Goal: Task Accomplishment & Management: Use online tool/utility

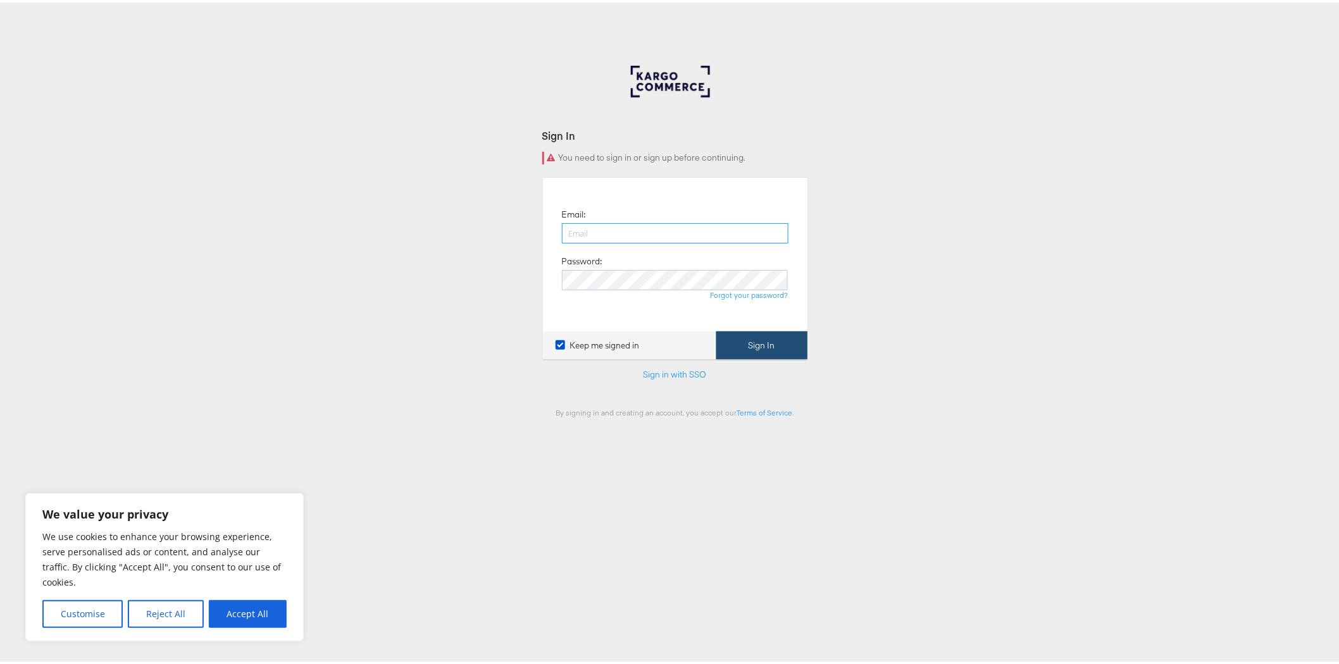
type input "ellis.heyes@jdplc.com"
click at [756, 348] on button "Sign In" at bounding box center [761, 343] width 91 height 28
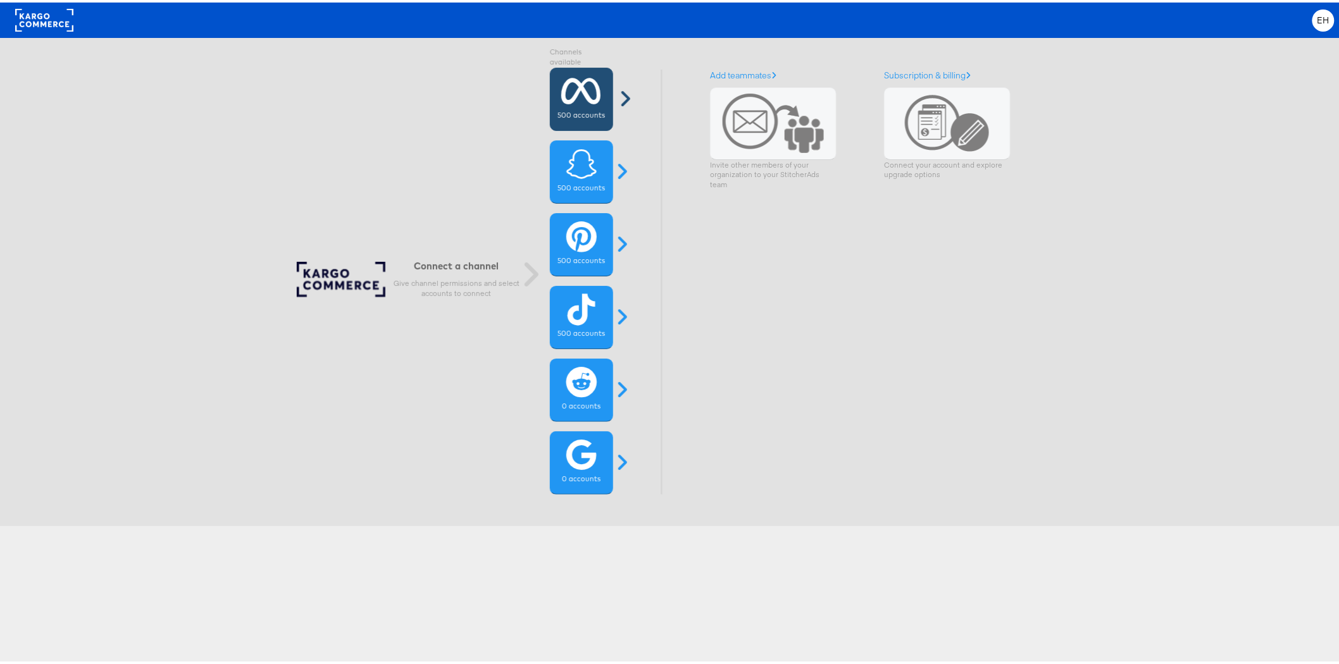
click at [575, 104] on div "500 accounts" at bounding box center [581, 96] width 63 height 63
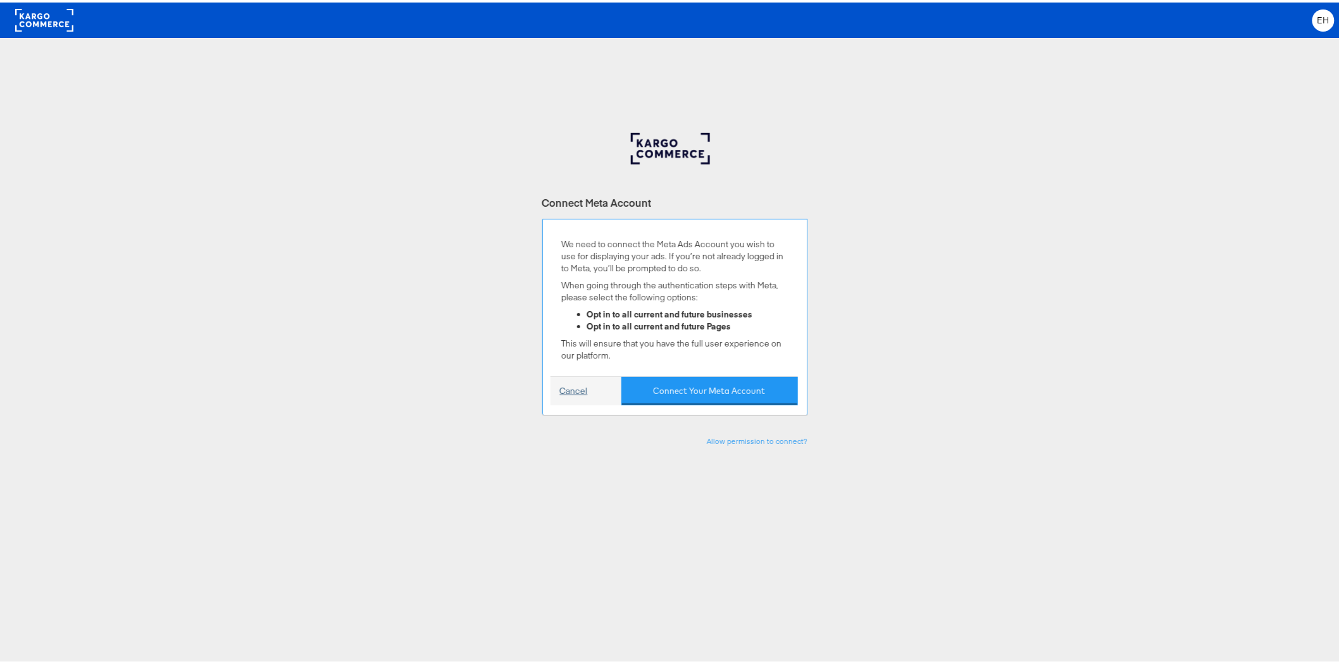
click at [570, 393] on link "Cancel" at bounding box center [574, 389] width 28 height 12
click at [574, 390] on link "Cancel" at bounding box center [574, 389] width 28 height 12
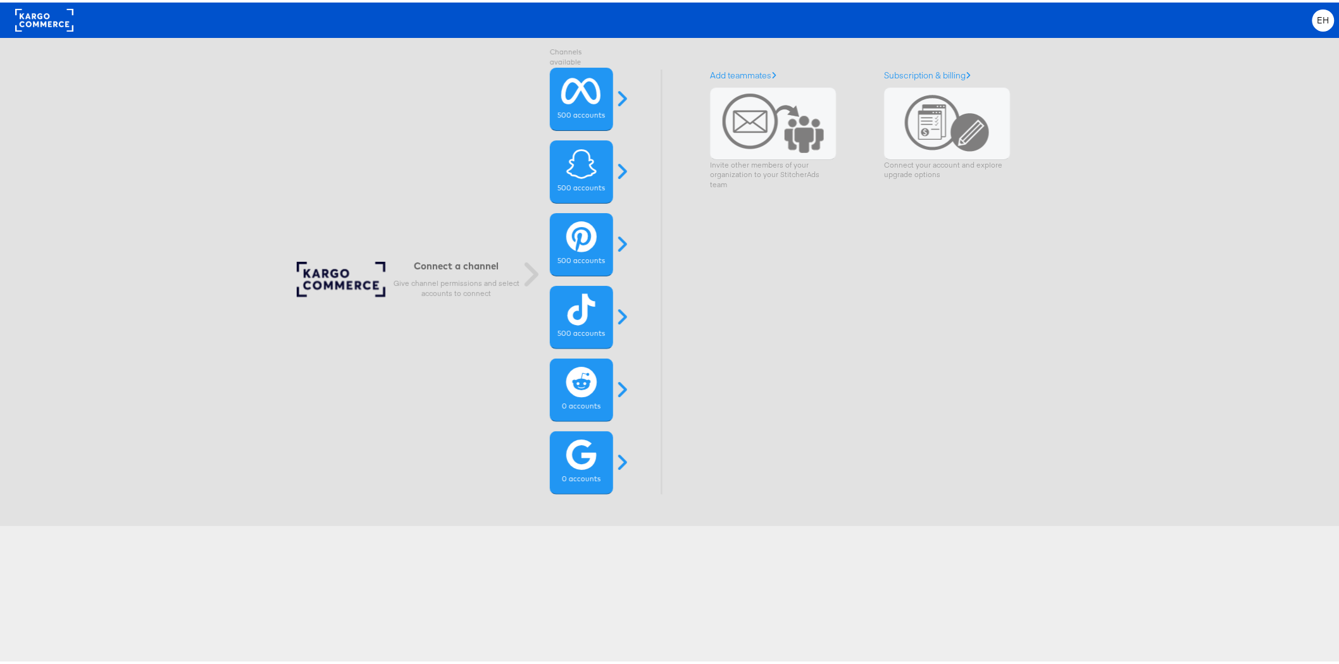
click at [452, 267] on h6 "Connect a channel" at bounding box center [457, 264] width 127 height 12
click at [315, 276] on div "Connect a channel Give channel permissions and select accounts to connect" at bounding box center [412, 279] width 231 height 41
click at [34, 13] on rect at bounding box center [44, 17] width 58 height 23
click at [1321, 16] on div "EH" at bounding box center [1323, 18] width 22 height 22
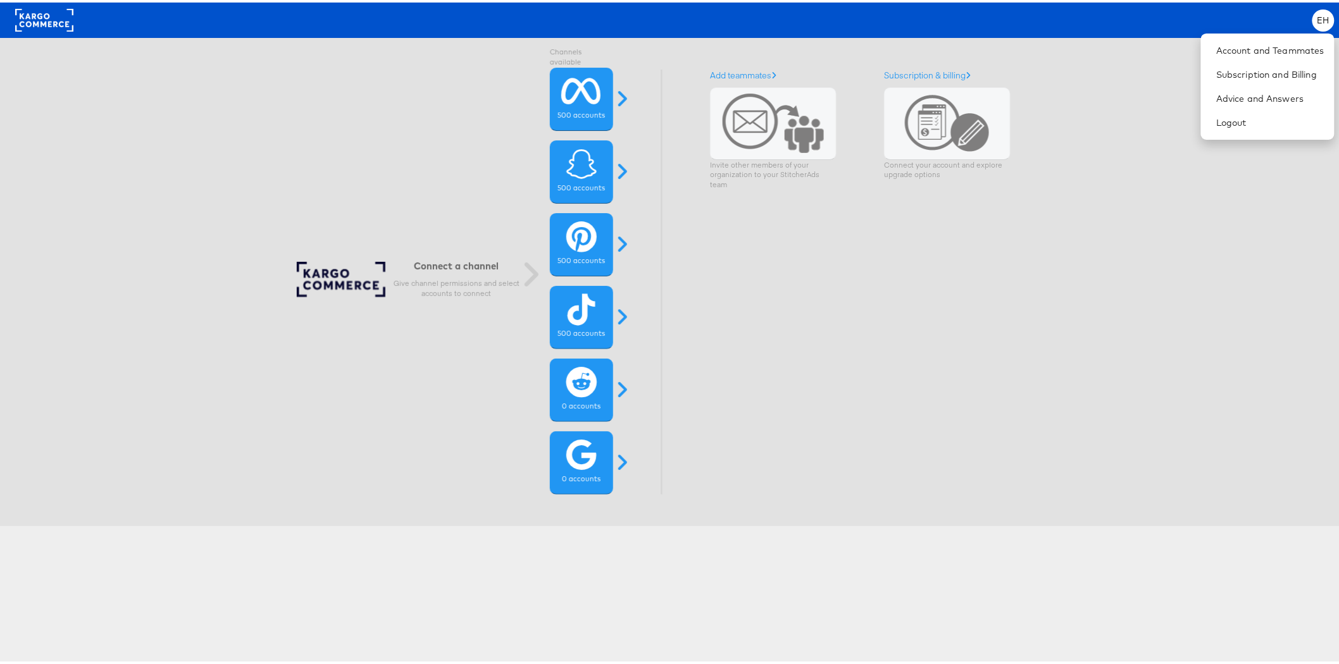
click at [1149, 41] on div "Connect a channel Give channel permissions and select accounts to connect Chann…" at bounding box center [669, 279] width 1394 height 489
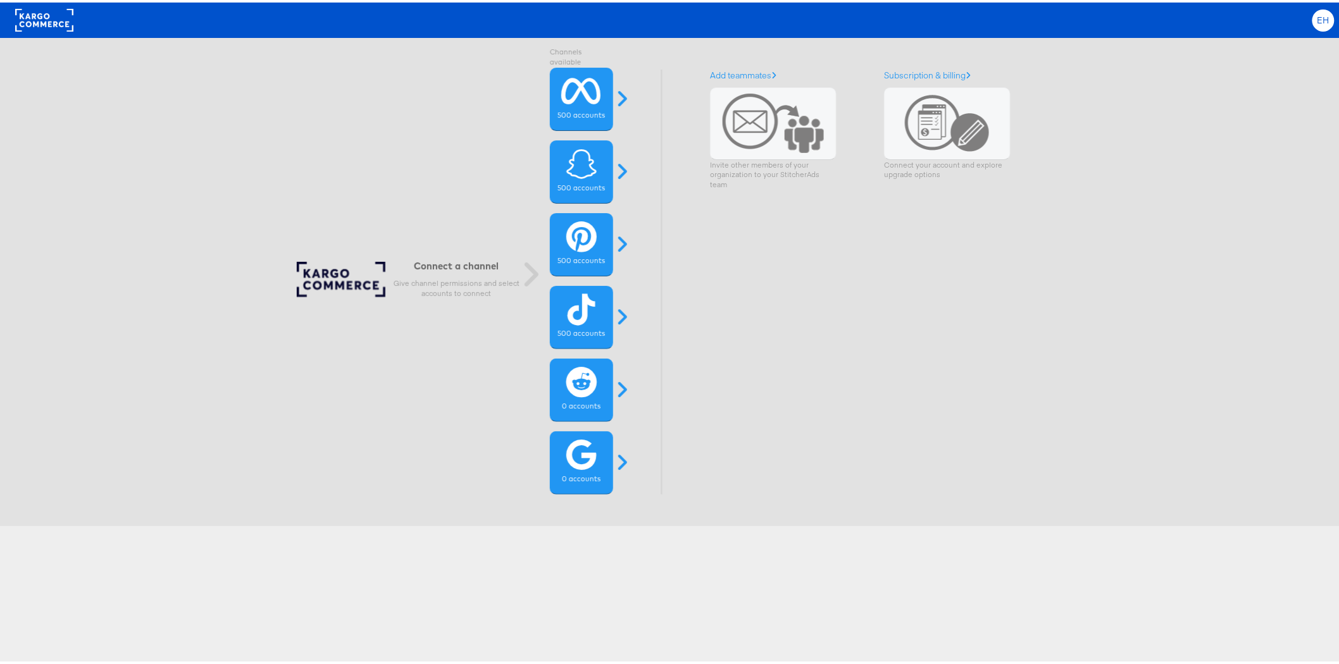
drag, startPoint x: 1307, startPoint y: 9, endPoint x: 1306, endPoint y: 19, distance: 9.5
click at [1312, 10] on div "EH" at bounding box center [1323, 18] width 22 height 22
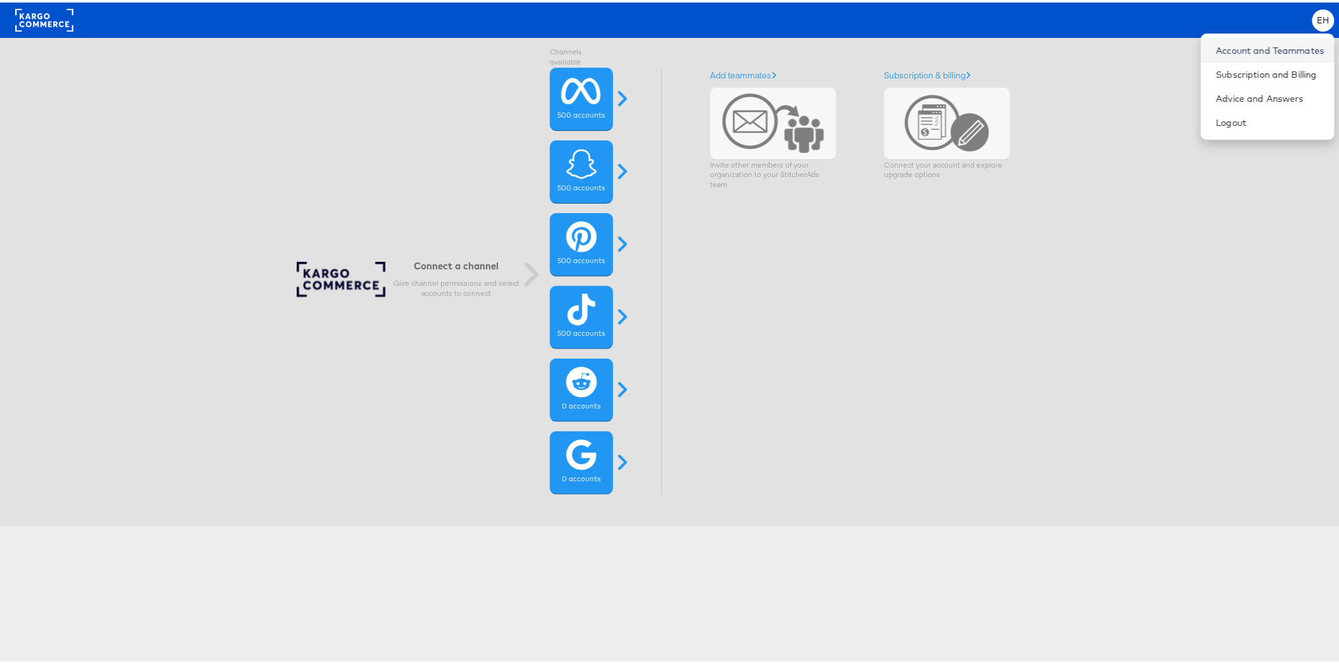
click at [1256, 46] on link "Account and Teammates" at bounding box center [1270, 48] width 108 height 13
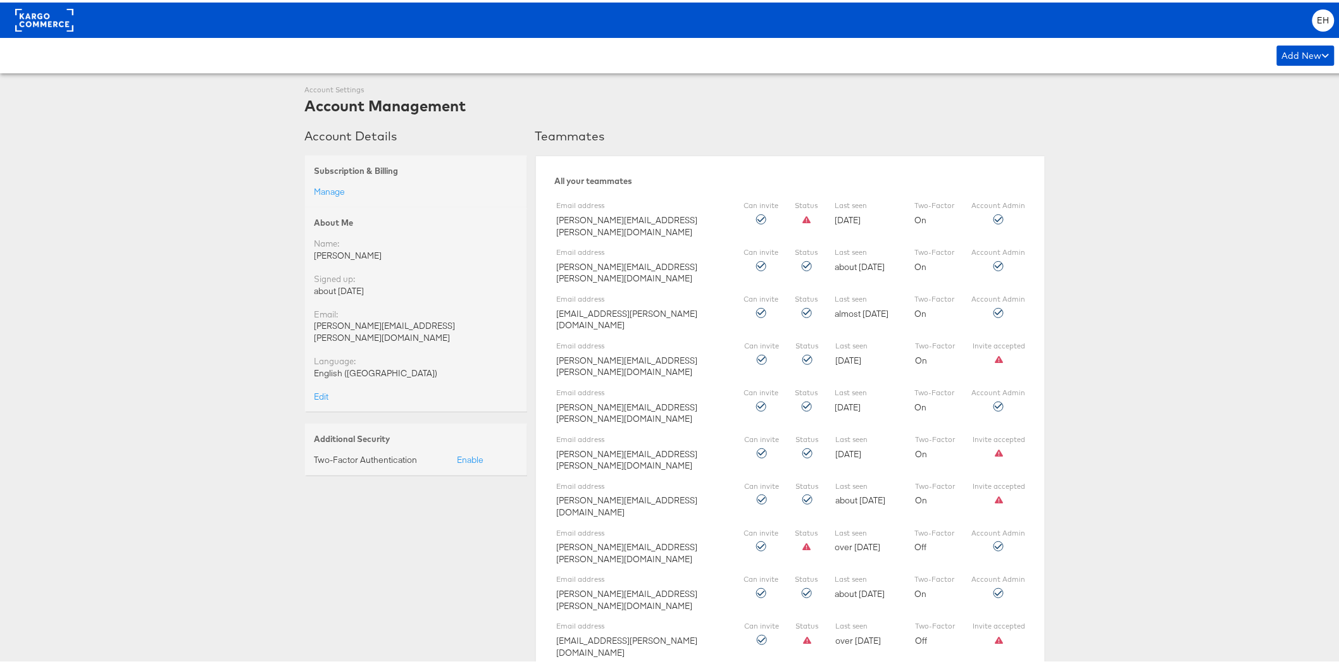
click at [29, 13] on rect at bounding box center [44, 17] width 58 height 23
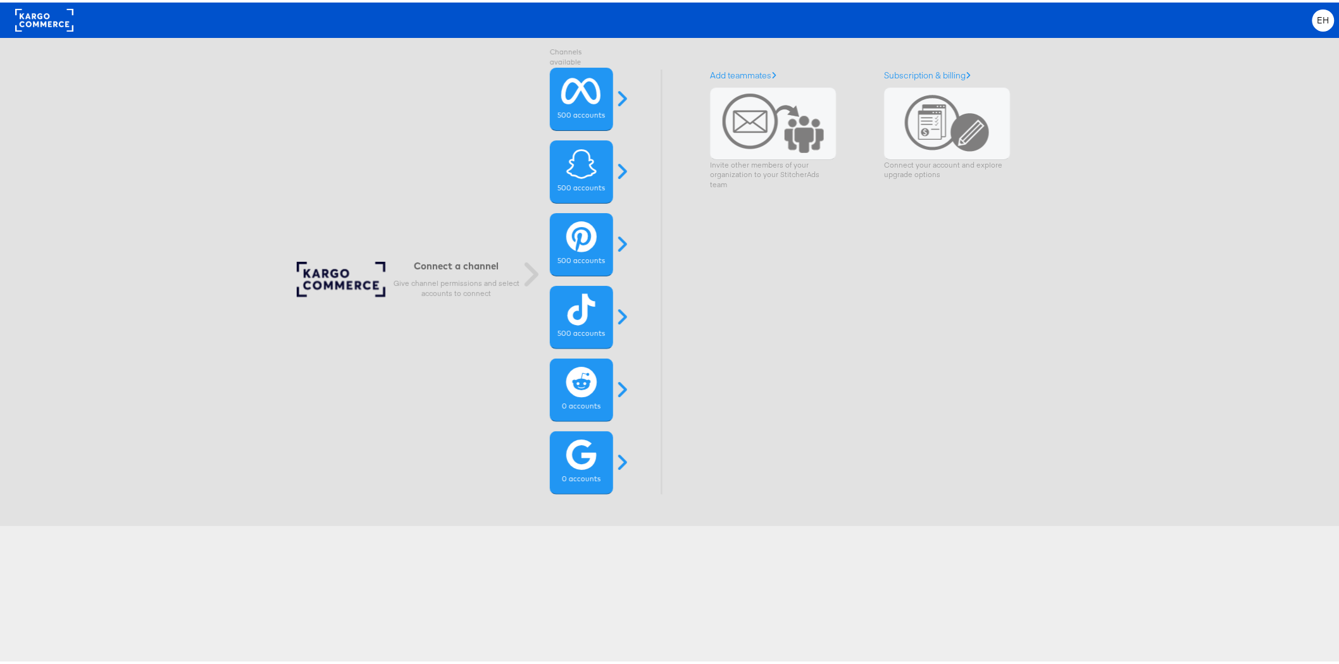
click at [473, 273] on div "Connect a channel Give channel permissions and select accounts to connect" at bounding box center [457, 276] width 127 height 51
drag, startPoint x: 463, startPoint y: 315, endPoint x: 450, endPoint y: 371, distance: 57.9
click at [463, 317] on div "Connect a channel Give channel permissions and select accounts to connect Chann…" at bounding box center [455, 279] width 316 height 425
click at [589, 94] on icon at bounding box center [582, 89] width 40 height 32
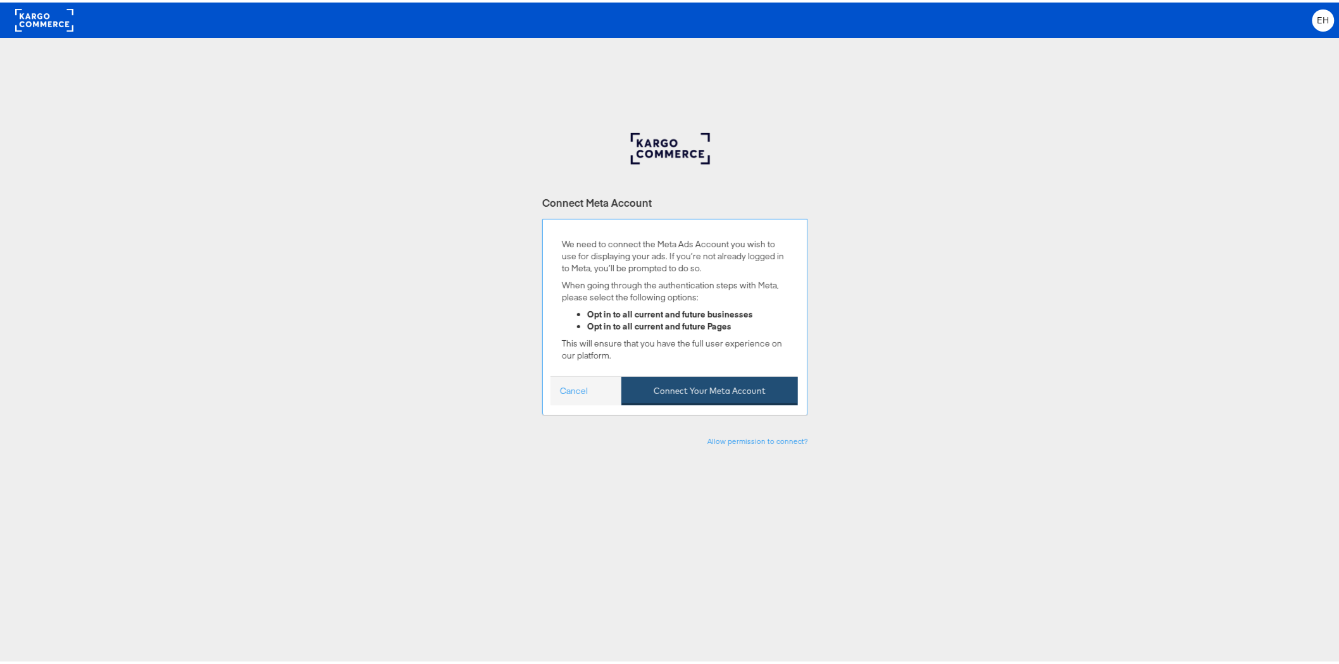
click at [650, 387] on button "Connect Your Meta Account" at bounding box center [709, 389] width 177 height 28
click at [742, 390] on button "Connect Your Meta Account" at bounding box center [709, 389] width 177 height 28
click at [885, 159] on div "Connect Meta Account We need to connect the Meta Ads Account you wish to use fo…" at bounding box center [675, 446] width 1350 height 633
click at [690, 396] on button "Connect Your Meta Account" at bounding box center [709, 389] width 177 height 28
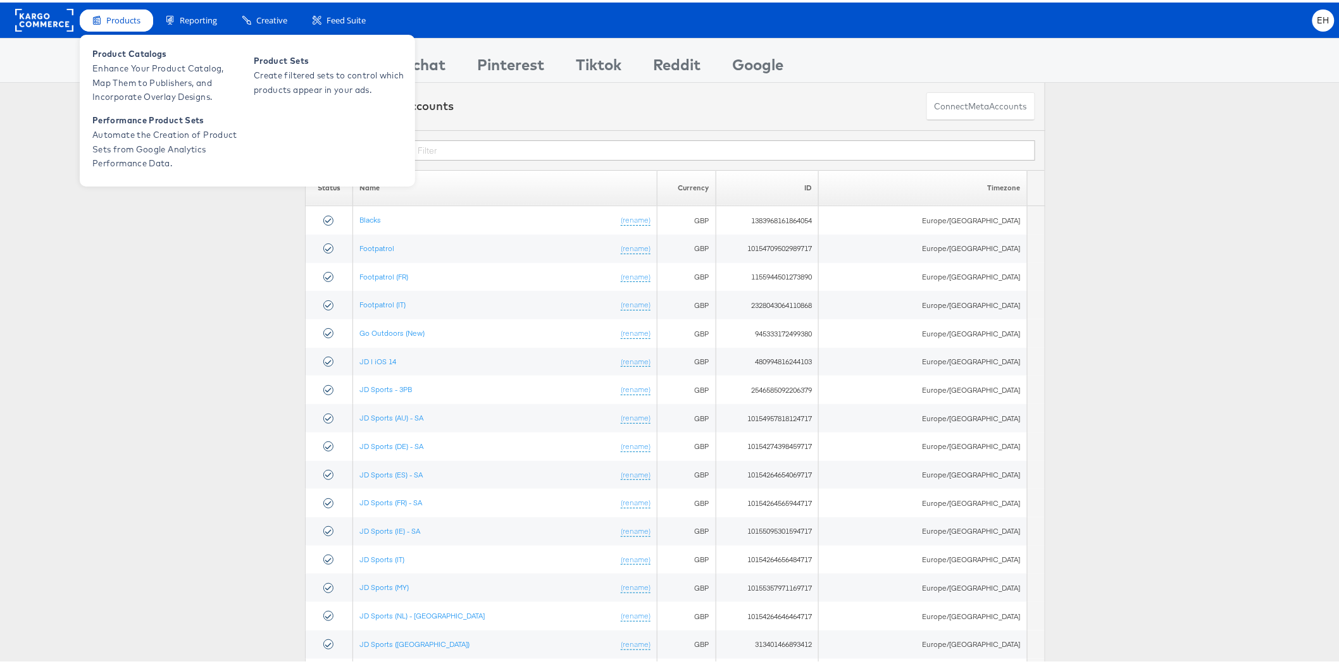
click at [128, 13] on span "Products" at bounding box center [123, 18] width 34 height 12
click at [111, 22] on span "Products" at bounding box center [123, 18] width 34 height 12
click at [137, 58] on span "Product Catalogs" at bounding box center [168, 51] width 152 height 15
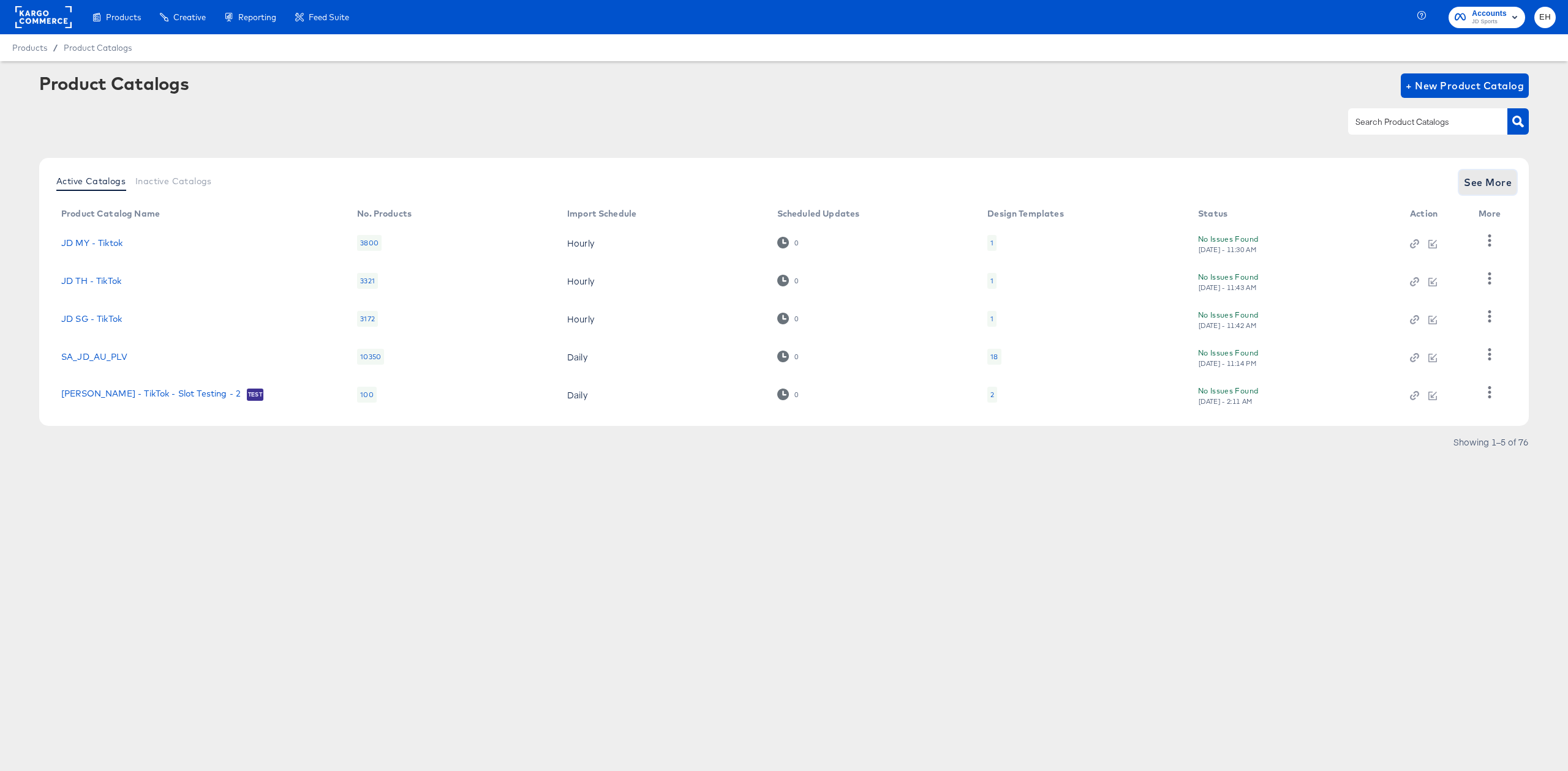
click at [1478, 184] on span "See More" at bounding box center [1487, 183] width 47 height 17
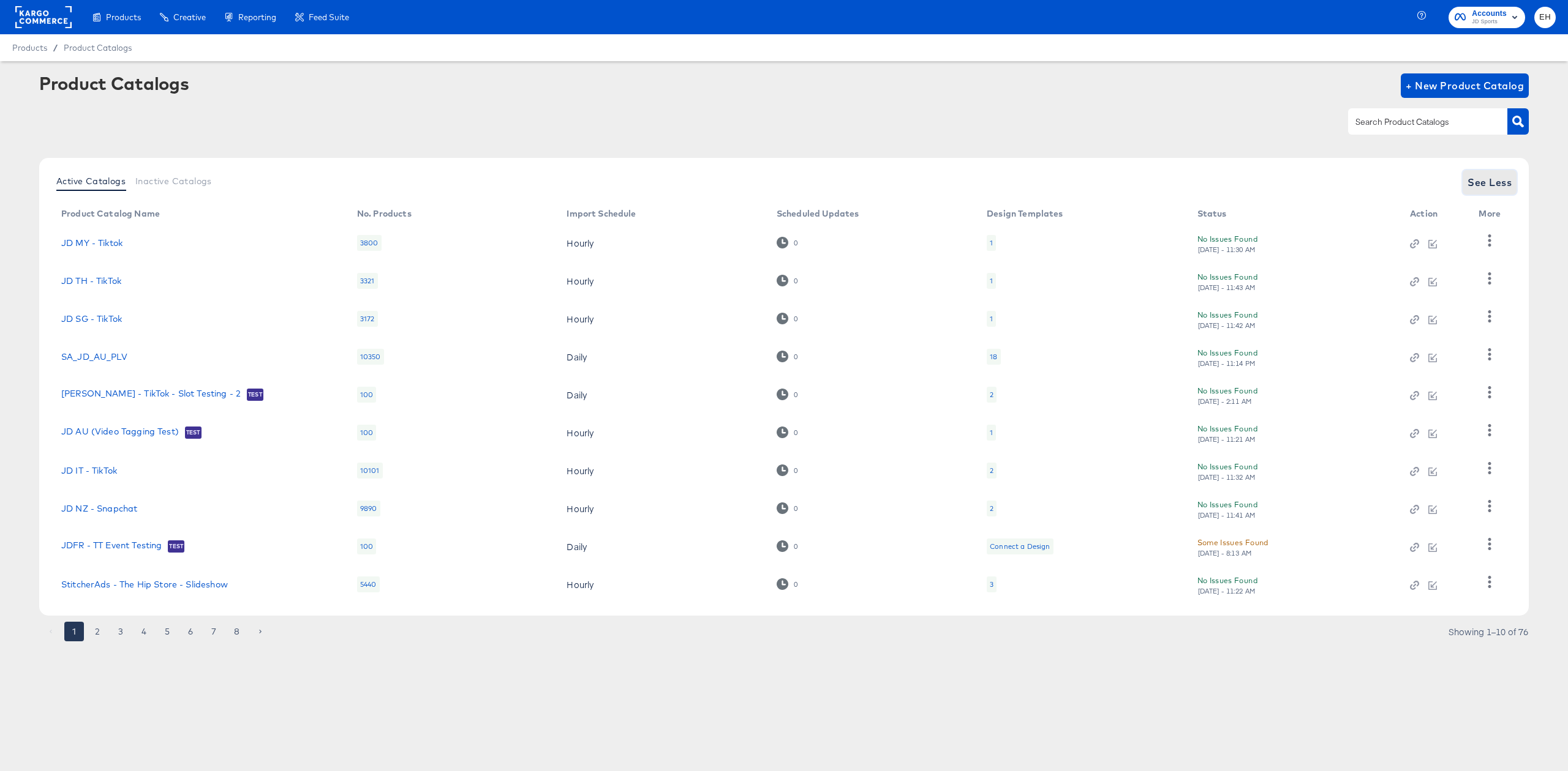
click at [1479, 184] on span "See Less" at bounding box center [1490, 183] width 45 height 17
click at [1481, 181] on span "See Less" at bounding box center [1490, 183] width 45 height 17
click at [1417, 121] on input "text" at bounding box center [1418, 122] width 131 height 15
type input "size"
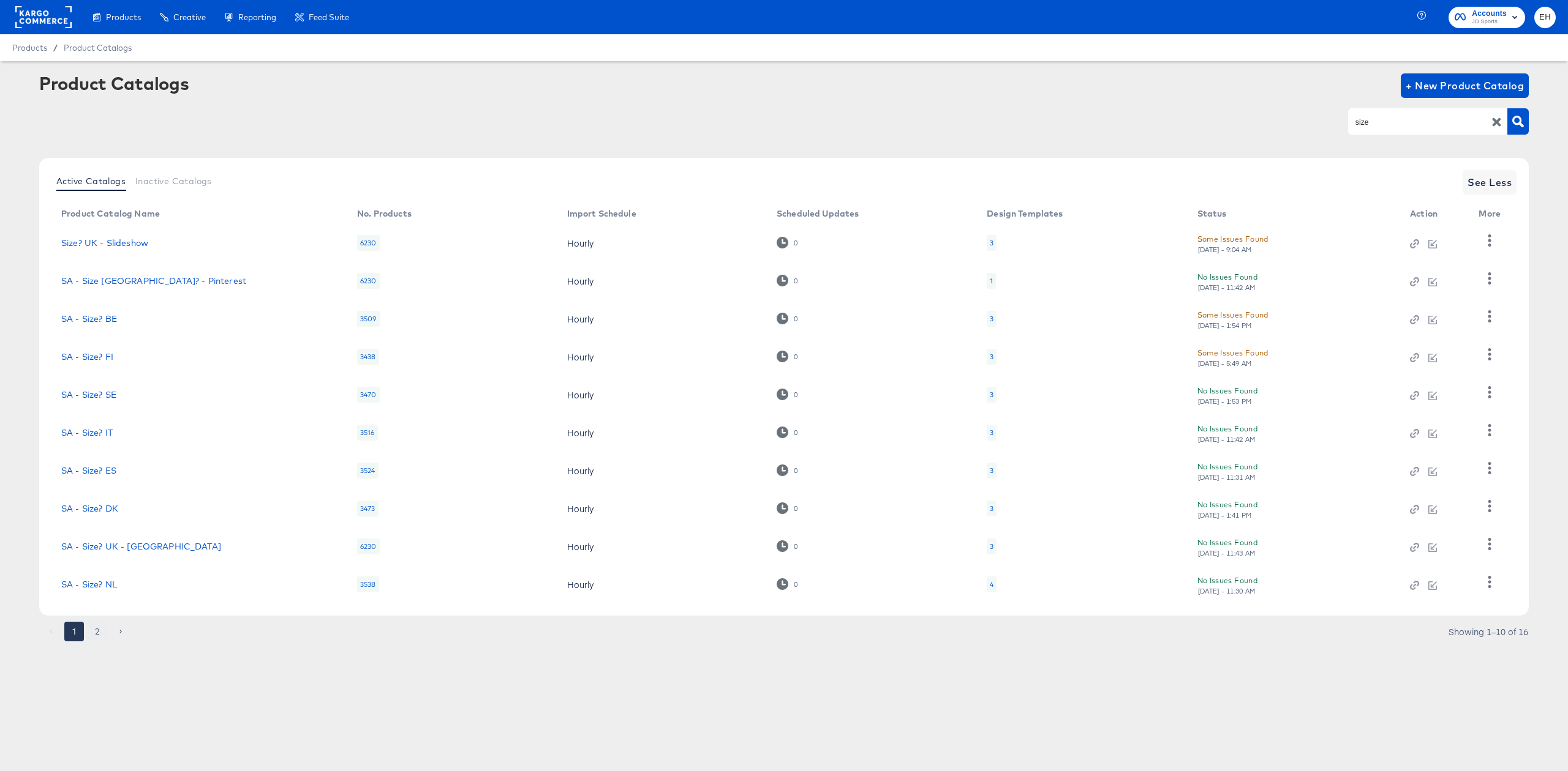
click at [103, 630] on button "2" at bounding box center [97, 632] width 19 height 19
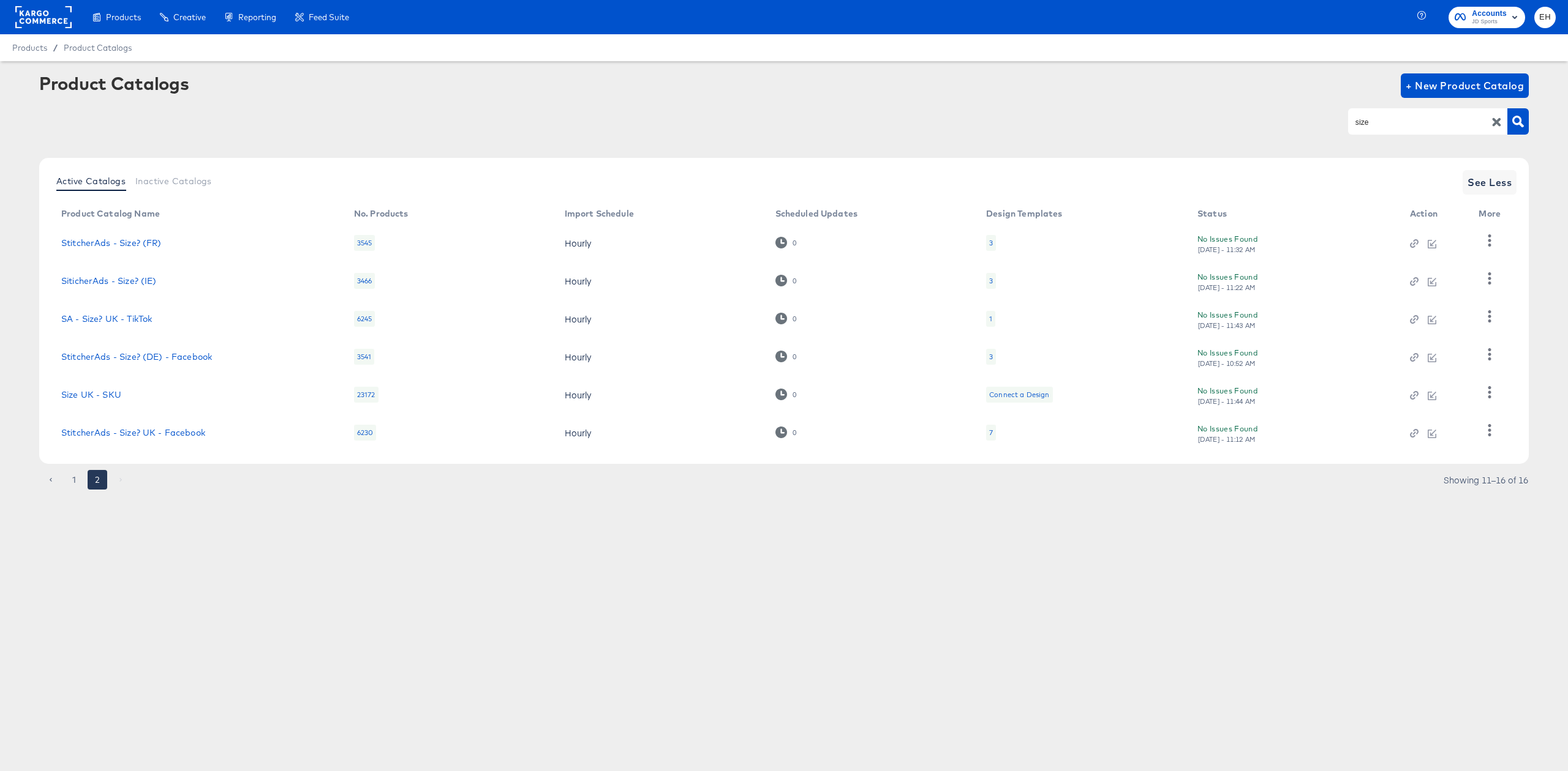
click at [990, 431] on div "7" at bounding box center [991, 432] width 4 height 10
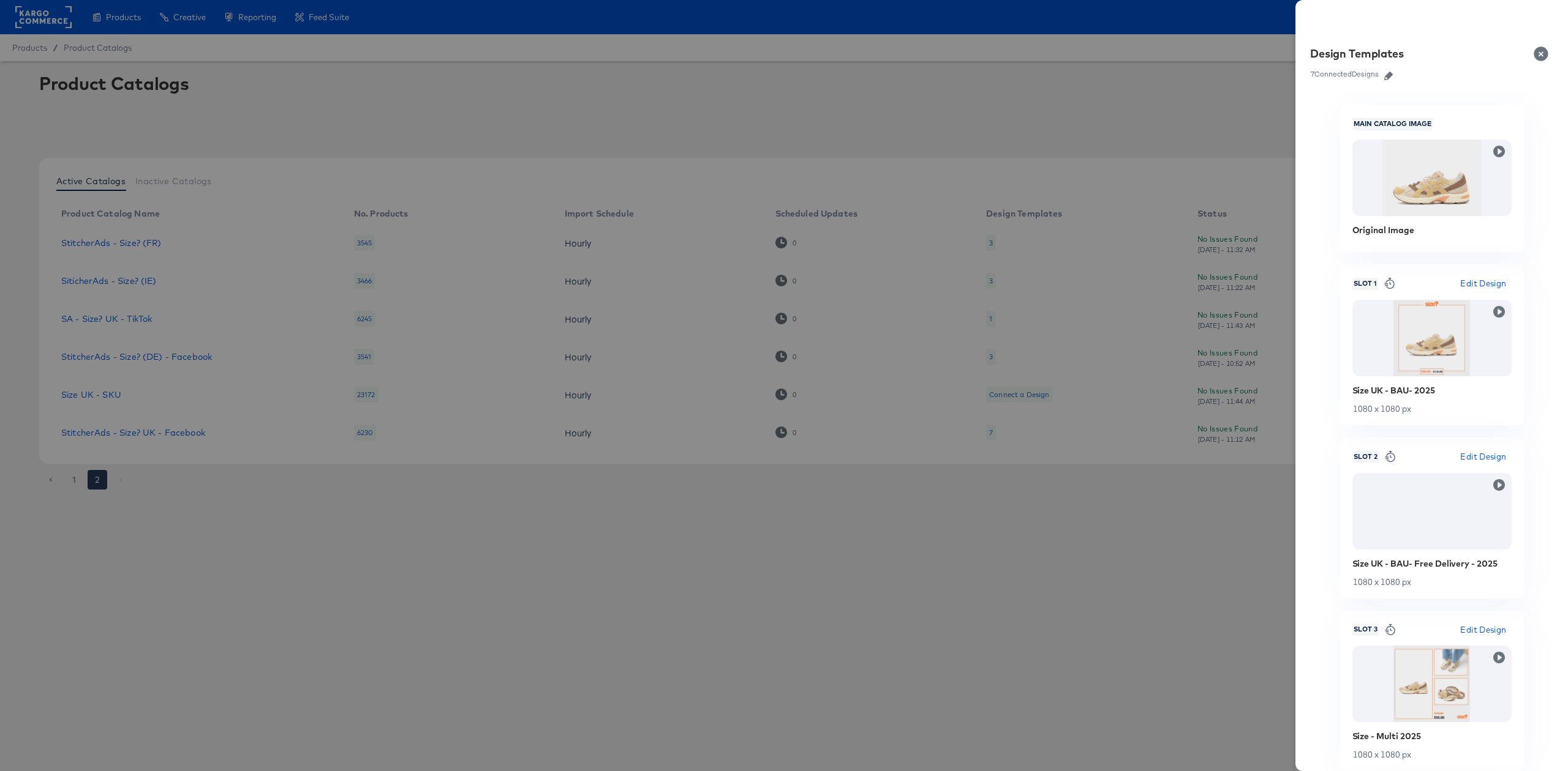
click at [1385, 75] on icon "button" at bounding box center [1388, 75] width 9 height 9
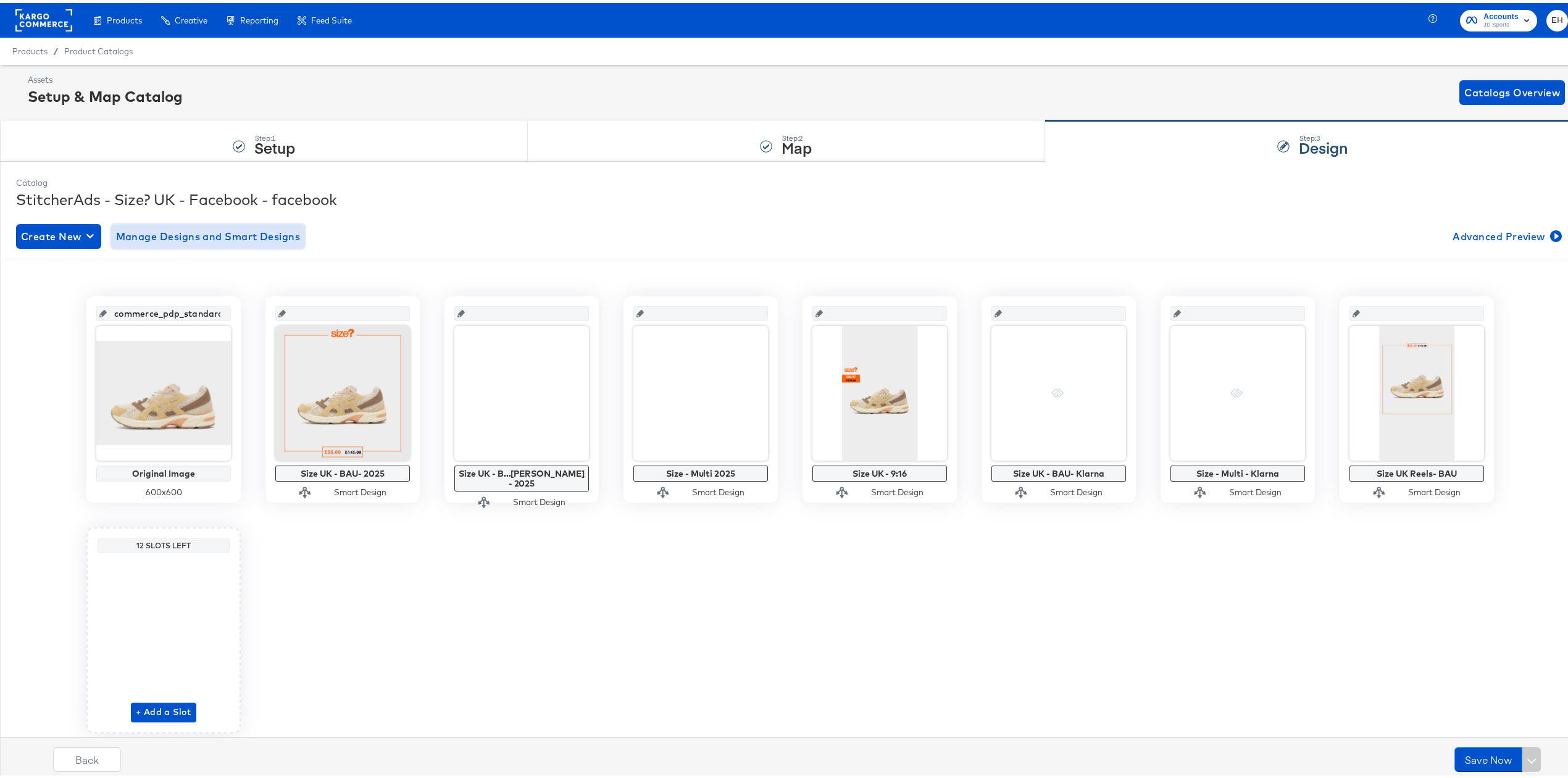
click at [210, 233] on span "Manage Designs and Smart Designs" at bounding box center [208, 233] width 184 height 18
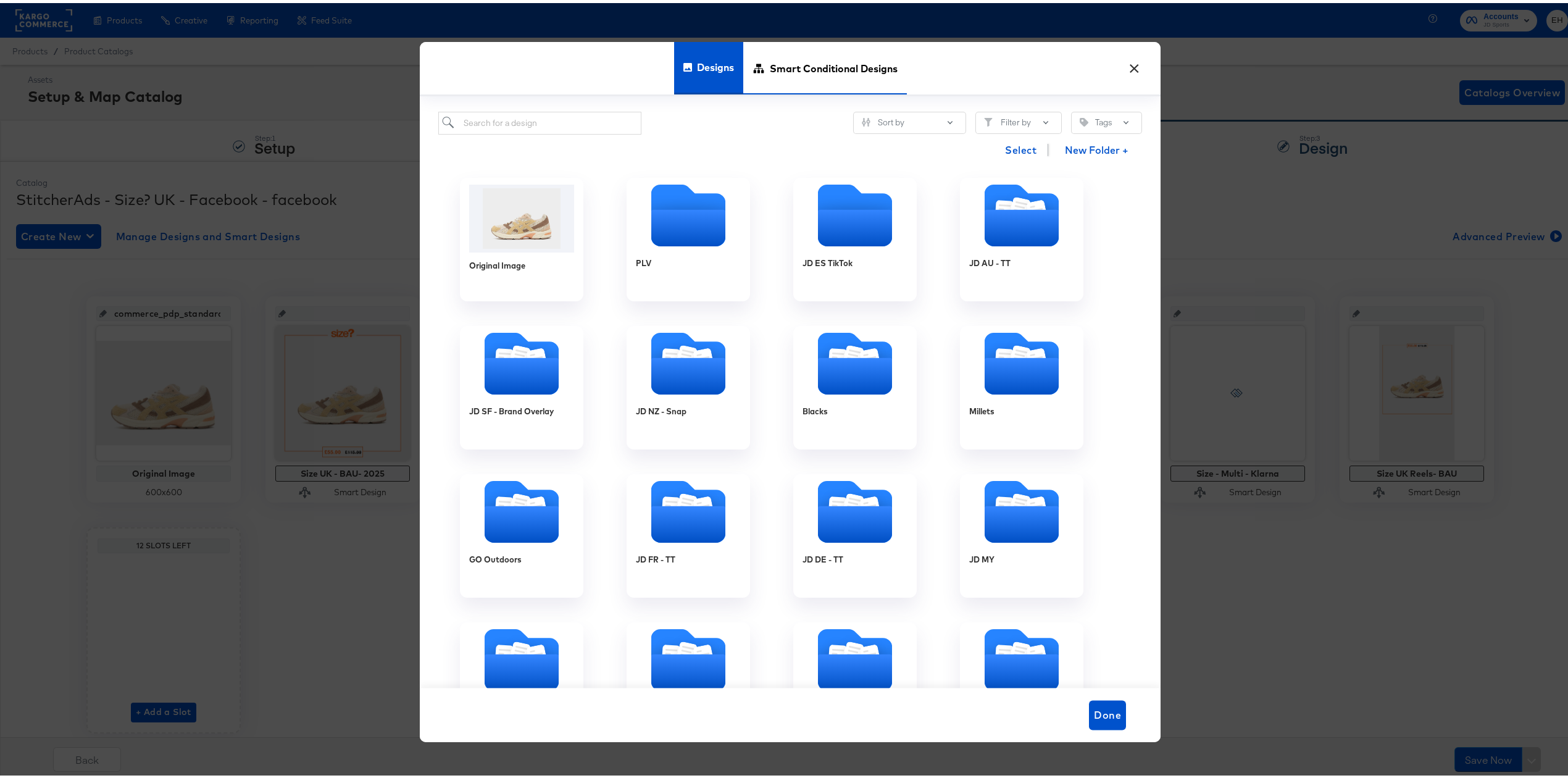
click at [773, 60] on span "Smart Conditional Designs" at bounding box center [833, 65] width 128 height 55
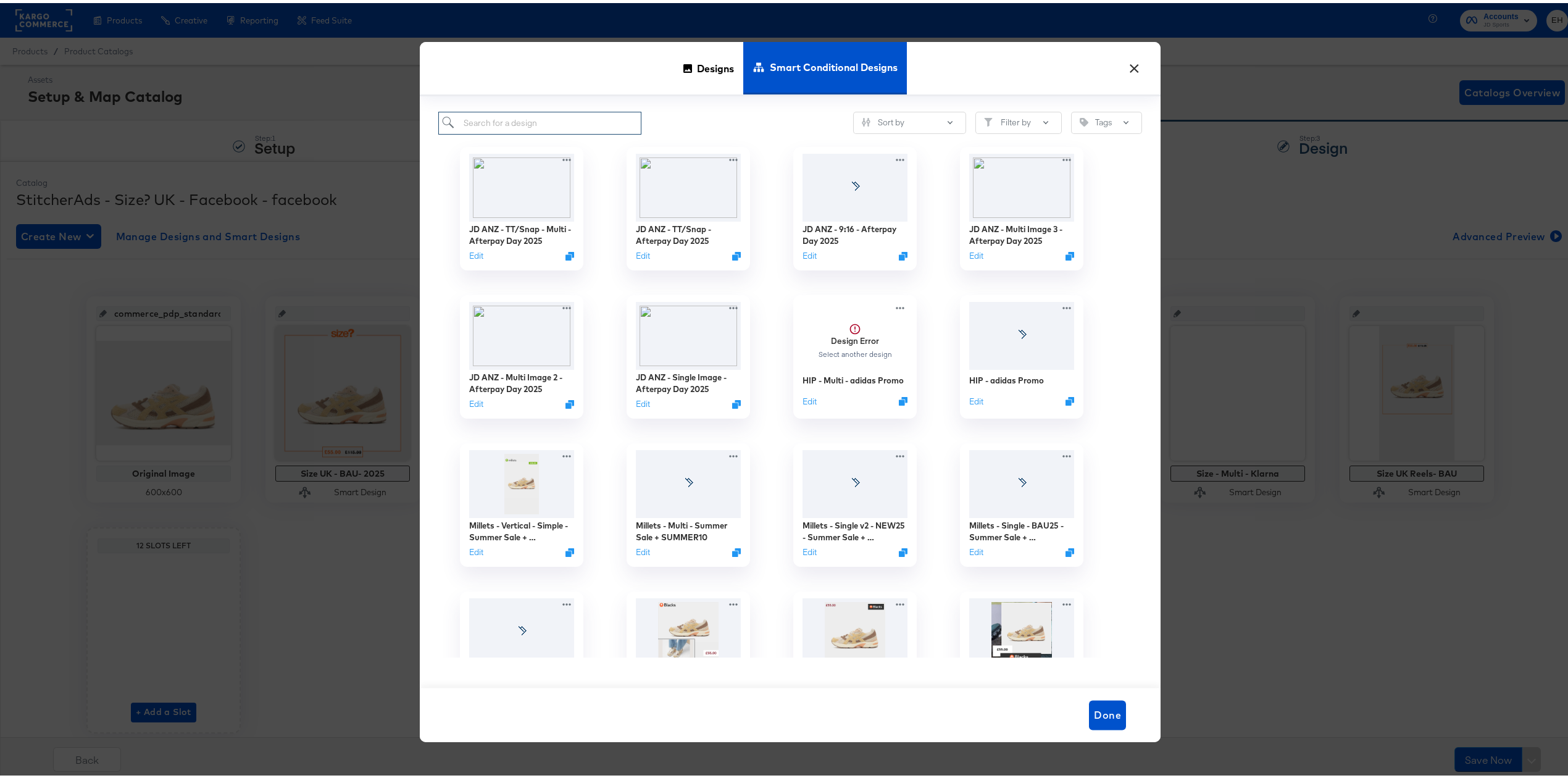
click at [595, 119] on input "search" at bounding box center [540, 119] width 203 height 22
paste input "Size UK - BAU- Klarna"
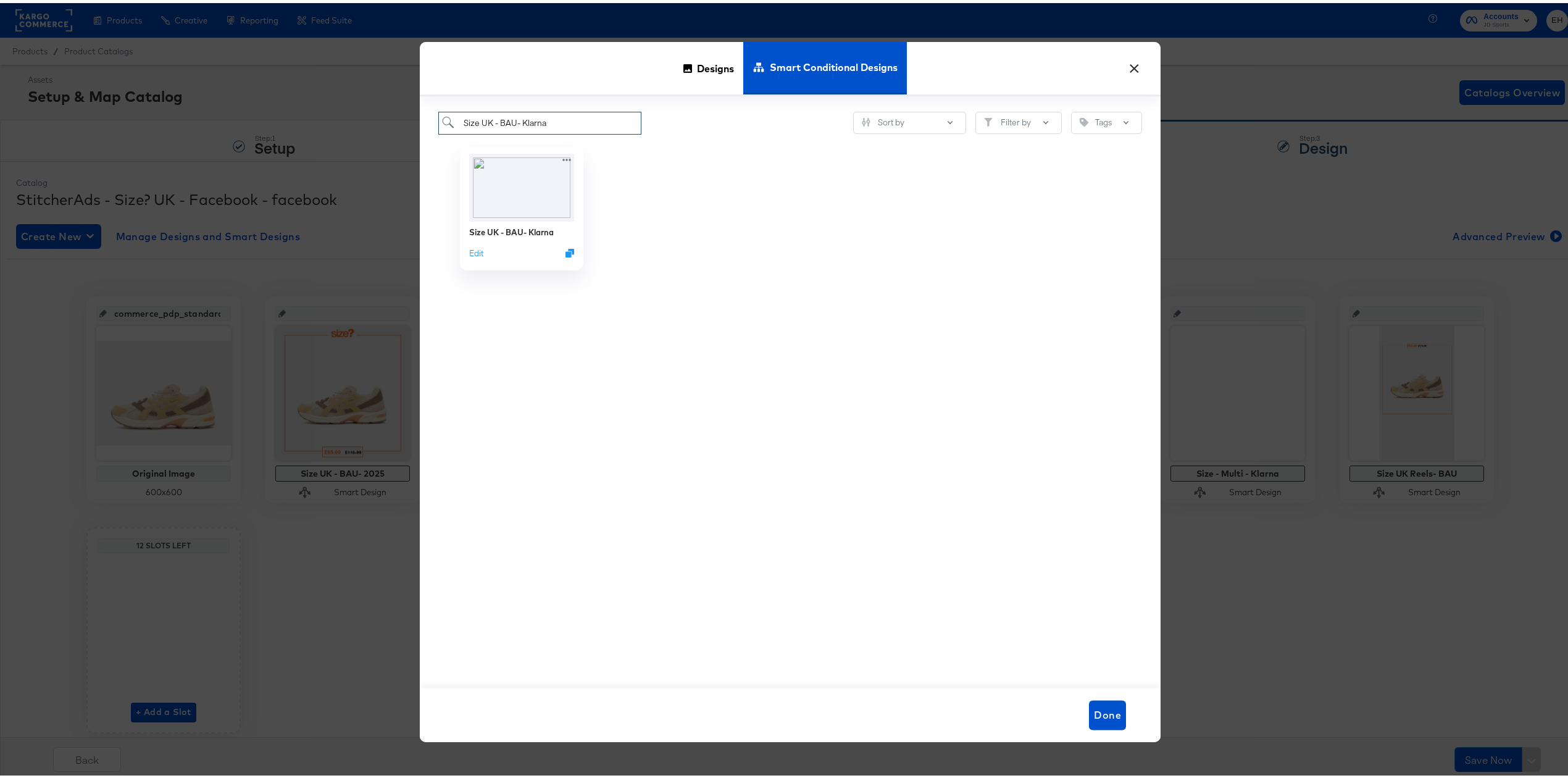
drag, startPoint x: 562, startPoint y: 122, endPoint x: 361, endPoint y: 119, distance: 201.0
click at [403, 119] on div "× Designs Smart Conditional Designs Size UK - BAU- Klarna Sort by Filter by Tag…" at bounding box center [790, 389] width 1581 height 778
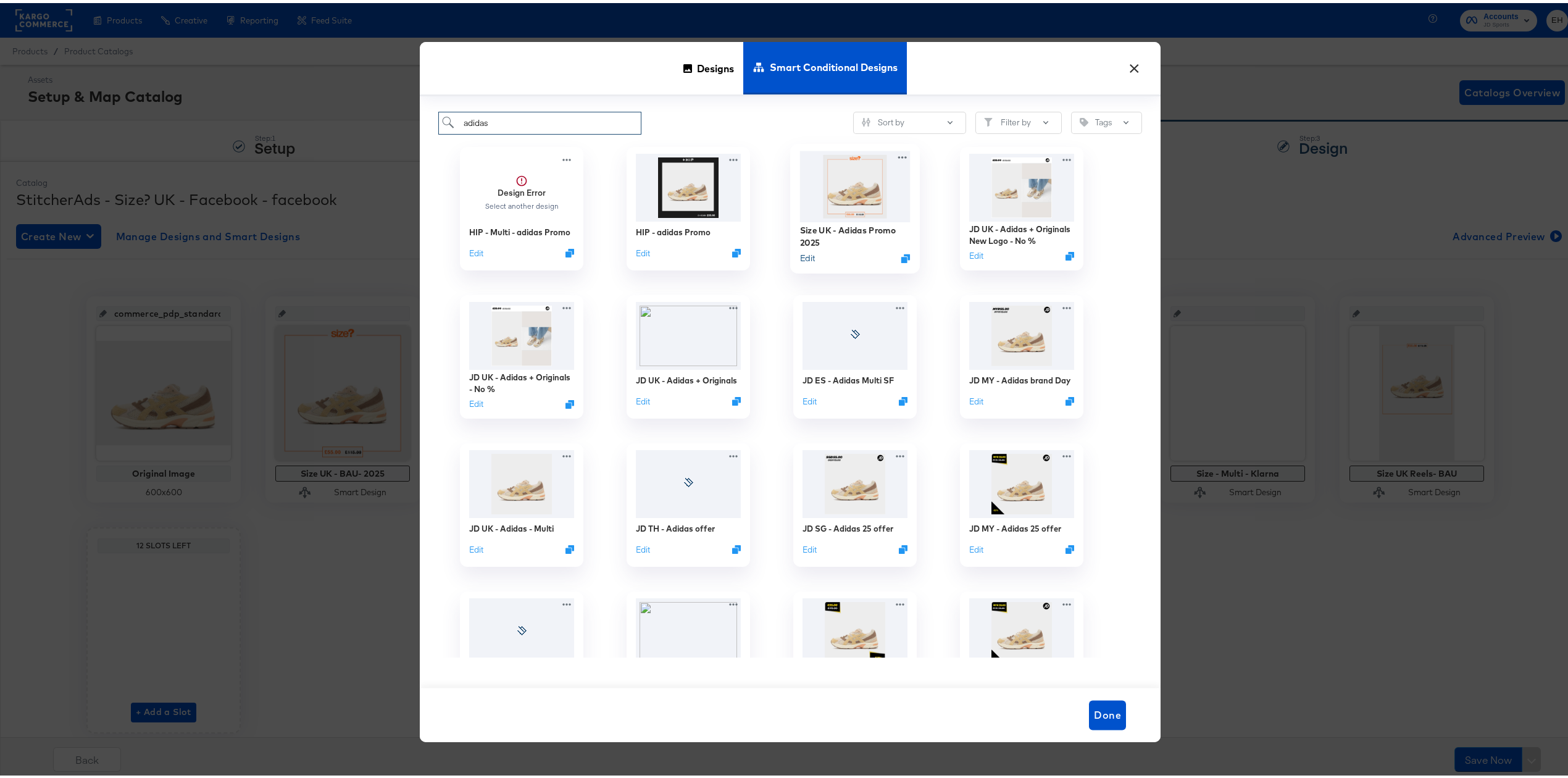
type input "adidas"
click at [801, 257] on button "Edit" at bounding box center [807, 255] width 15 height 12
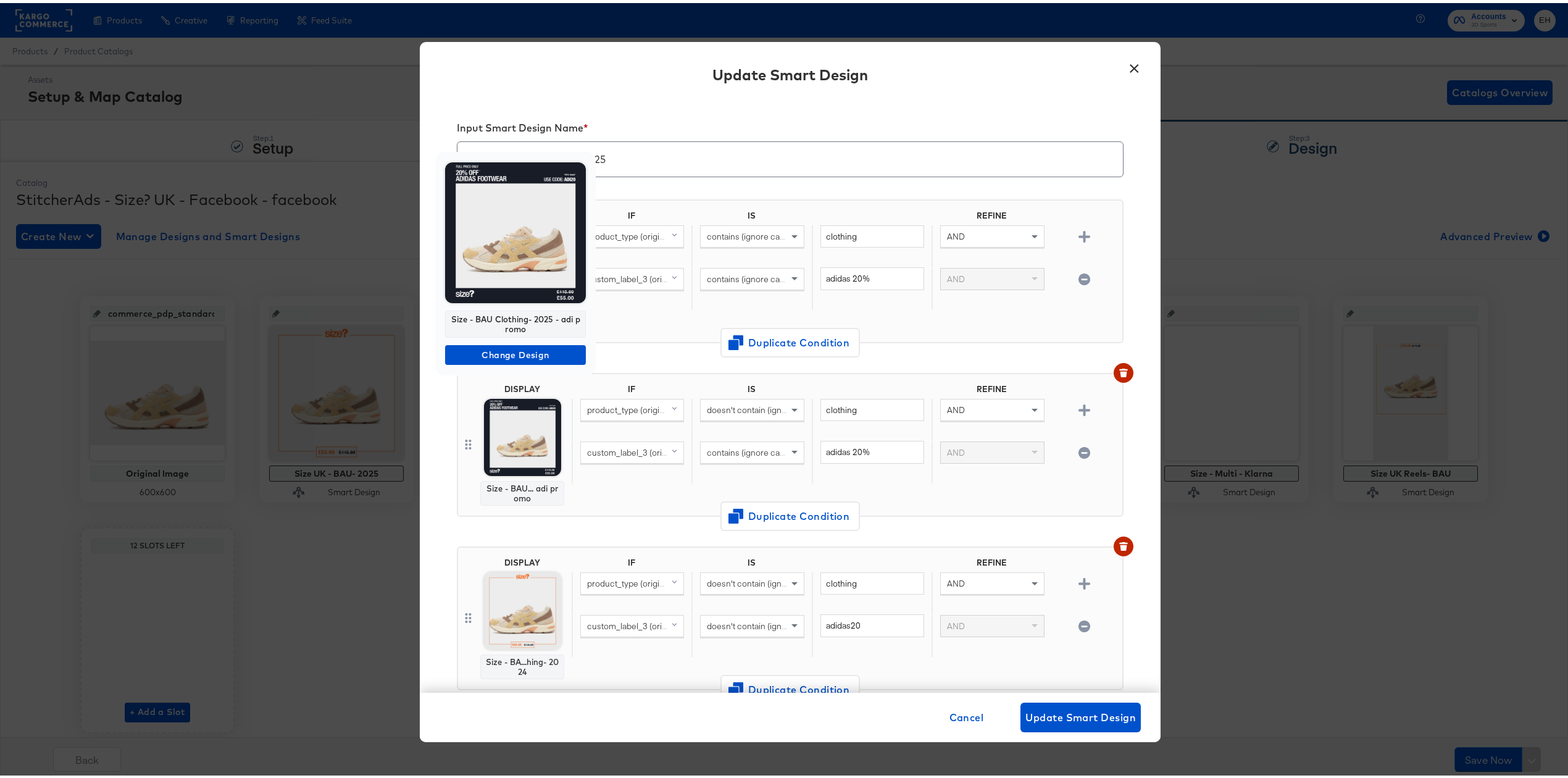
drag, startPoint x: 534, startPoint y: 329, endPoint x: 451, endPoint y: 314, distance: 84.3
click at [451, 314] on div "Size - BAU Clothing- 2025 - adi promo" at bounding box center [515, 321] width 141 height 27
copy div "Size - BAU Clothing- 2025 - adi promo"
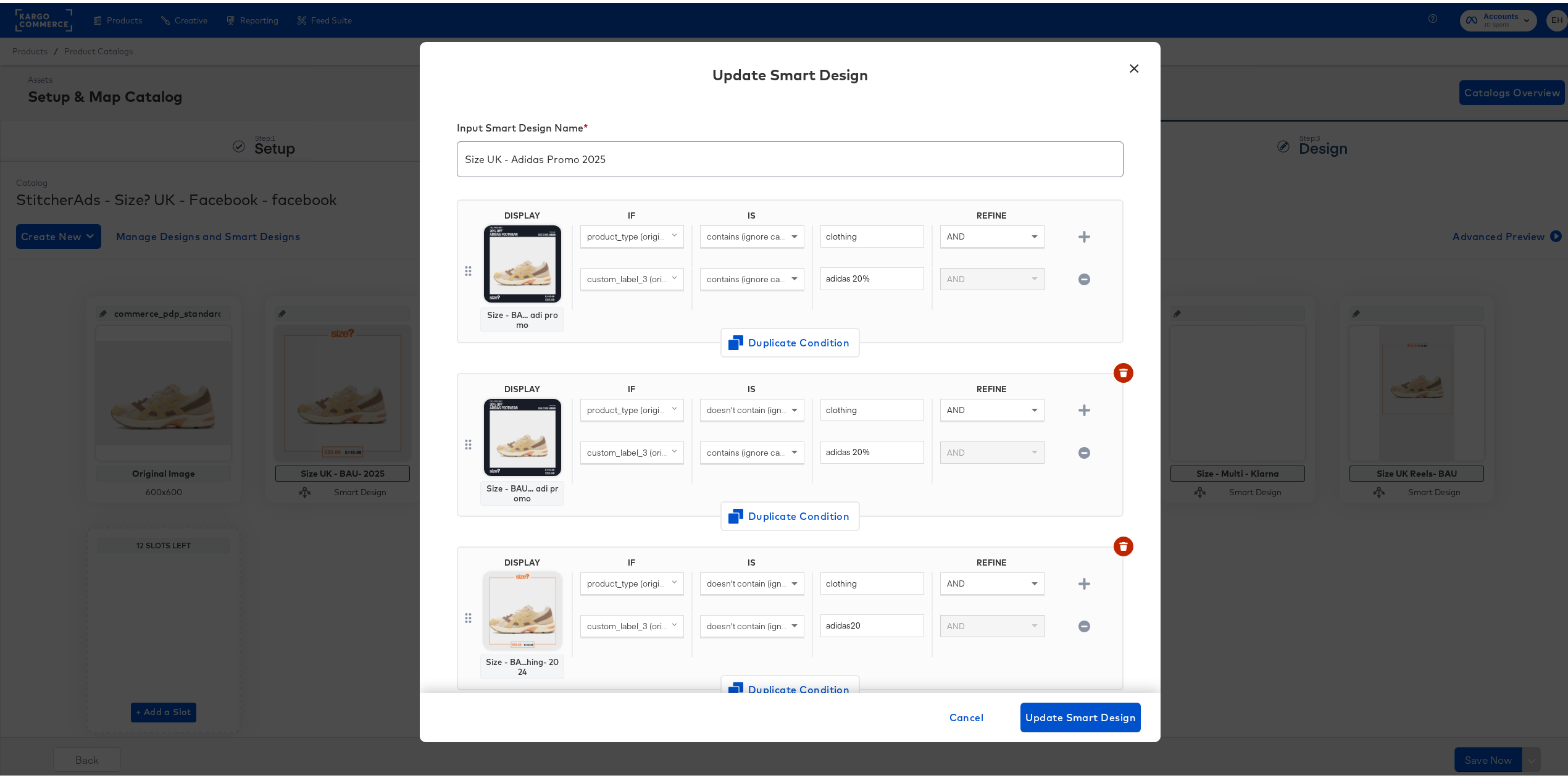
click at [1127, 61] on button "×" at bounding box center [1134, 62] width 22 height 22
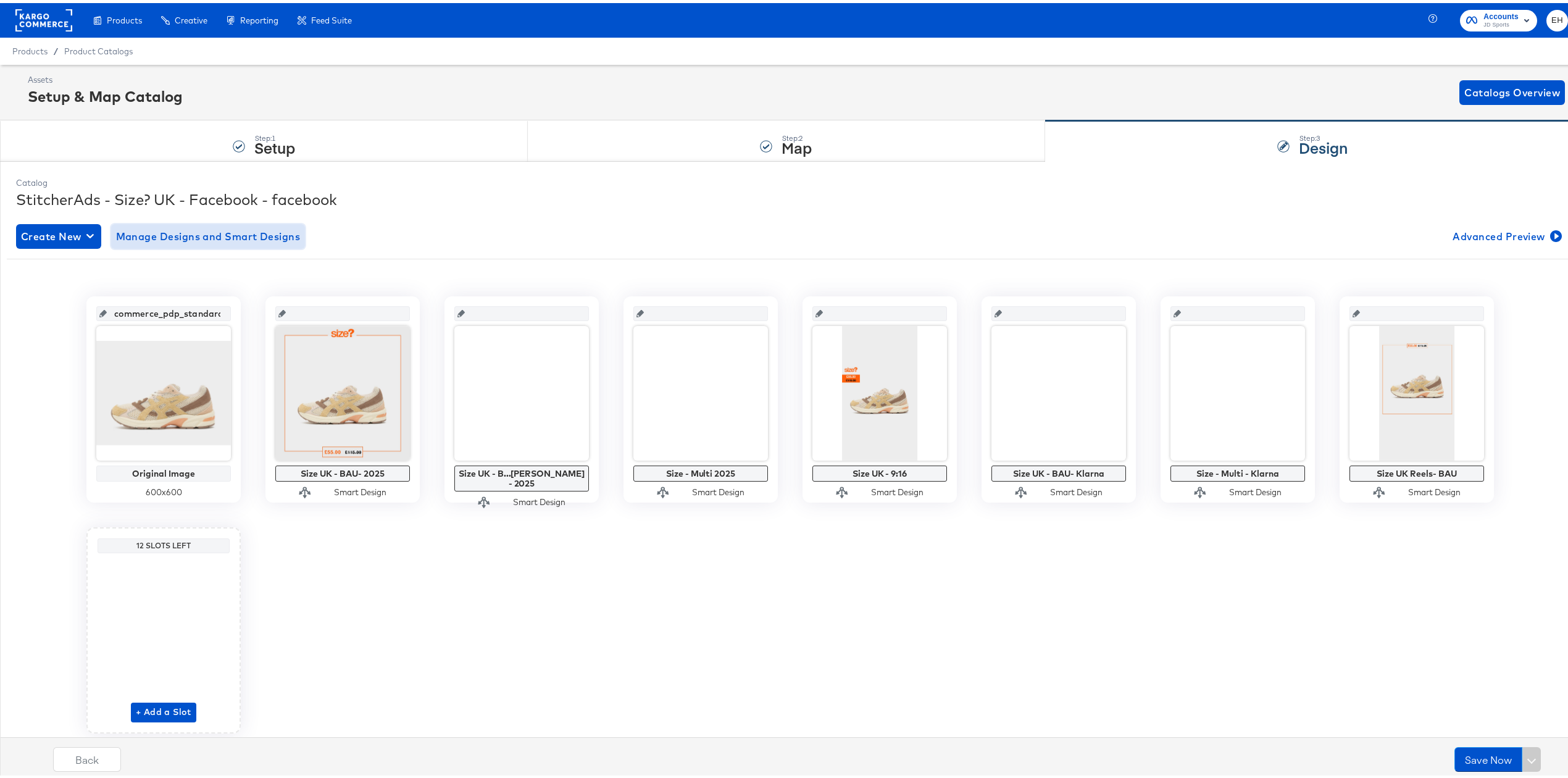
click at [232, 238] on span "Manage Designs and Smart Designs" at bounding box center [208, 233] width 184 height 18
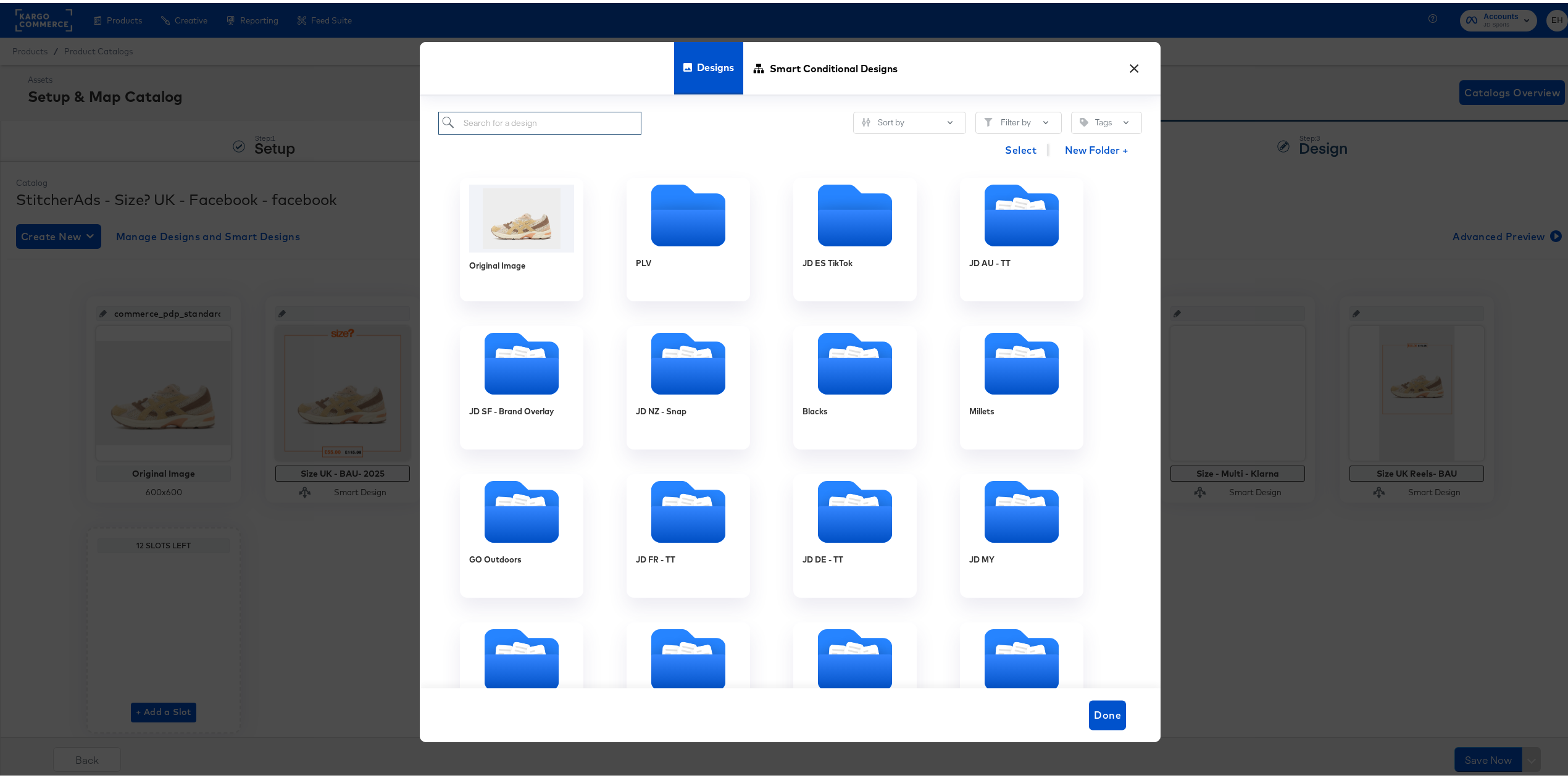
click at [556, 127] on input "search" at bounding box center [540, 119] width 203 height 22
paste input "Size - BAU Clothing- 2025 - adi promo"
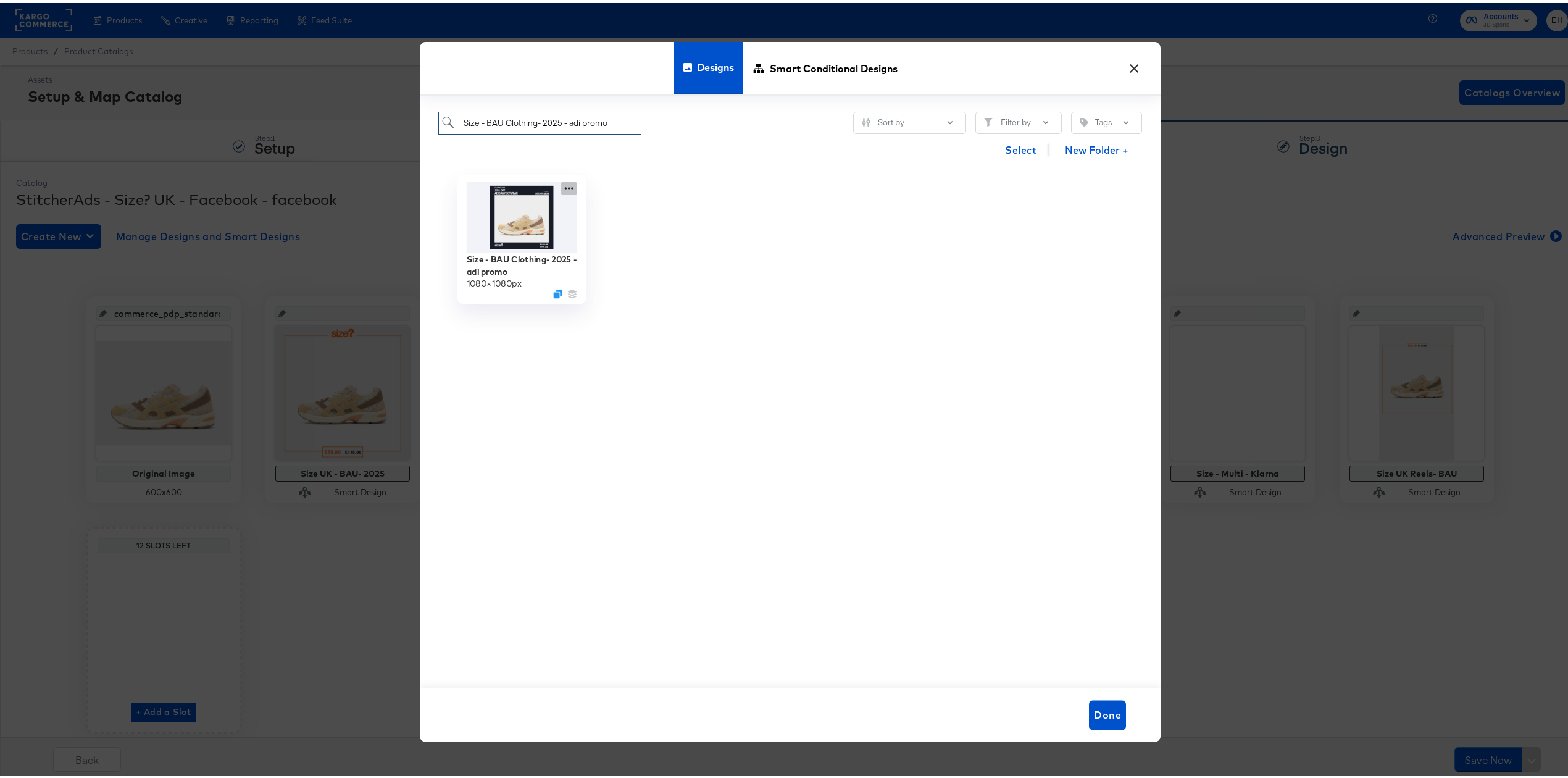
click at [561, 189] on icon at bounding box center [569, 185] width 16 height 13
type input "Size - BAU Clothing- 2025 - adi promo"
click at [626, 236] on div "Edit Design Edit Design" at bounding box center [626, 236] width 0 height 0
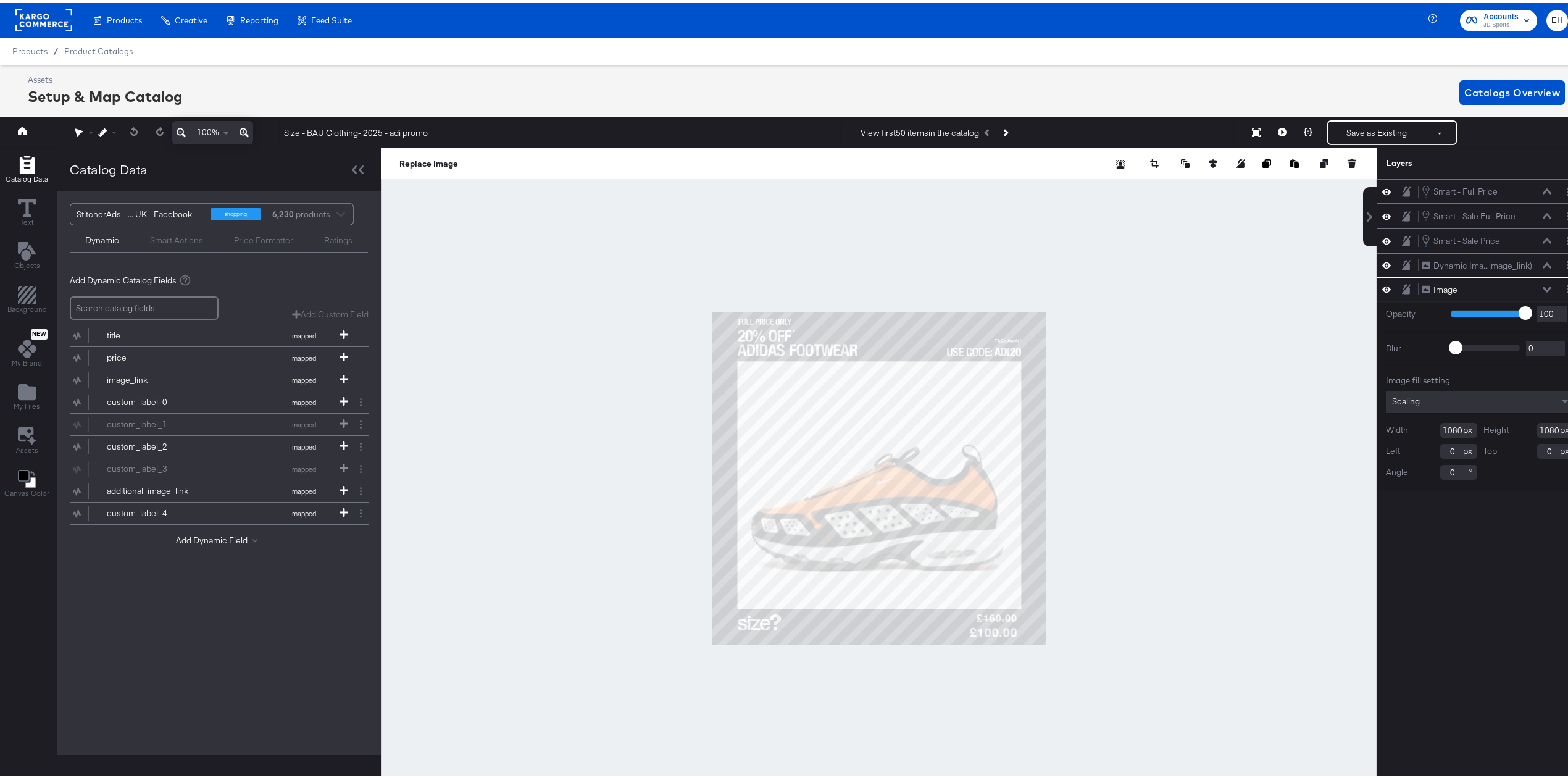
click at [604, 443] on div at bounding box center [878, 475] width 996 height 661
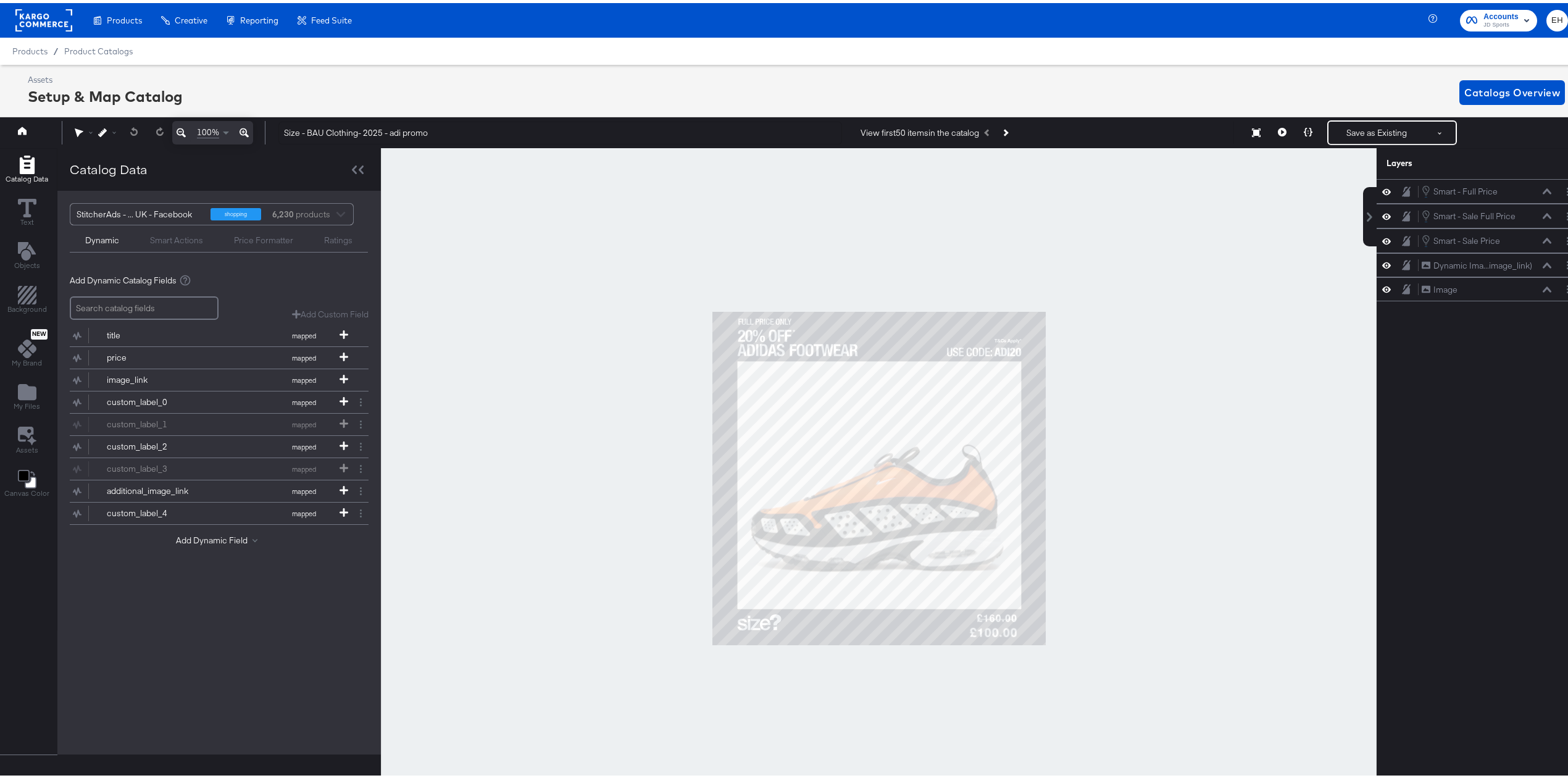
scroll to position [0, 3]
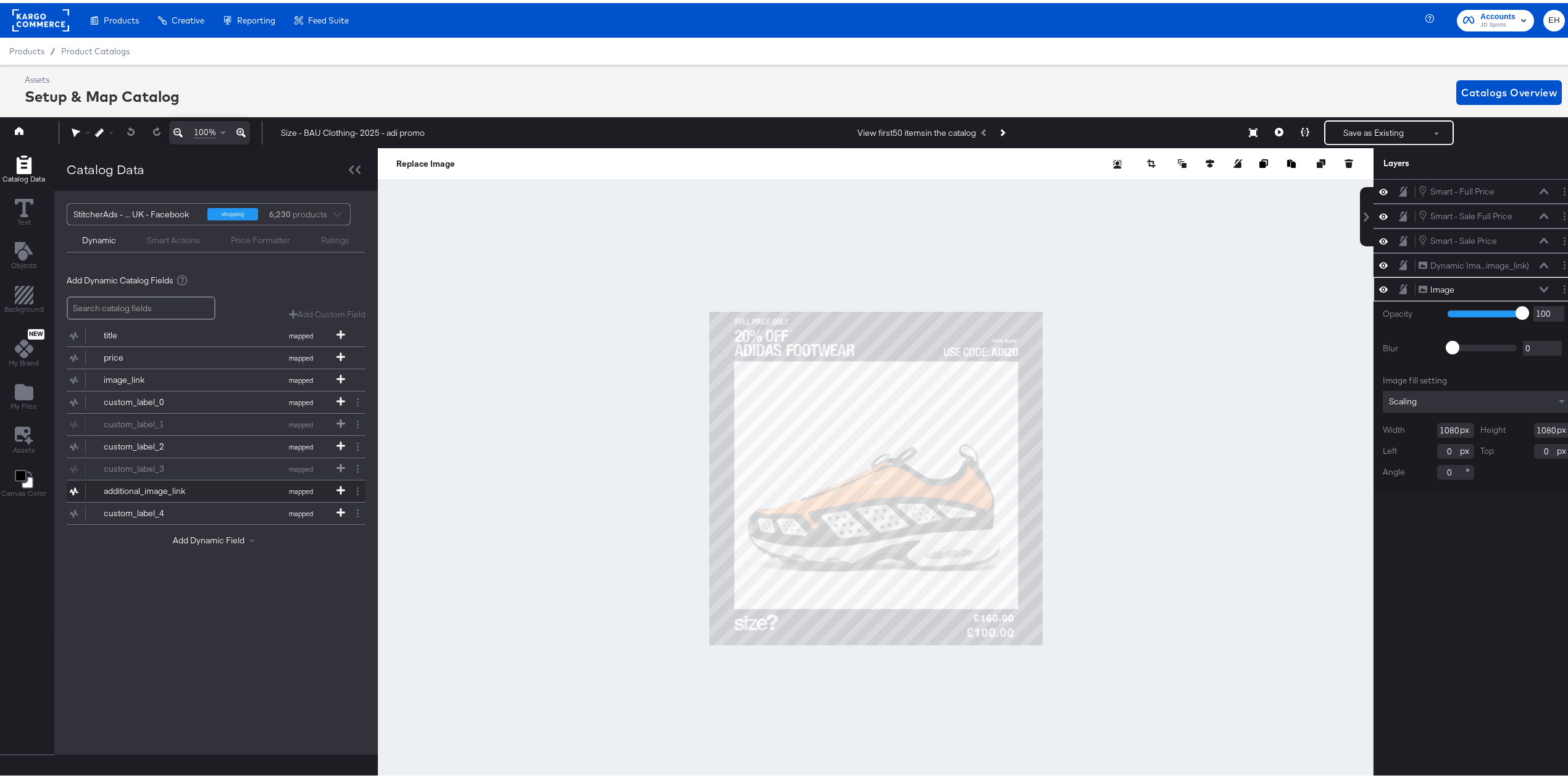
click at [199, 496] on button "additional_image_link mapped" at bounding box center [208, 488] width 283 height 21
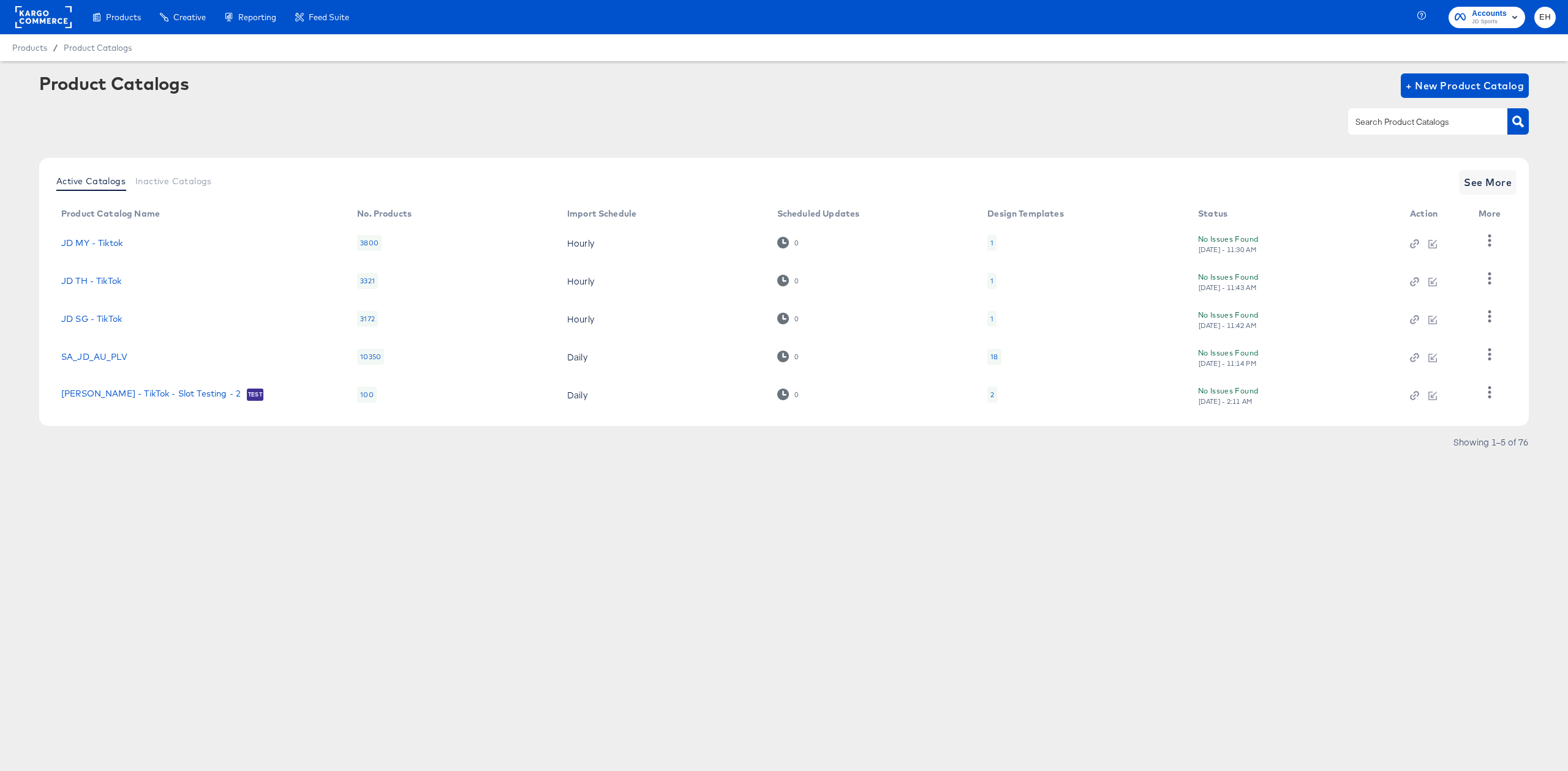
click at [1438, 114] on div at bounding box center [1428, 121] width 160 height 26
type input "siz"
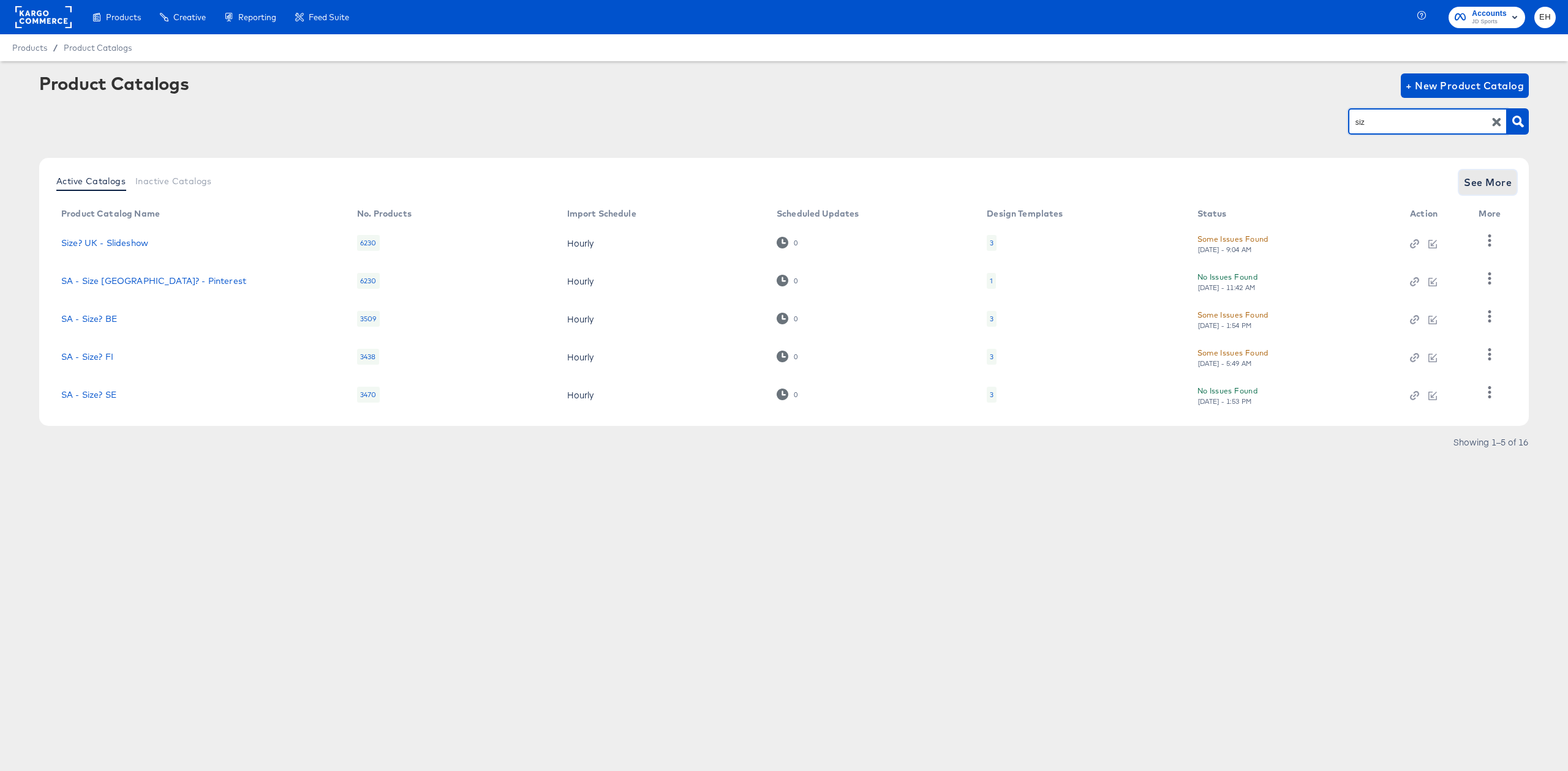
click at [1487, 181] on span "See More" at bounding box center [1487, 183] width 47 height 17
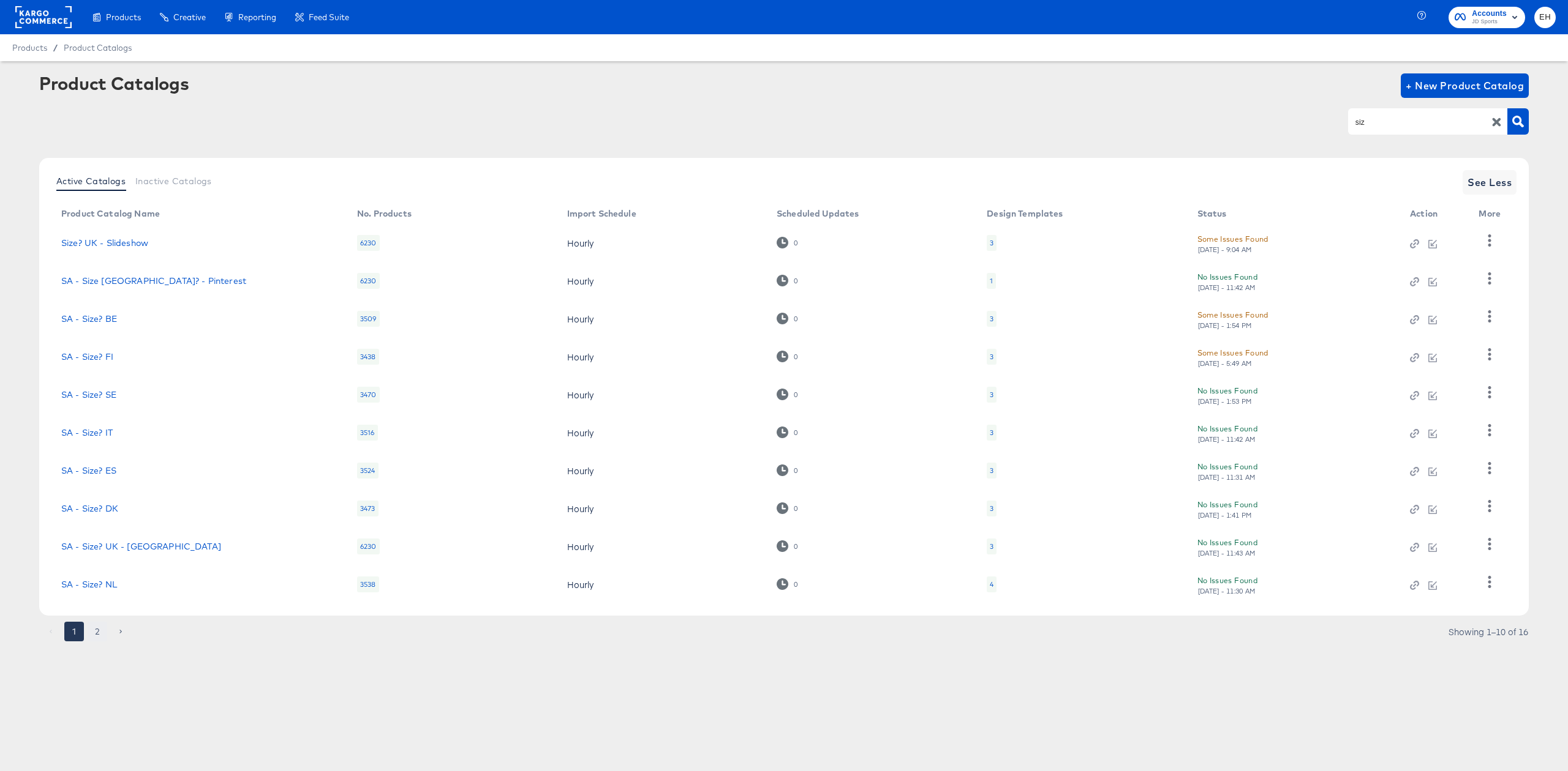
click at [96, 628] on button "2" at bounding box center [97, 632] width 19 height 19
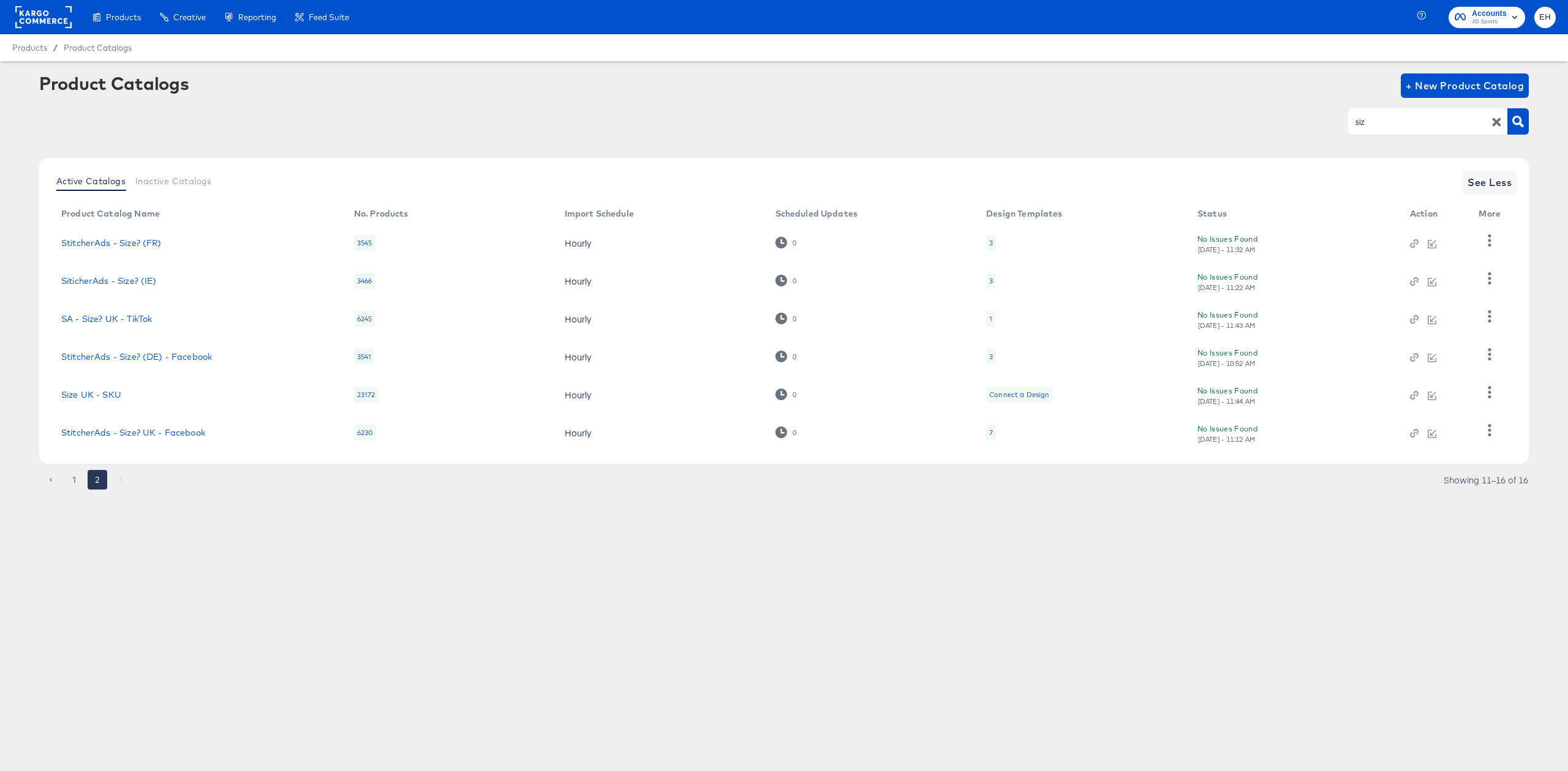
click at [986, 438] on div "7" at bounding box center [991, 432] width 10 height 15
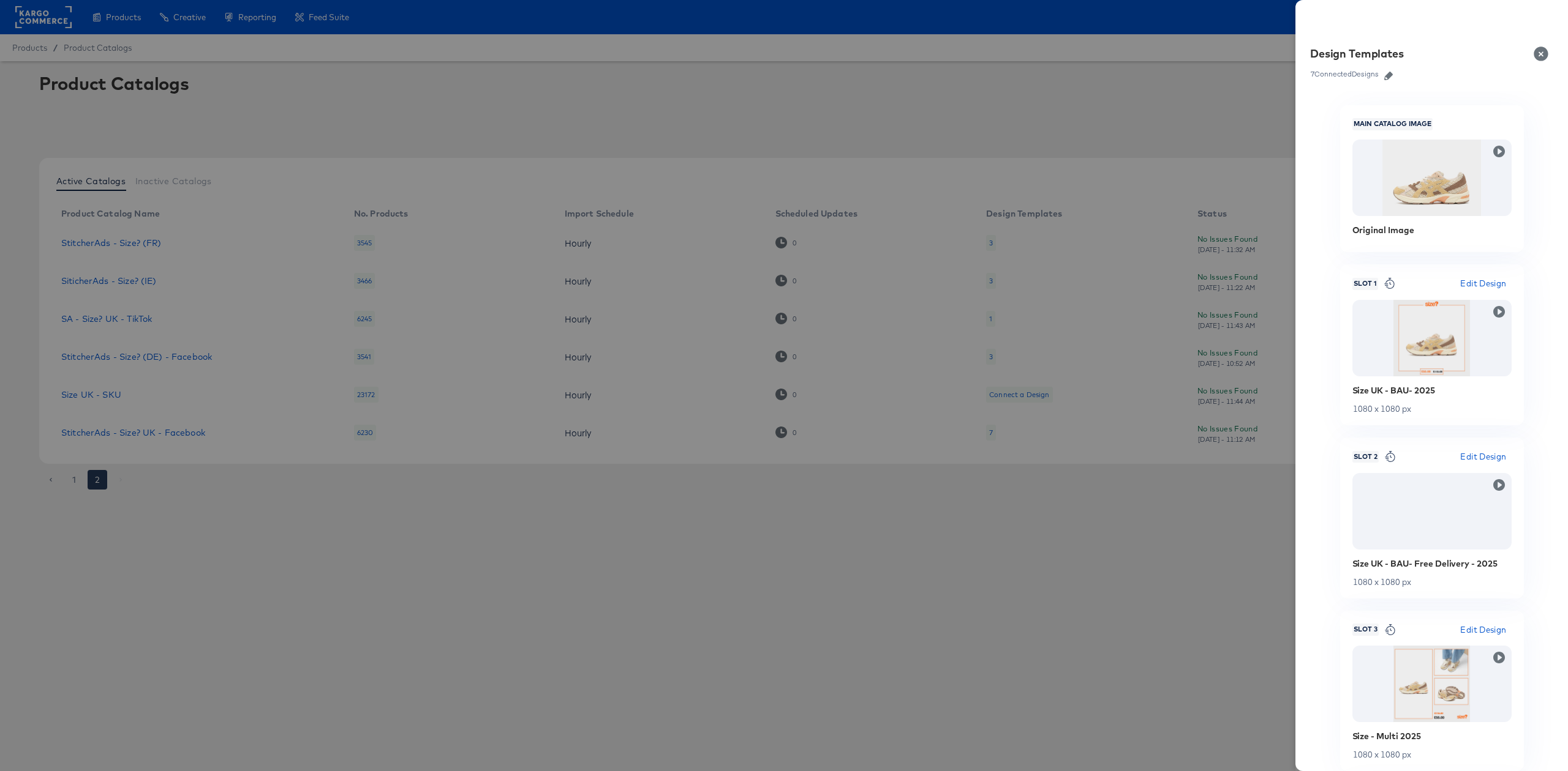
click at [1397, 73] on button "button" at bounding box center [1388, 75] width 18 height 9
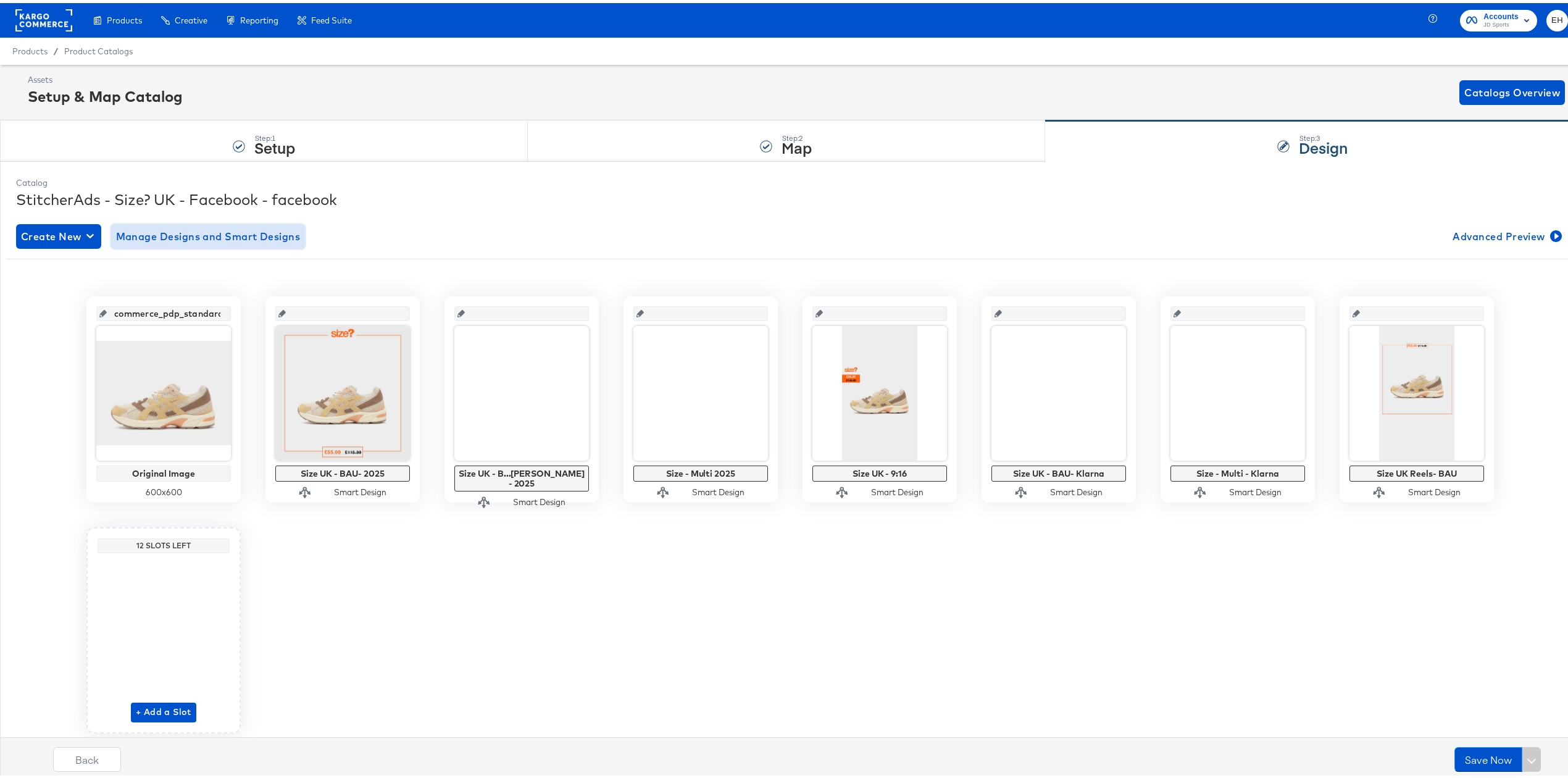
click at [261, 230] on span "Manage Designs and Smart Designs" at bounding box center [208, 233] width 184 height 18
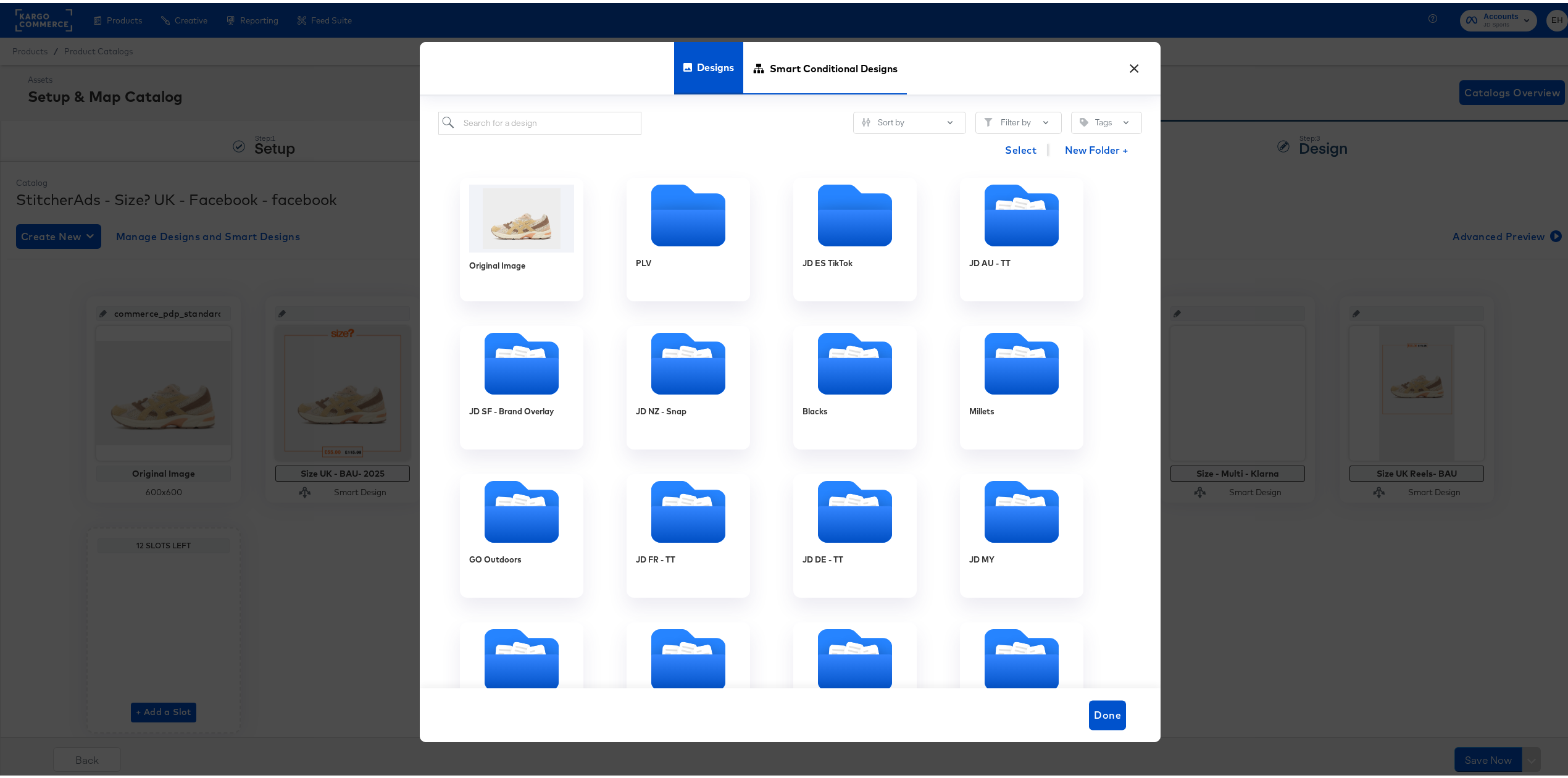
click at [826, 55] on span "Smart Conditional Designs" at bounding box center [833, 65] width 128 height 55
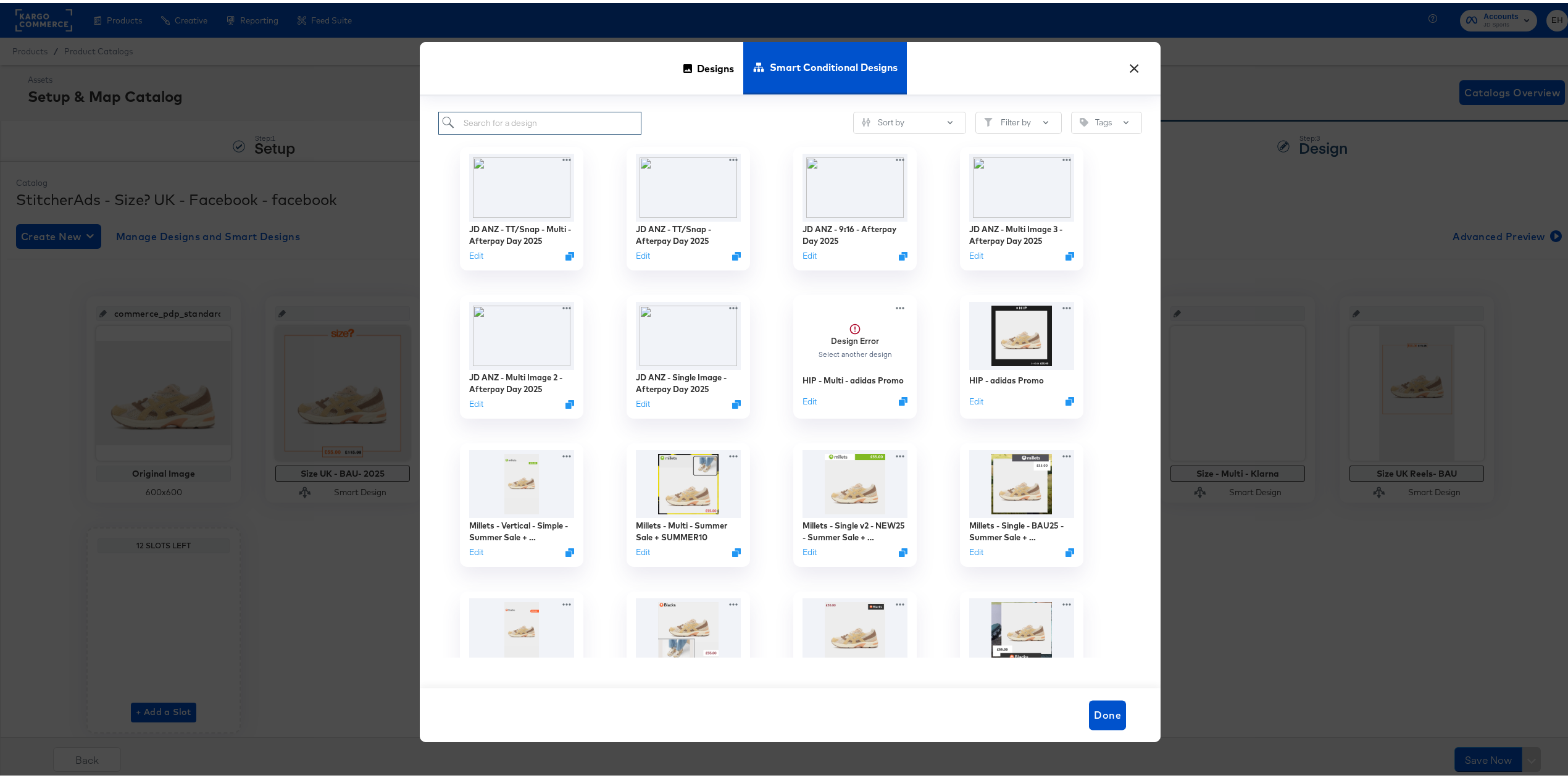
click at [543, 120] on input "search" at bounding box center [540, 119] width 203 height 22
type input "adidas"
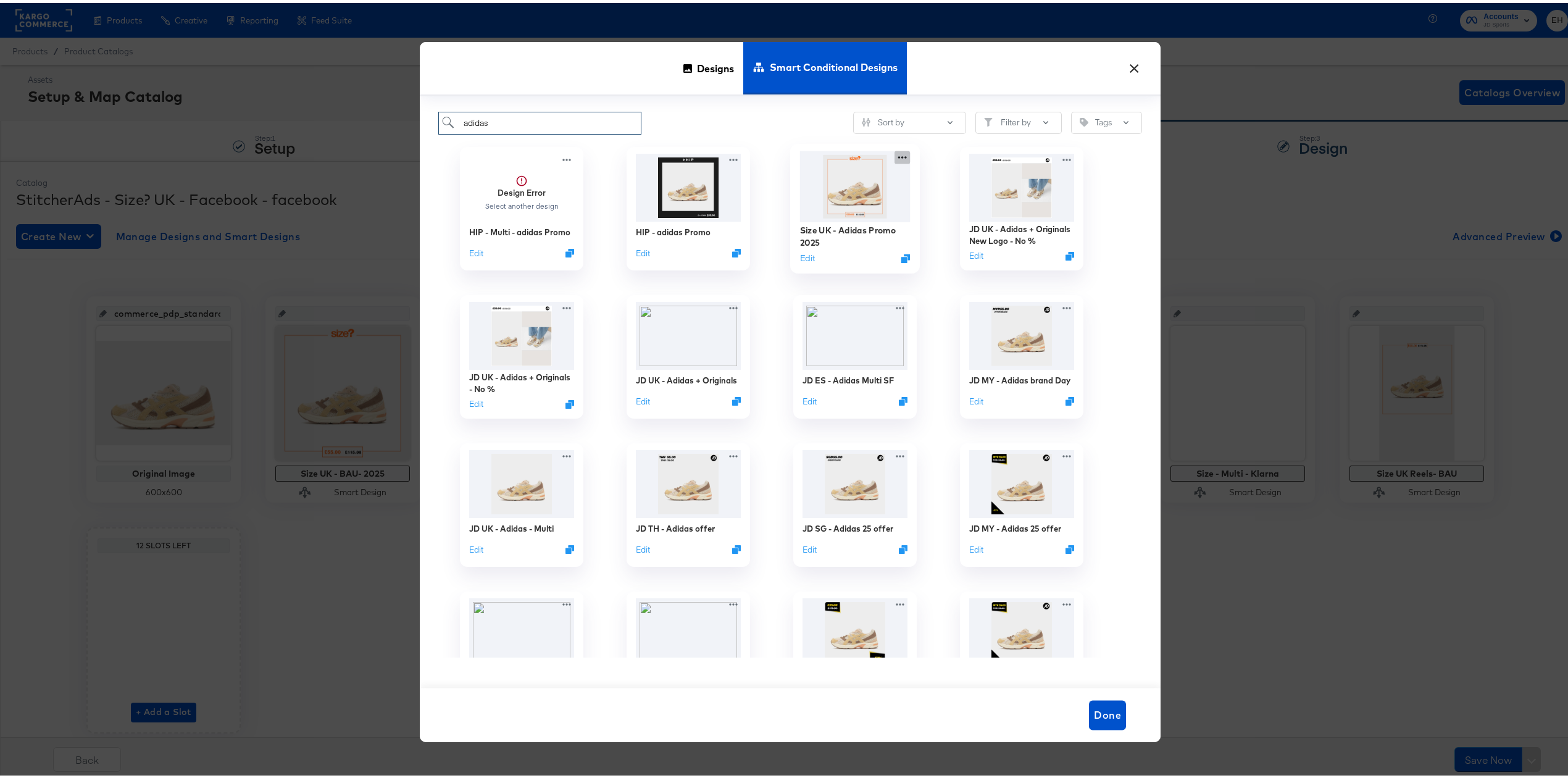
click at [899, 154] on icon at bounding box center [903, 153] width 16 height 13
click at [800, 255] on button "Edit" at bounding box center [807, 255] width 15 height 12
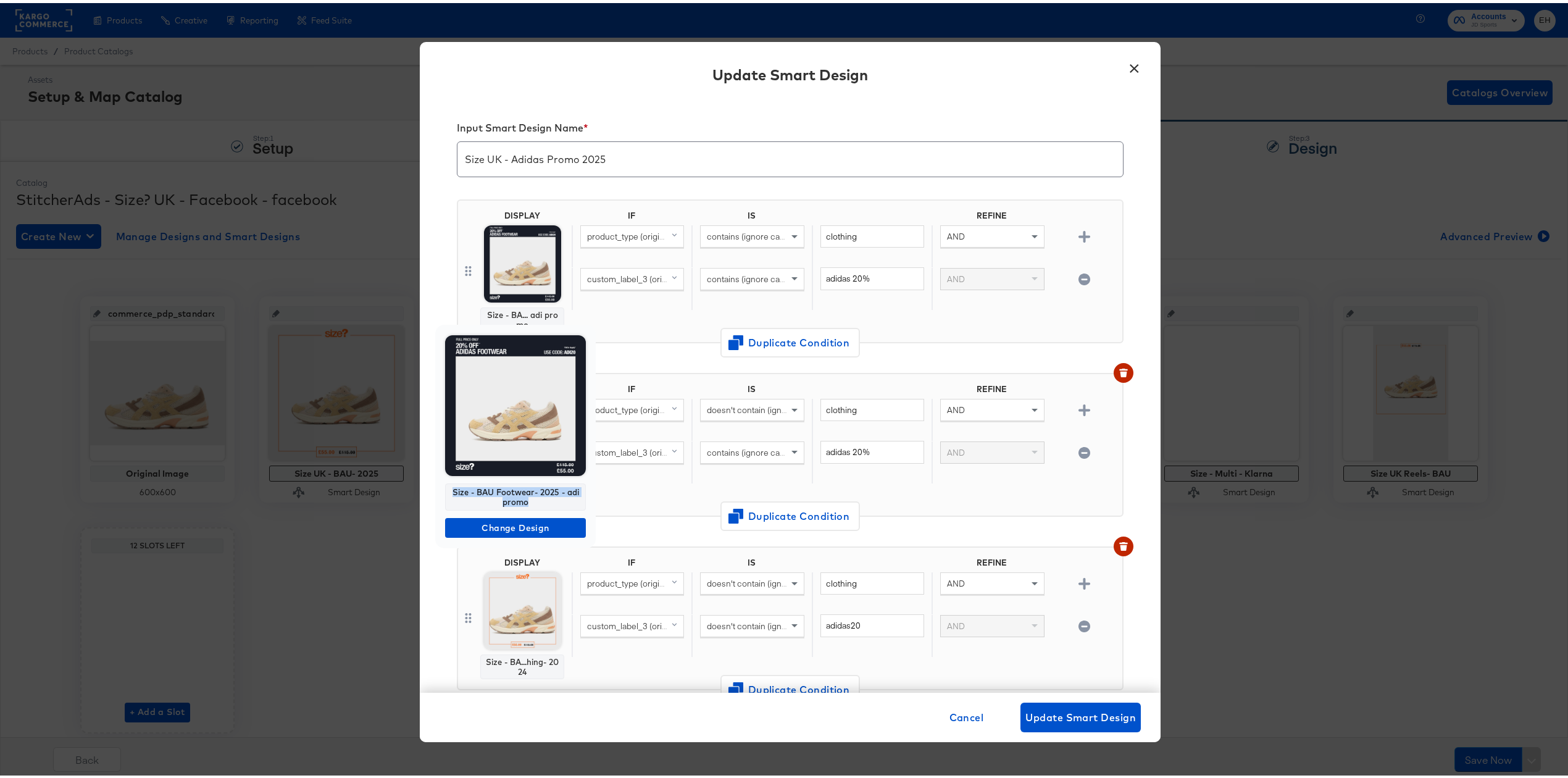
drag, startPoint x: 537, startPoint y: 497, endPoint x: 452, endPoint y: 487, distance: 85.6
click at [452, 487] on div "Size - BAU Footwear- 2025 - adi promo" at bounding box center [515, 494] width 141 height 27
copy div "Size - BAU Footwear- 2025 - adi promo"
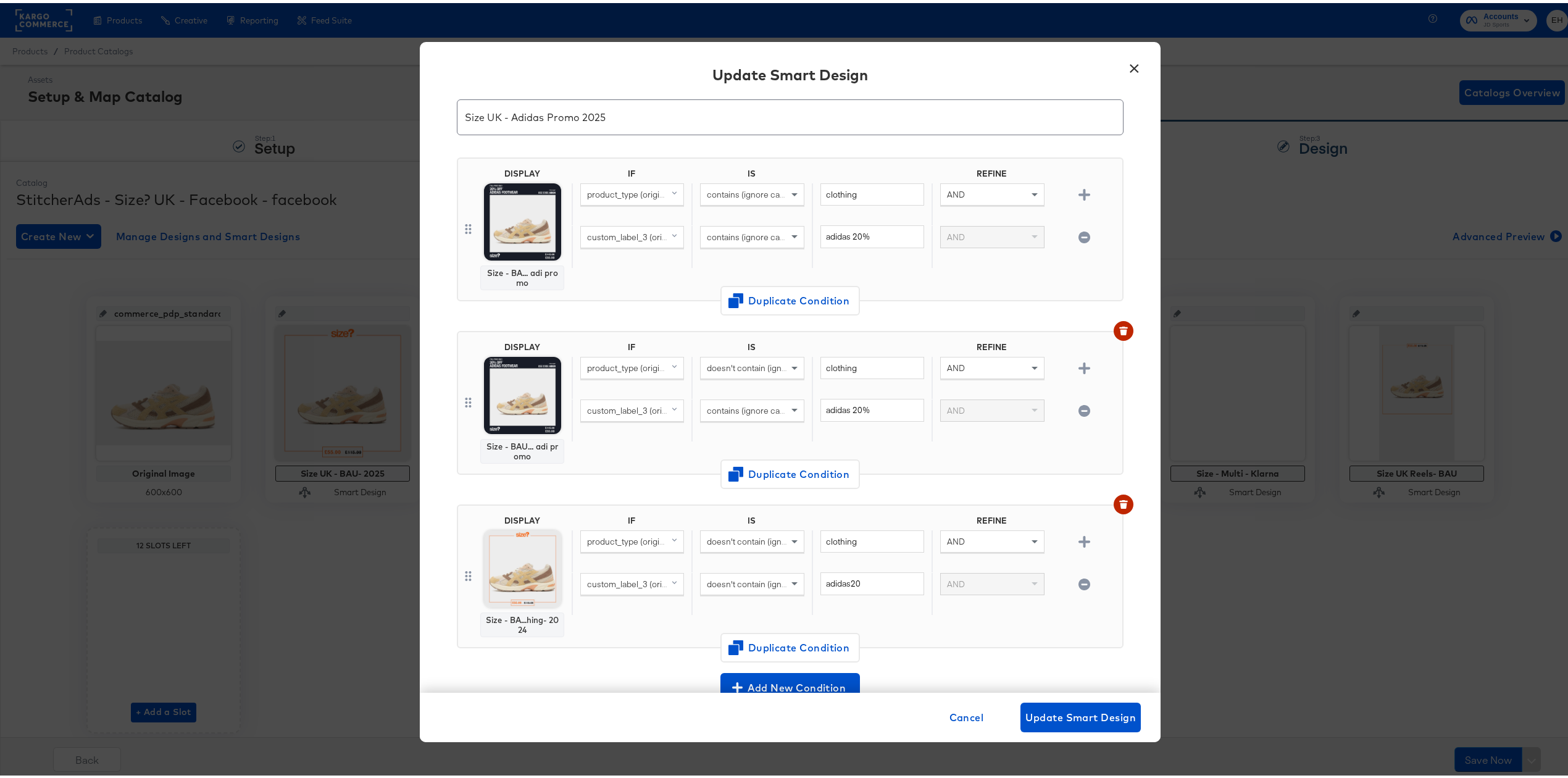
scroll to position [82, 0]
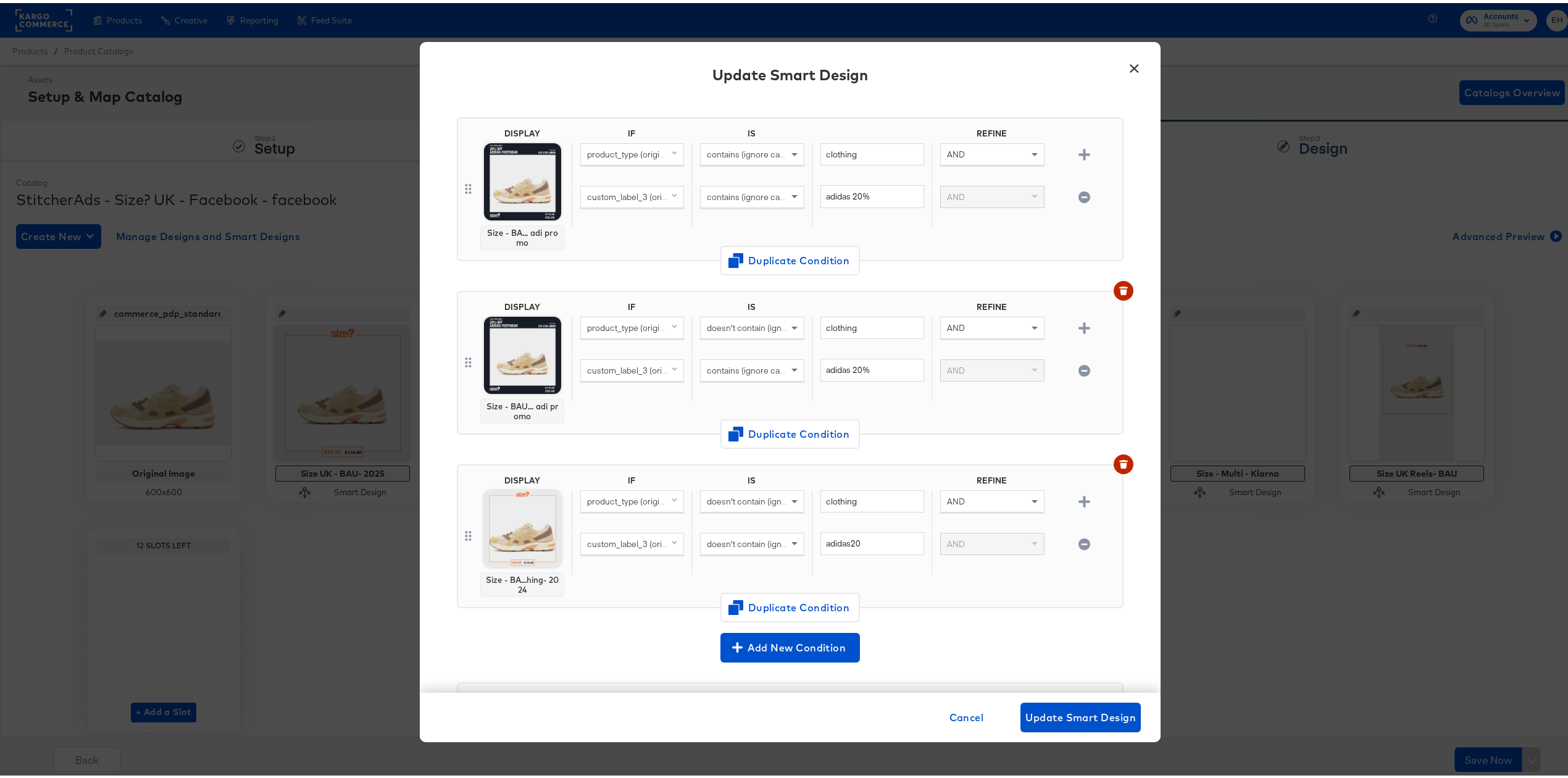
click at [1123, 58] on button "×" at bounding box center [1134, 62] width 22 height 22
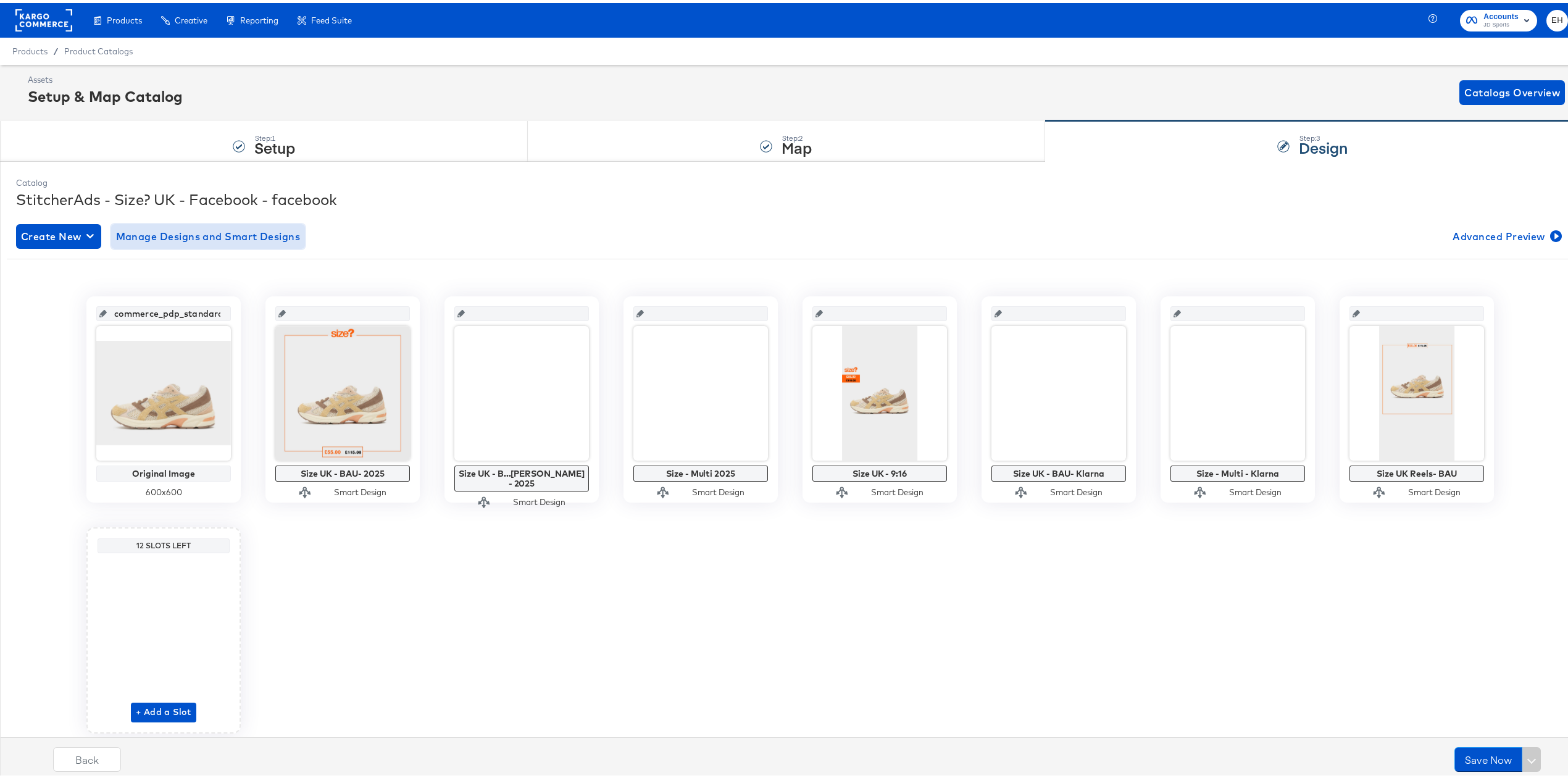
click at [250, 242] on span "Manage Designs and Smart Designs" at bounding box center [208, 233] width 184 height 18
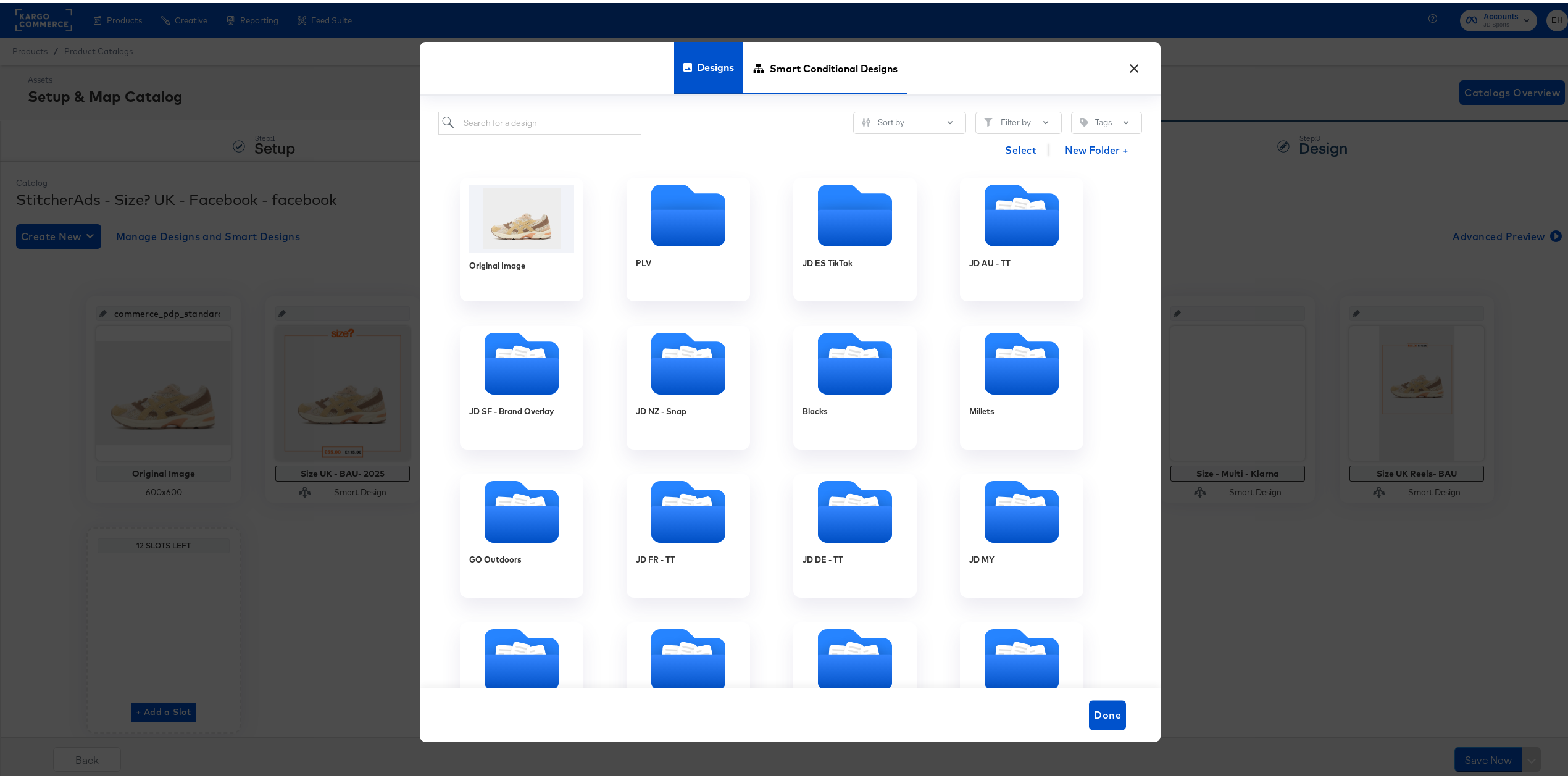
click at [846, 78] on span "Smart Conditional Designs" at bounding box center [833, 65] width 128 height 55
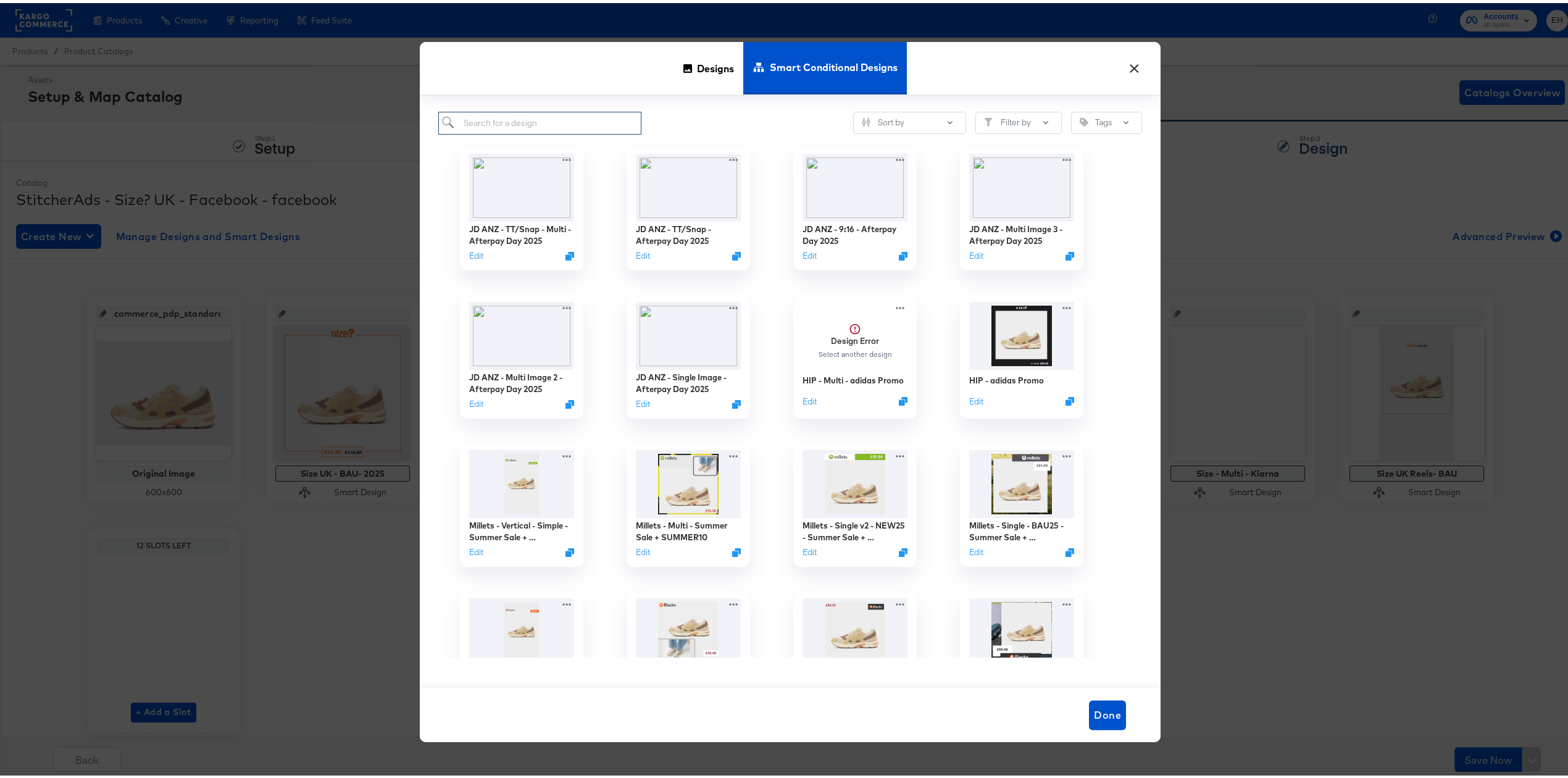
click at [568, 127] on input "search" at bounding box center [540, 119] width 203 height 22
paste input "HIP - adidas Promo"
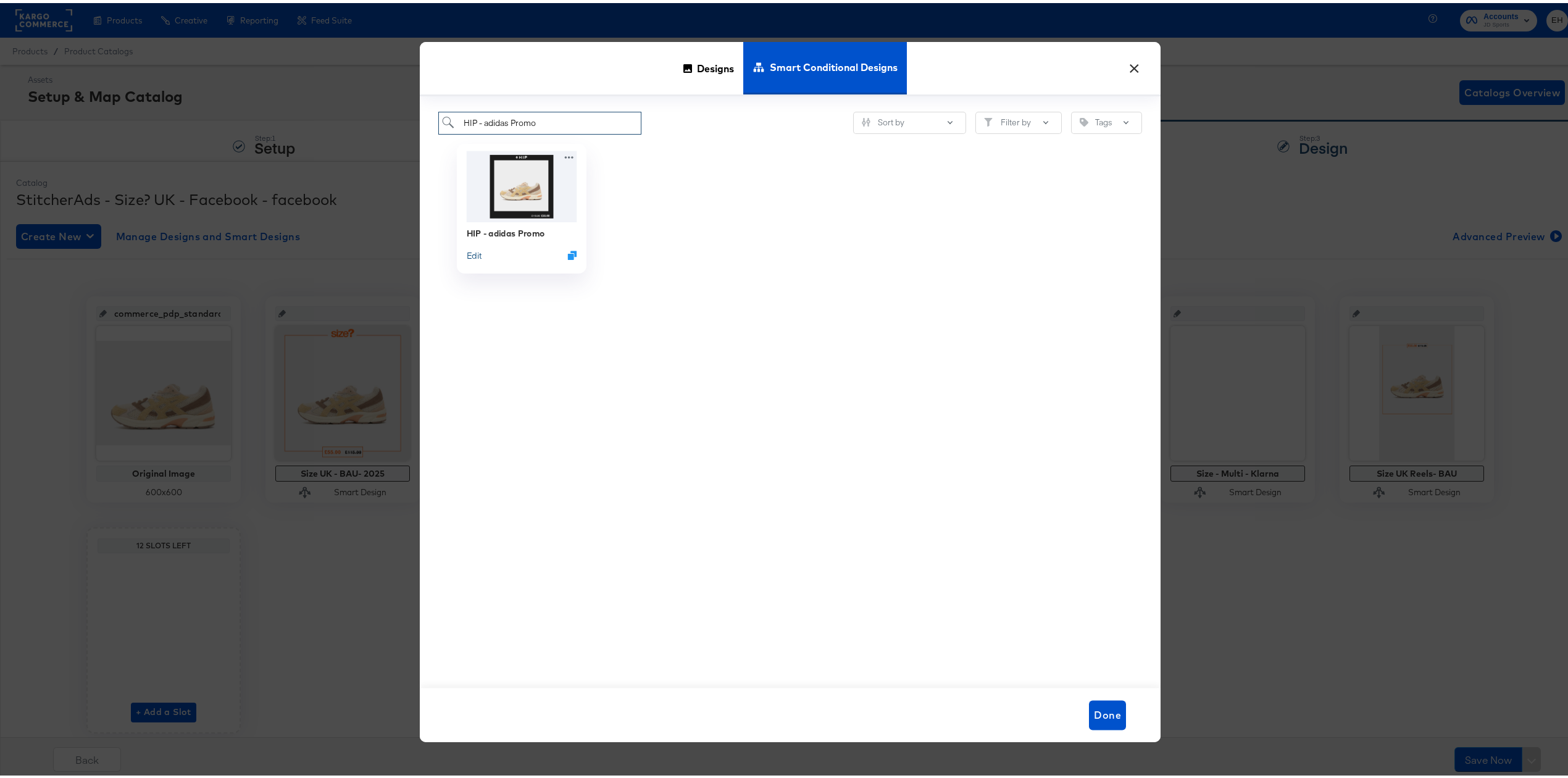
type input "HIP - adidas Promo"
click at [470, 253] on button "Edit" at bounding box center [473, 252] width 15 height 12
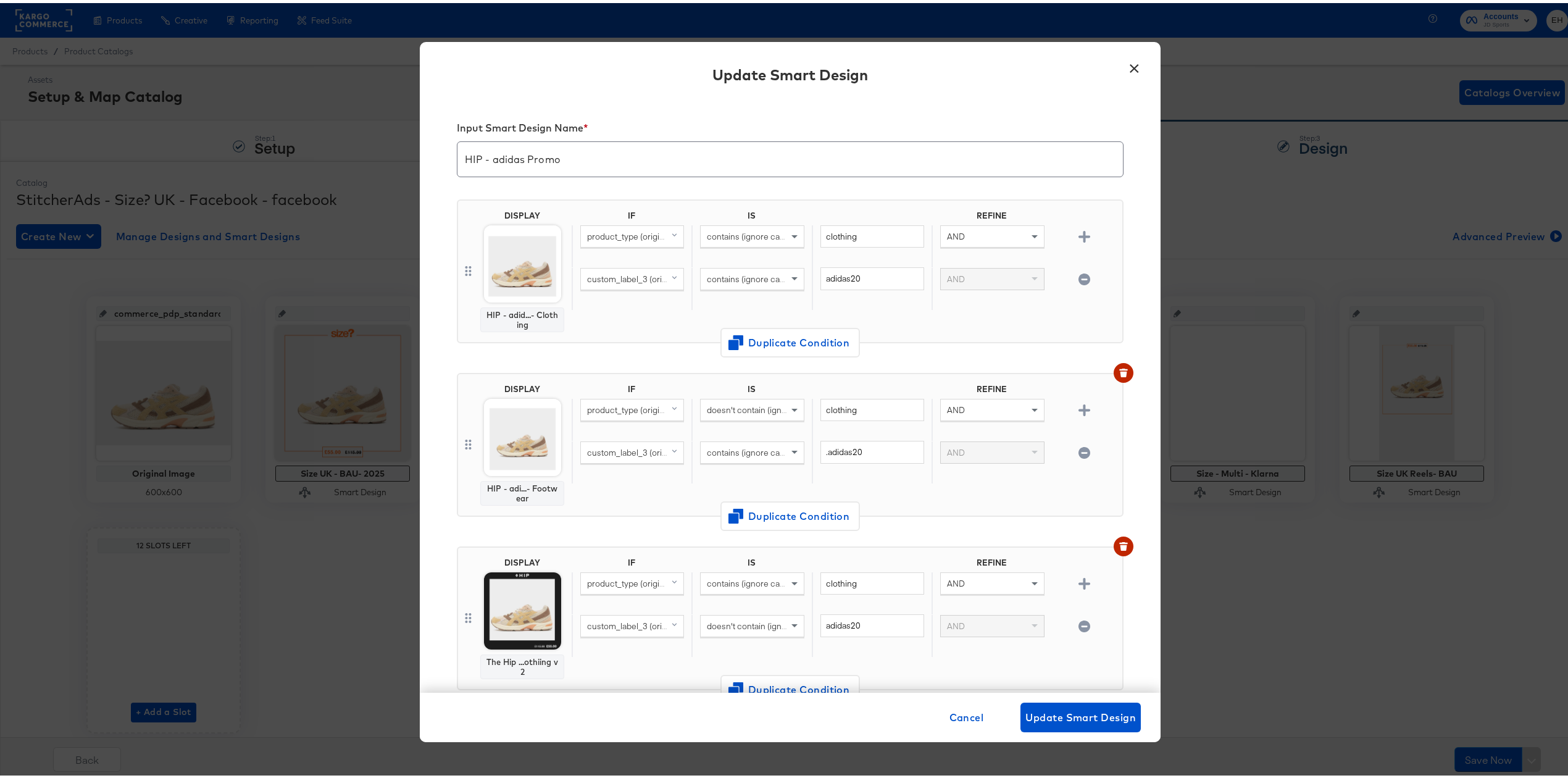
click at [1130, 65] on button "×" at bounding box center [1134, 62] width 22 height 22
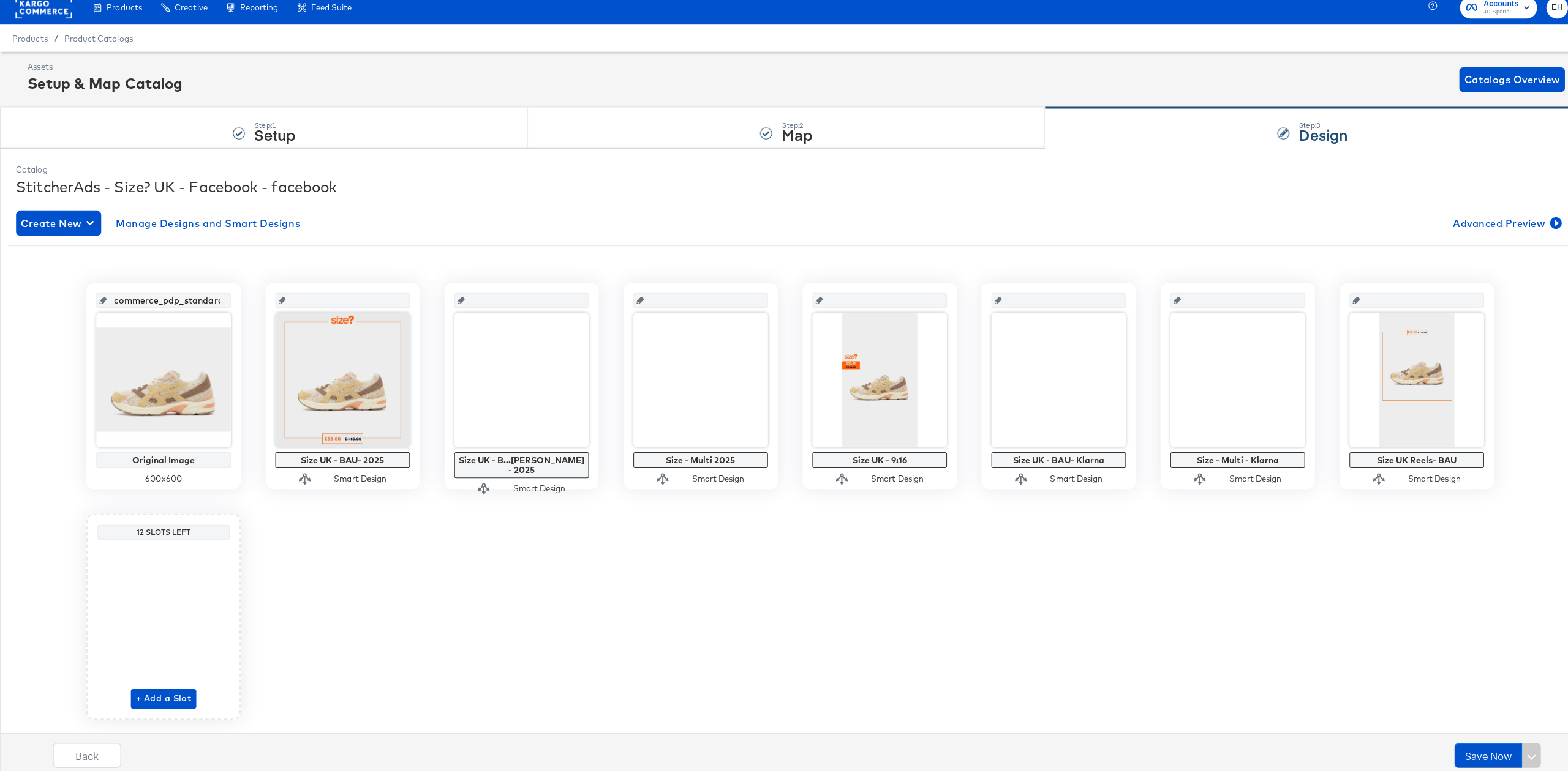
scroll to position [0, 0]
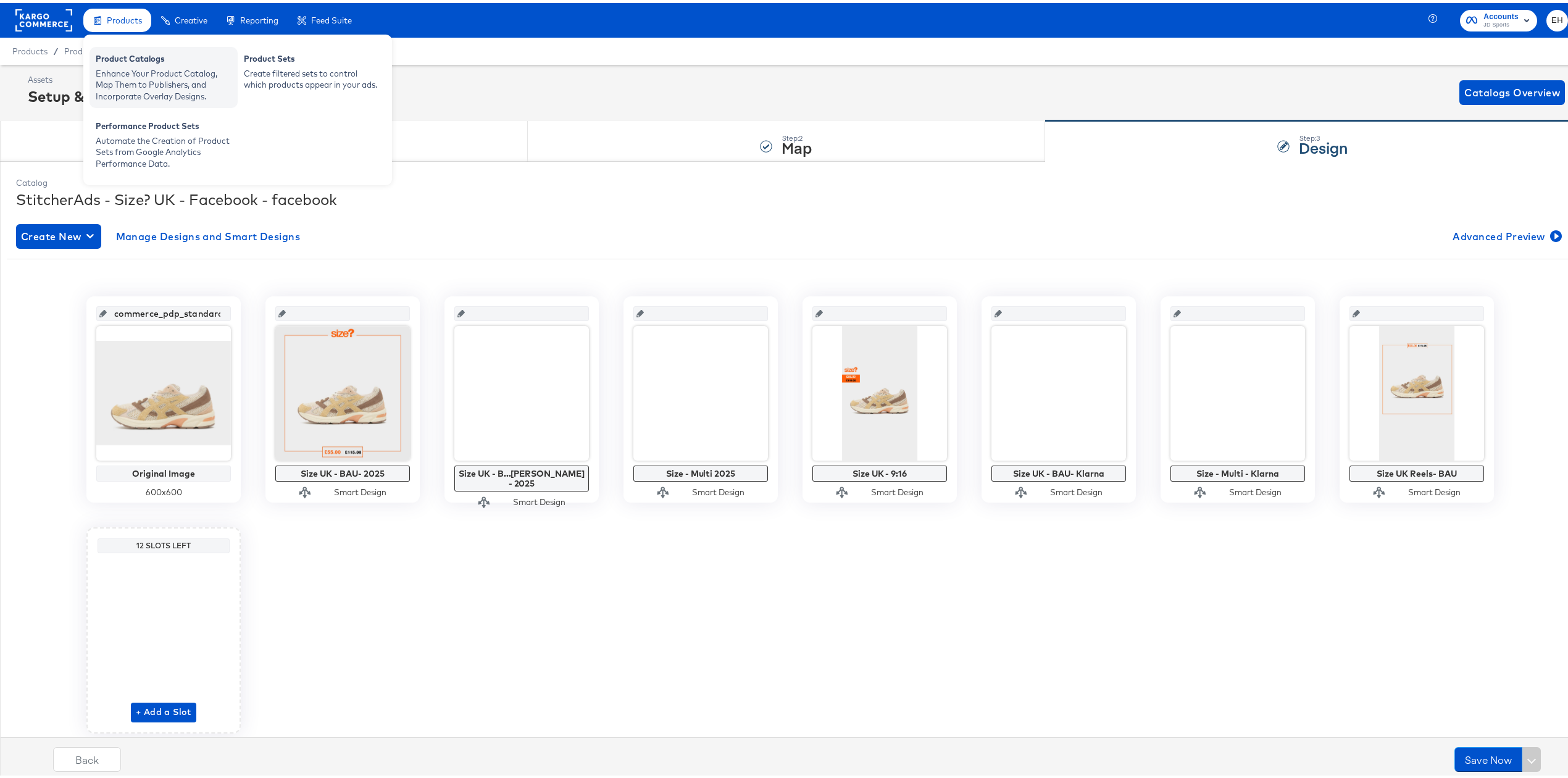
click at [117, 75] on div "Enhance Your Product Catalog, Map Them to Publishers, and Incorporate Overlay D…" at bounding box center [163, 81] width 136 height 34
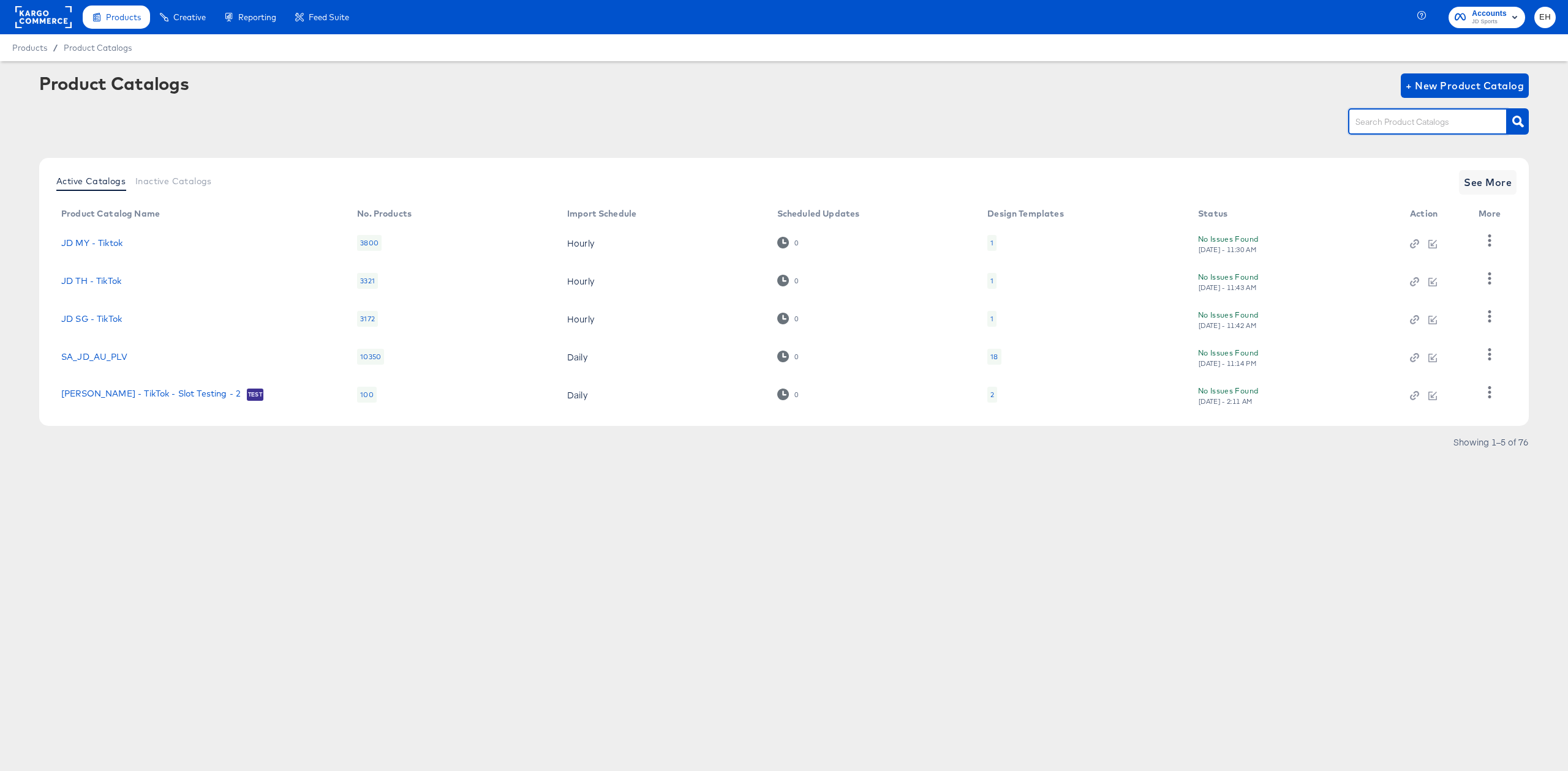
drag, startPoint x: 1398, startPoint y: 126, endPoint x: 1387, endPoint y: 121, distance: 12.1
click at [1392, 123] on input "text" at bounding box center [1418, 122] width 131 height 15
type input "hip"
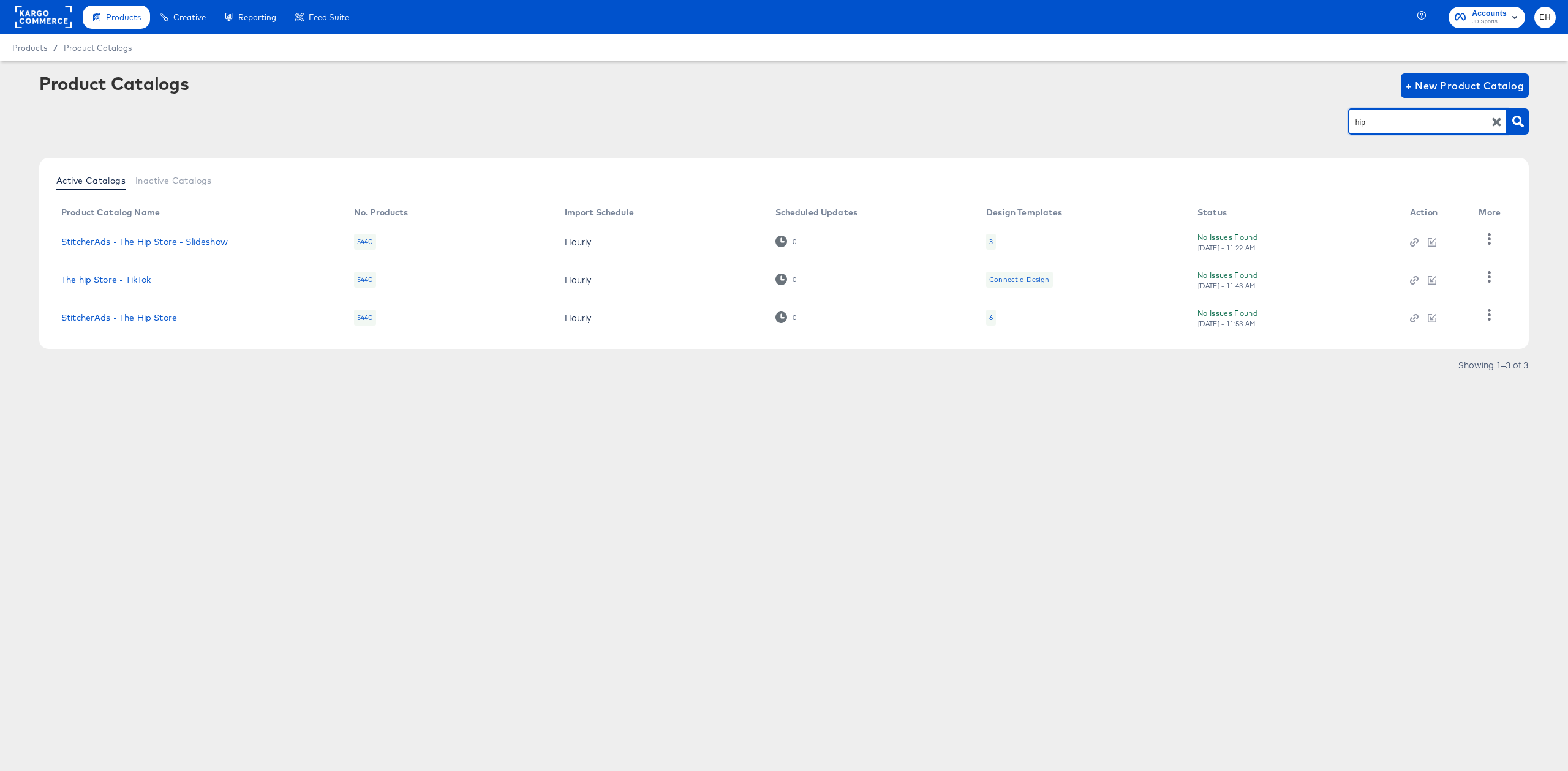
click at [986, 319] on div "6" at bounding box center [991, 317] width 10 height 15
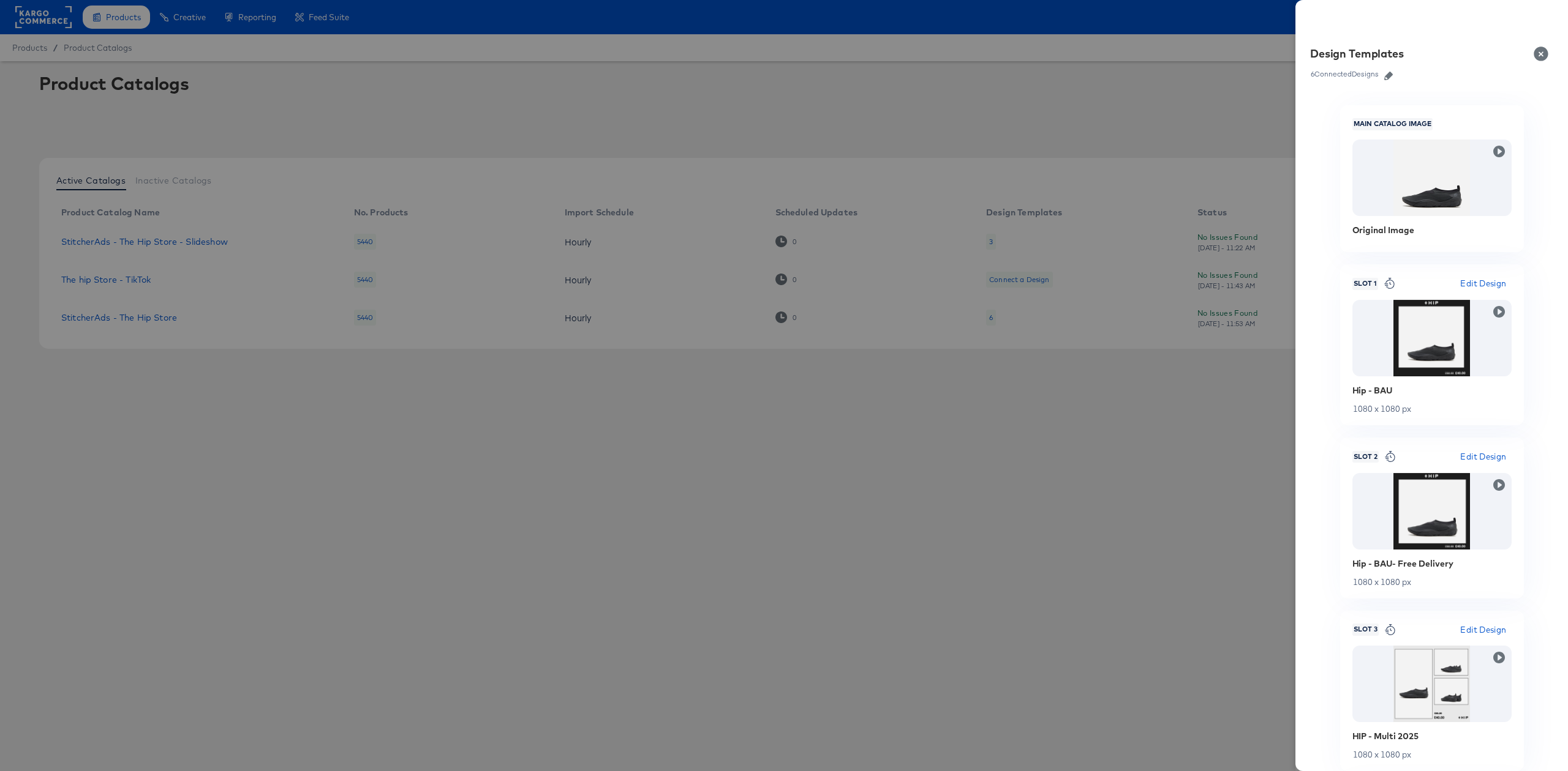
click at [1392, 74] on icon "button" at bounding box center [1388, 75] width 9 height 9
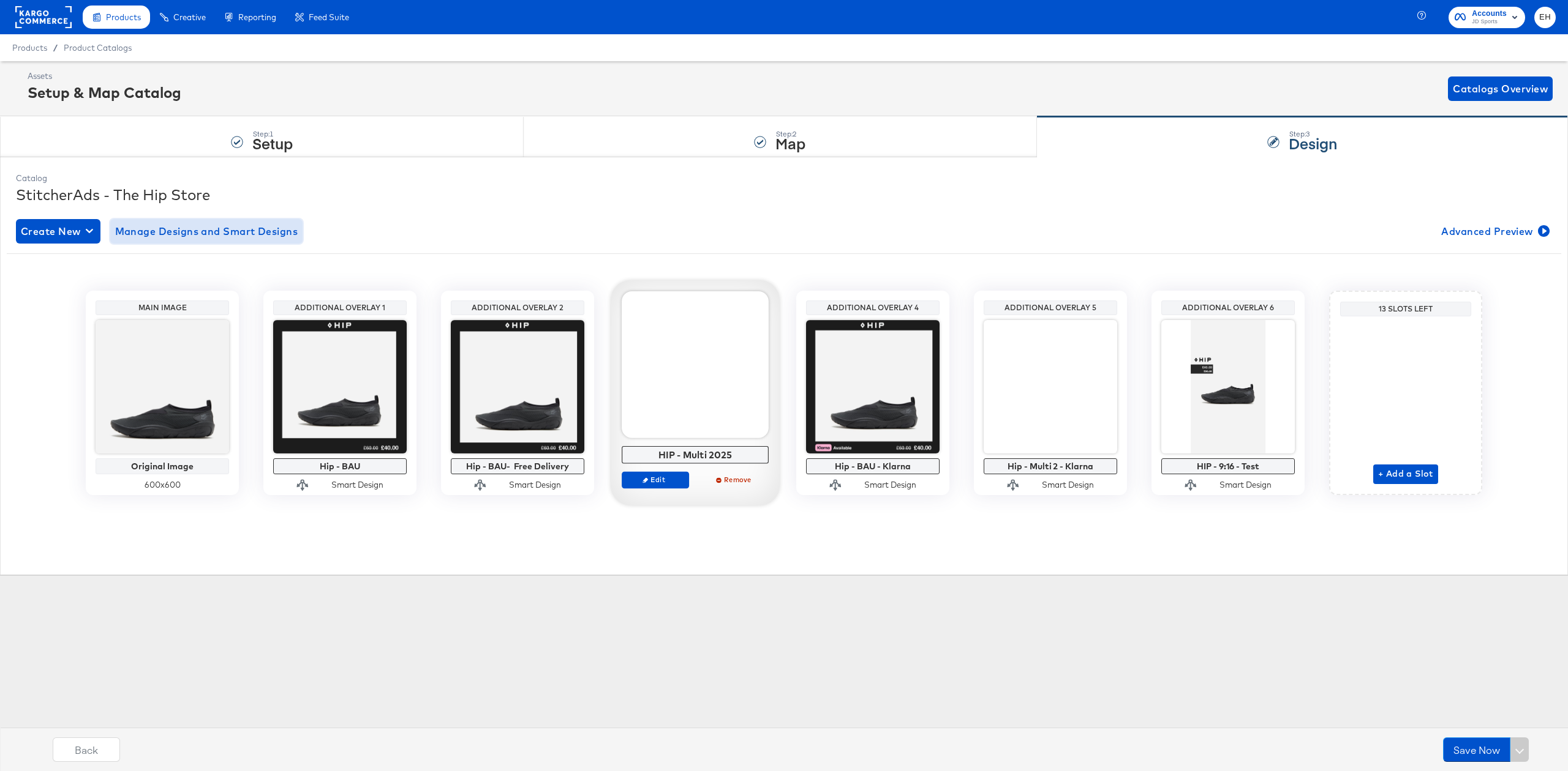
click at [201, 226] on span "Manage Designs and Smart Designs" at bounding box center [206, 231] width 183 height 17
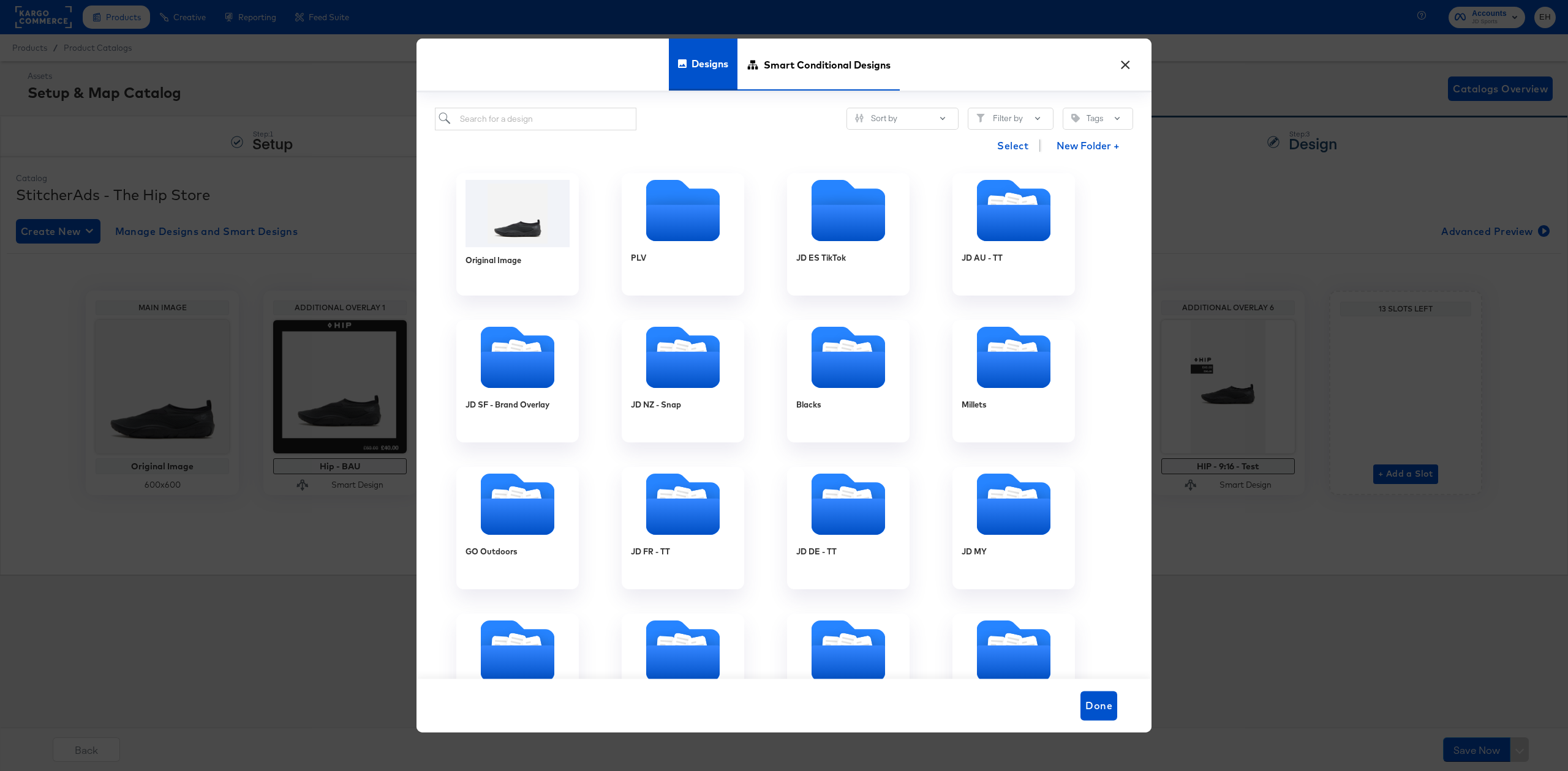
click at [821, 64] on span "Smart Conditional Designs" at bounding box center [827, 65] width 127 height 54
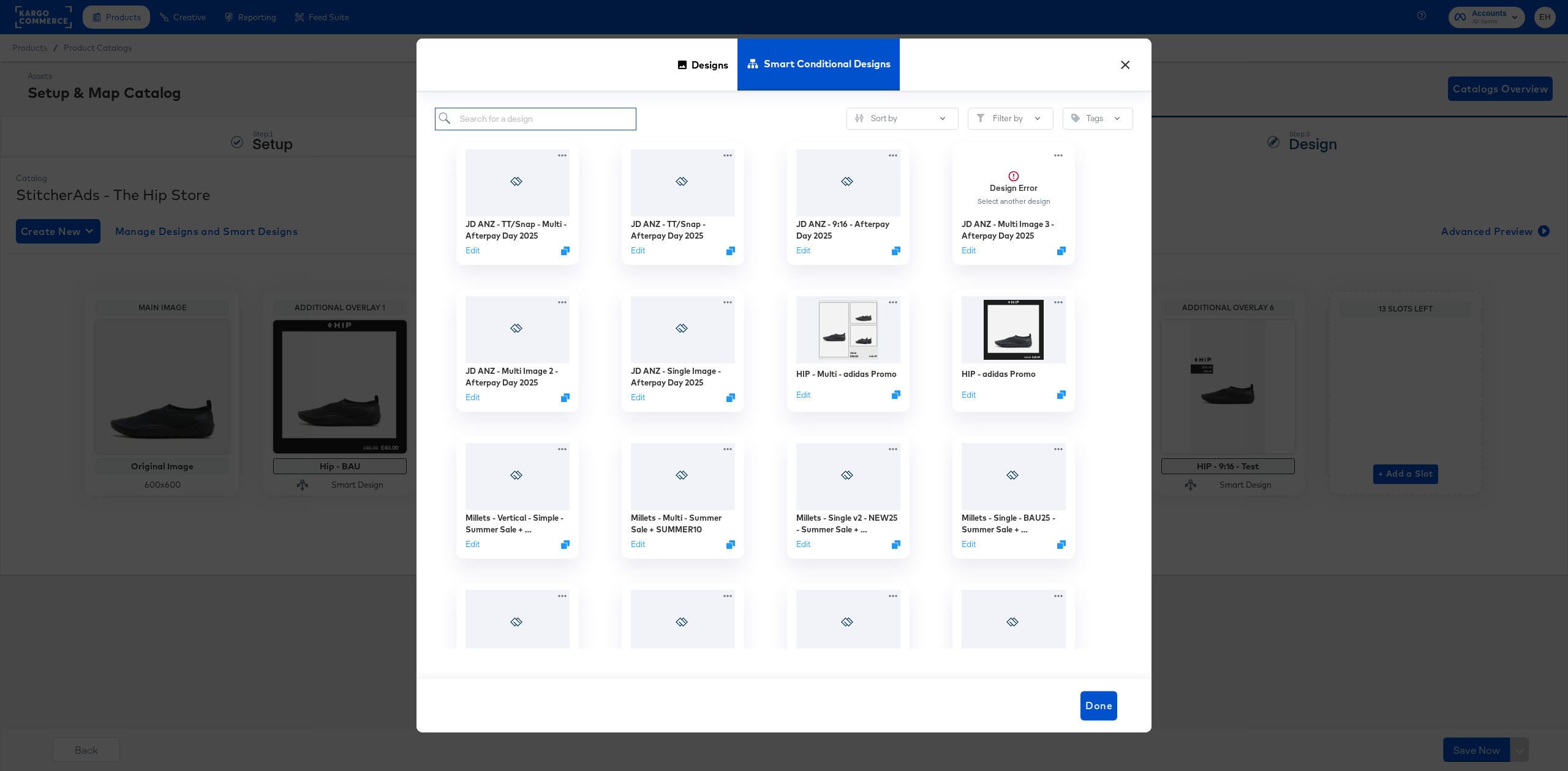
drag, startPoint x: 568, startPoint y: 121, endPoint x: 577, endPoint y: 124, distance: 9.5
click at [574, 124] on input "search" at bounding box center [535, 118] width 201 height 22
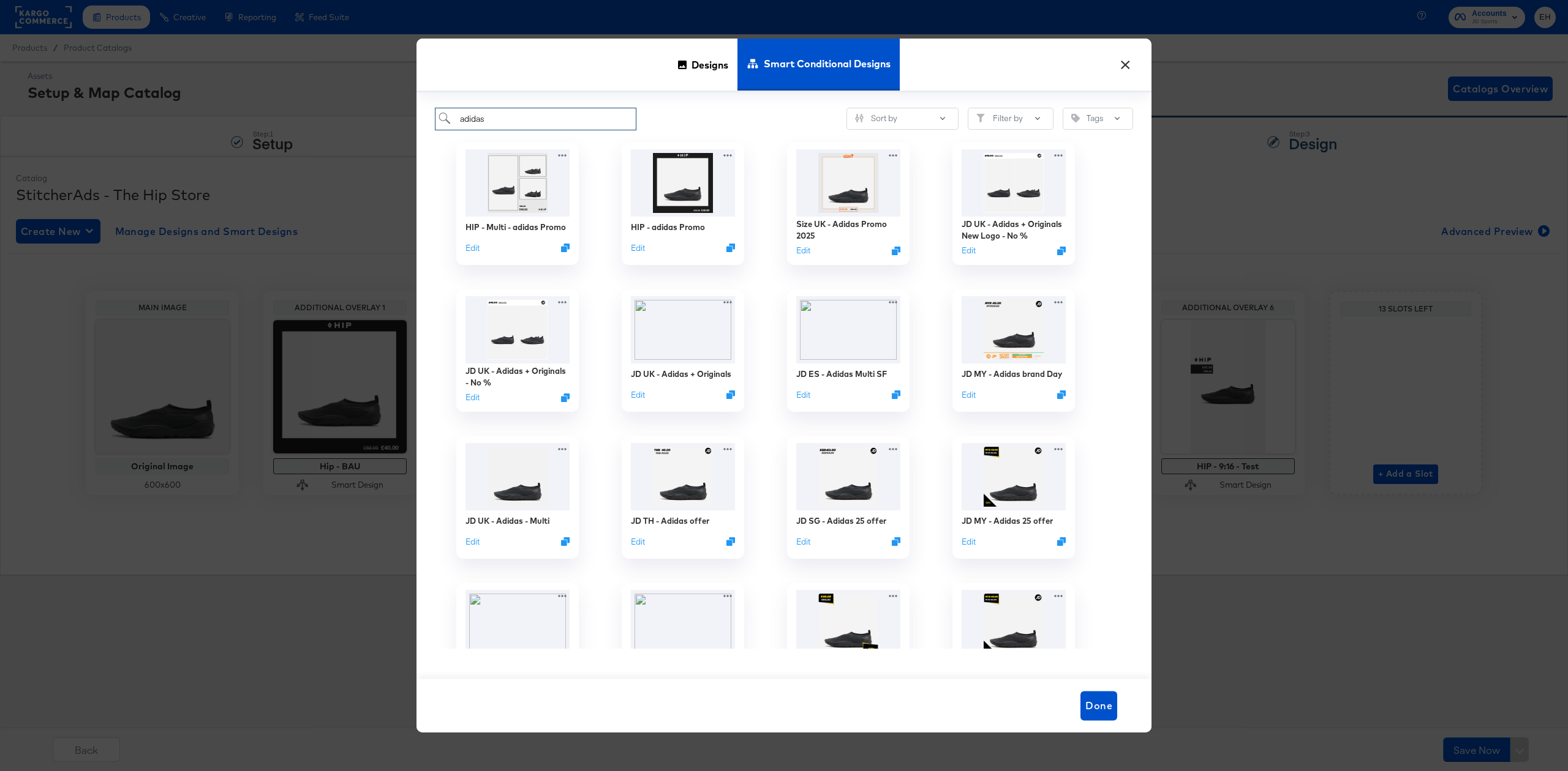
type input "adidas"
click at [807, 250] on button "Edit" at bounding box center [800, 252] width 15 height 12
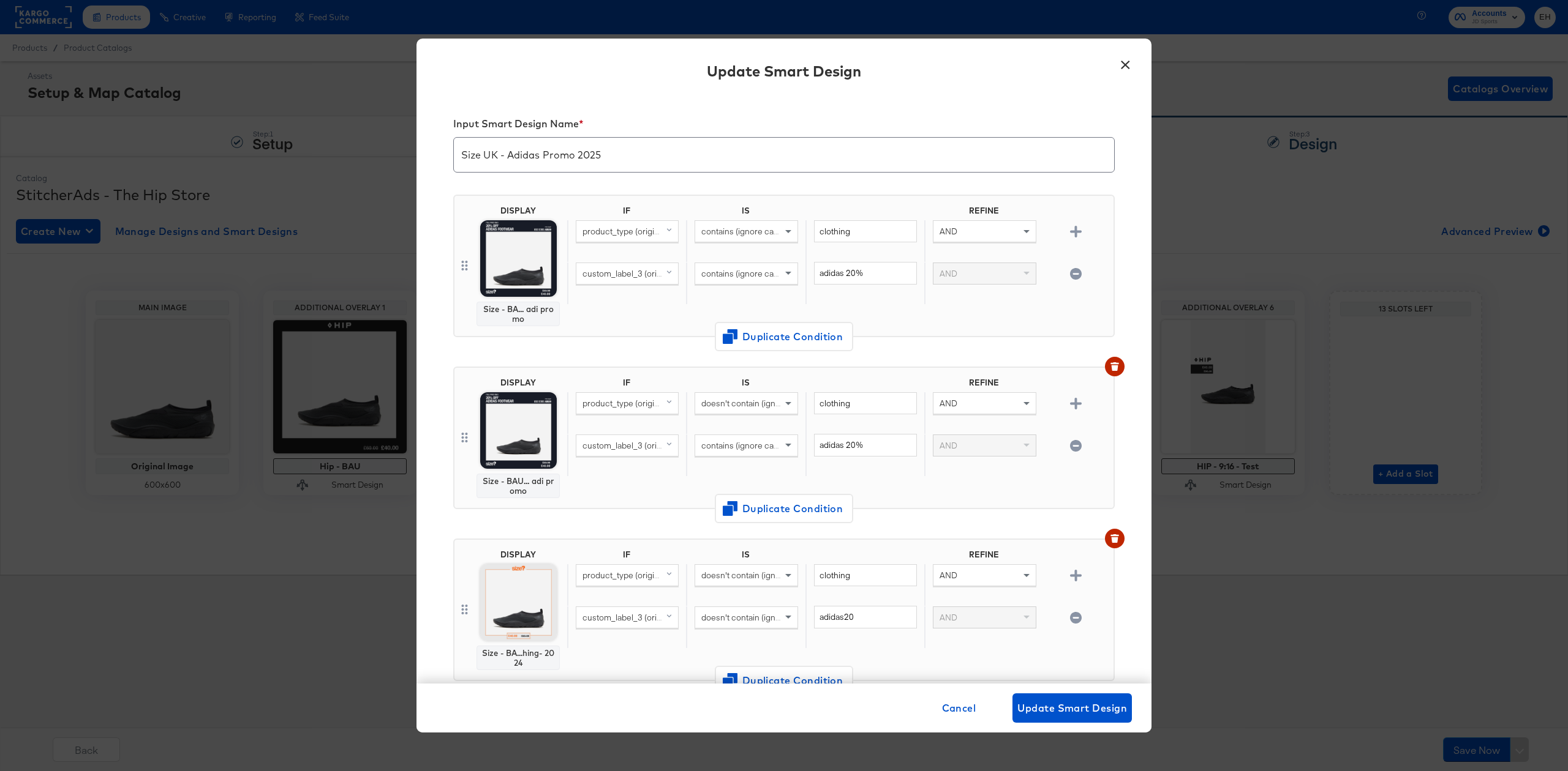
click at [1124, 68] on button "×" at bounding box center [1125, 62] width 22 height 22
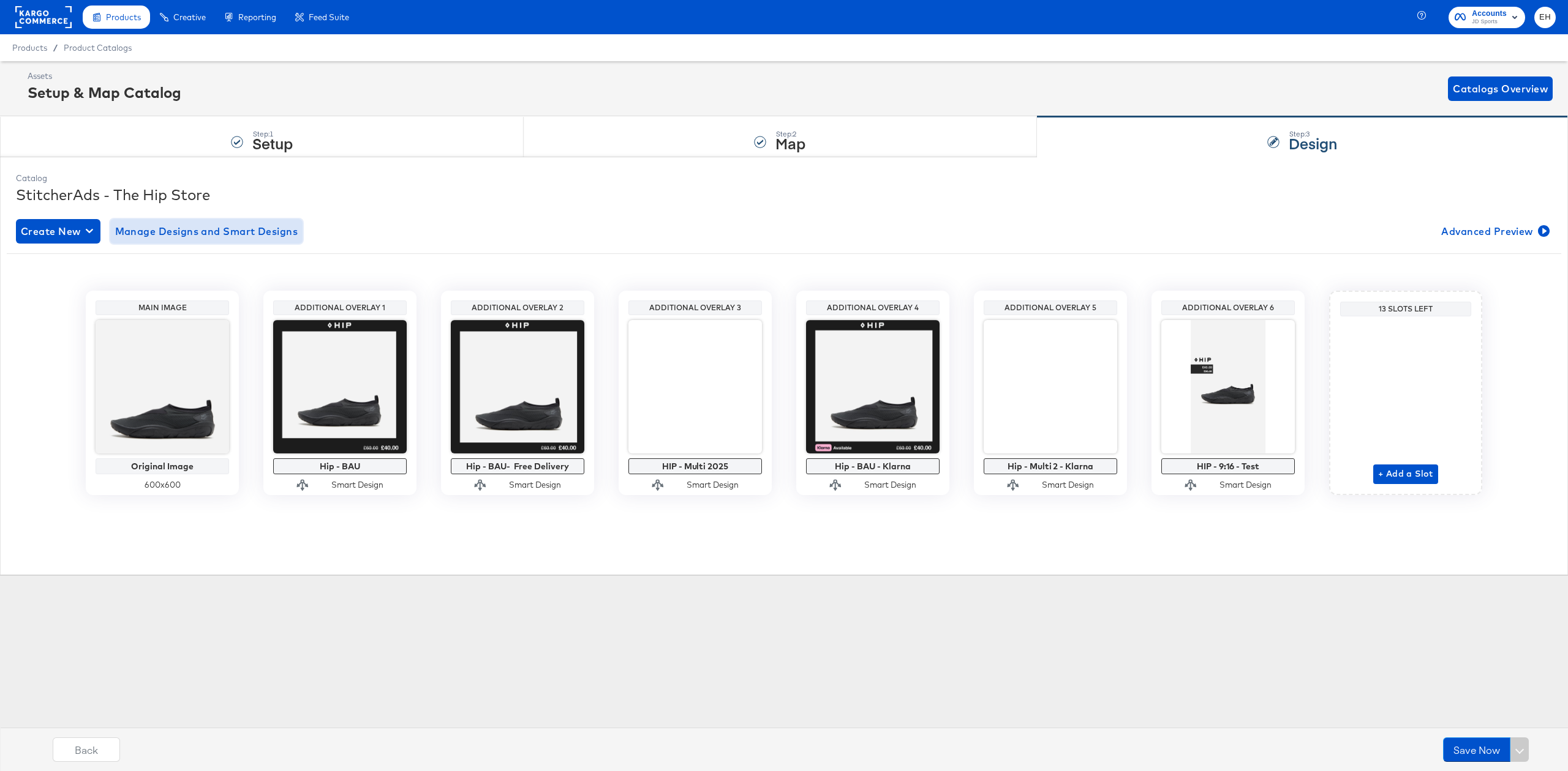
click at [263, 234] on span "Manage Designs and Smart Designs" at bounding box center [206, 231] width 183 height 17
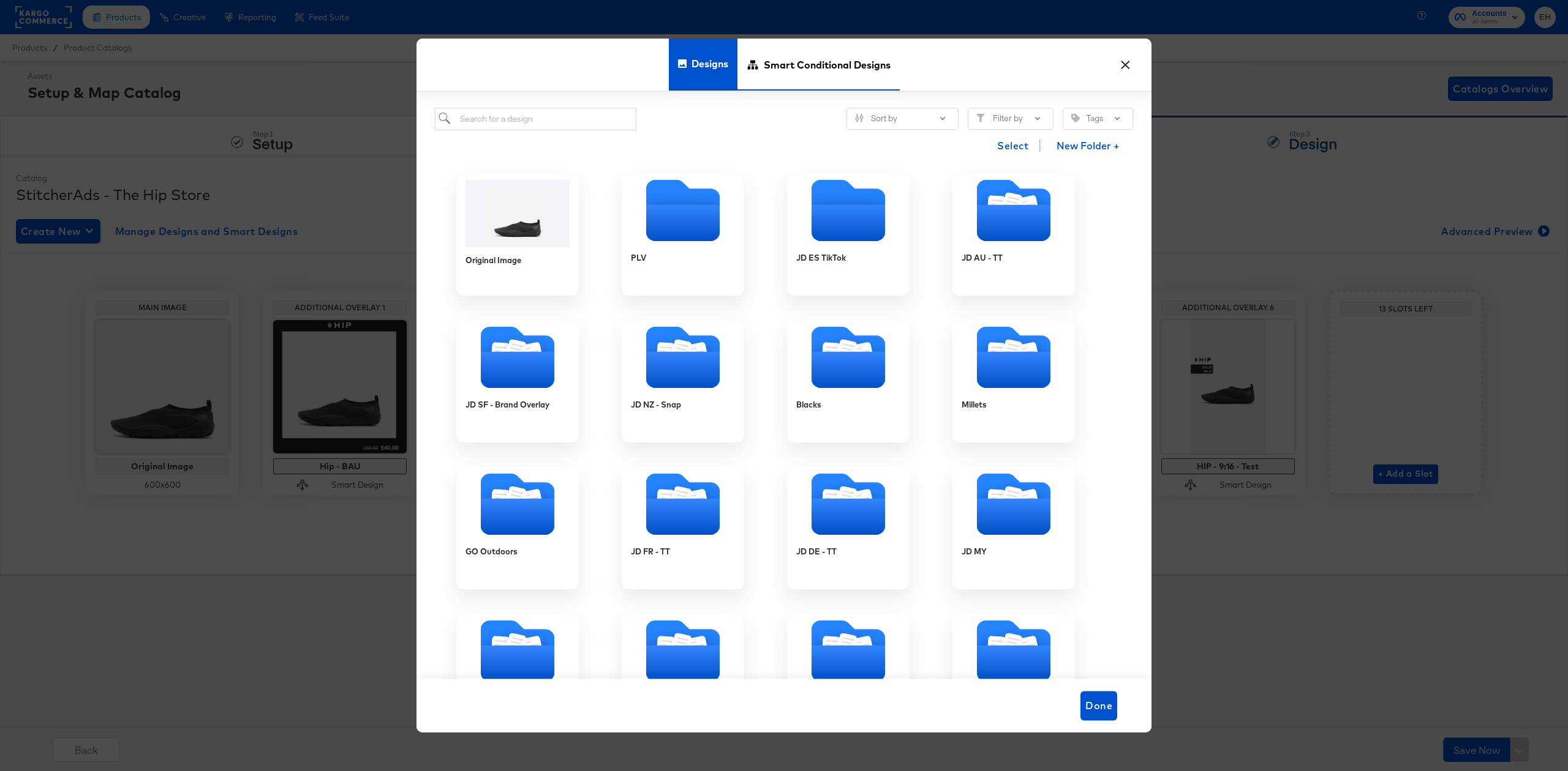
click at [797, 63] on span "Smart Conditional Designs" at bounding box center [827, 65] width 127 height 54
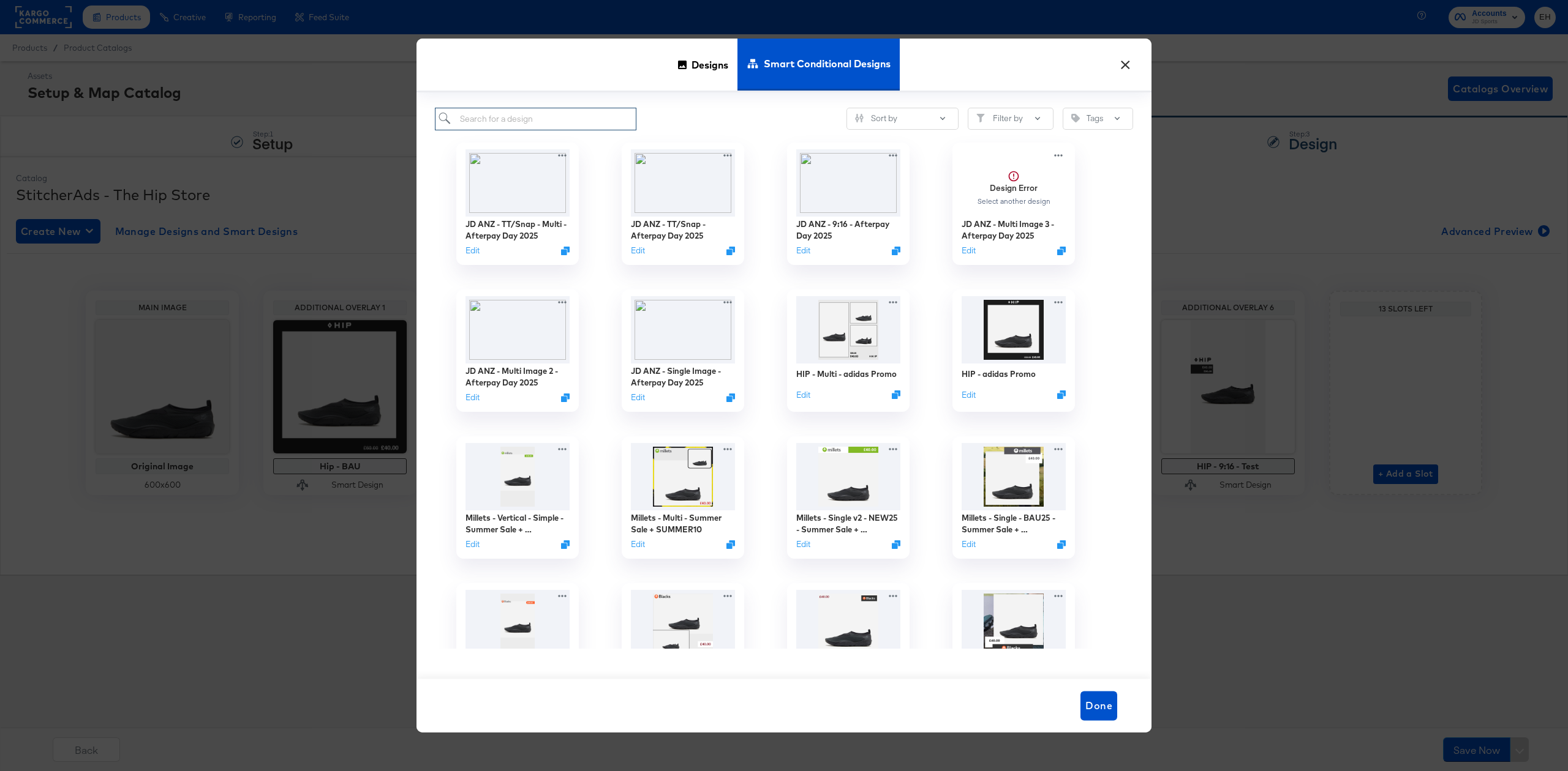
click at [585, 124] on input "search" at bounding box center [535, 118] width 201 height 22
type input "a"
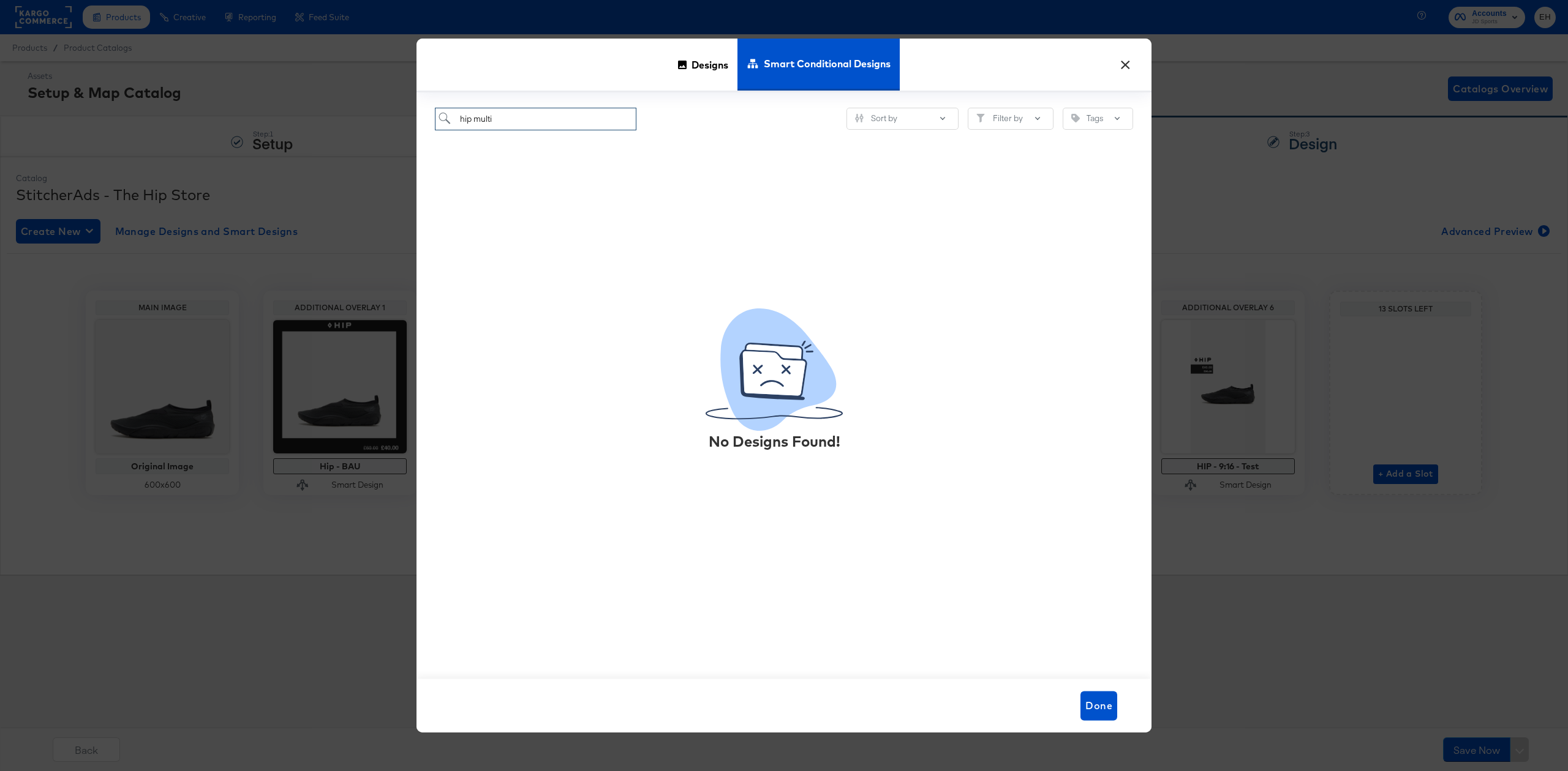
drag, startPoint x: 540, startPoint y: 119, endPoint x: 321, endPoint y: 119, distance: 219.0
click at [329, 119] on div "× Designs Smart Conditional Designs hip multi Sort by Filter by Tags No Designs…" at bounding box center [784, 385] width 1568 height 771
type input "hip"
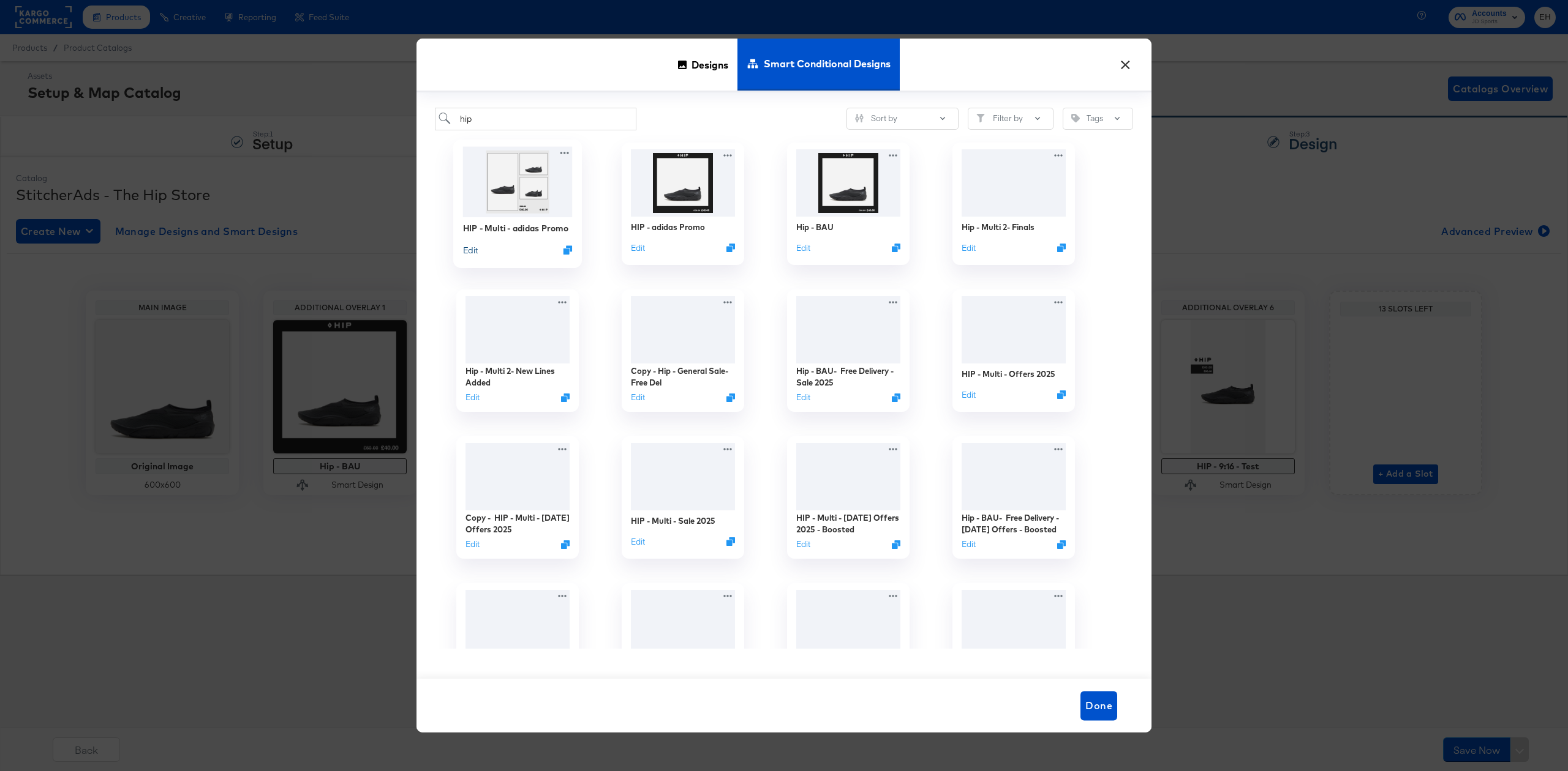
click at [468, 250] on button "Edit" at bounding box center [469, 250] width 15 height 12
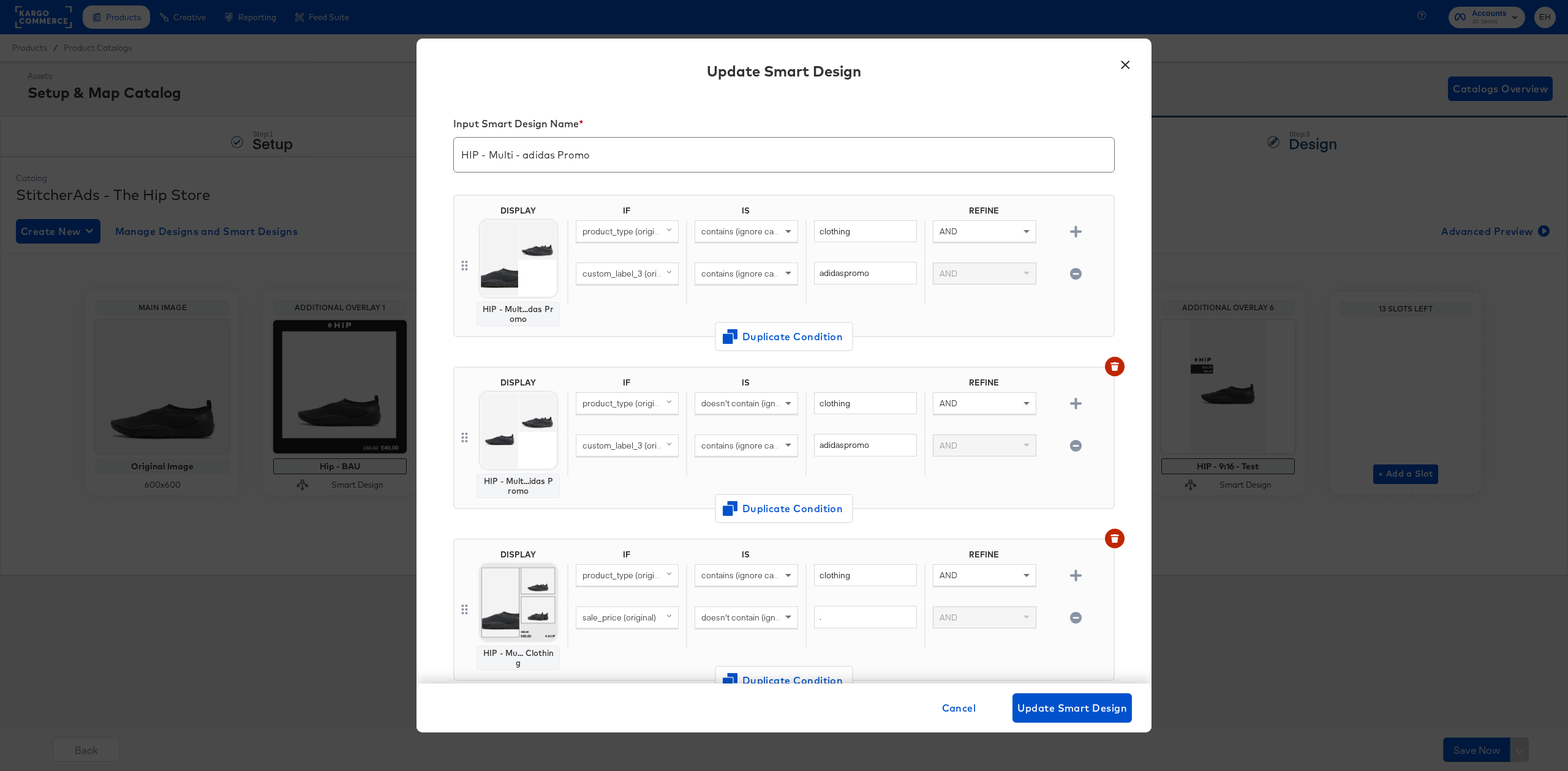
click at [1120, 63] on button "×" at bounding box center [1125, 62] width 22 height 22
